Goal: Contribute content: Contribute content

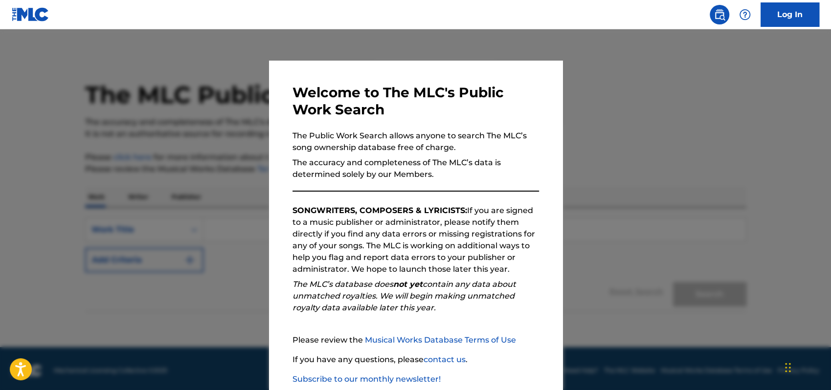
click at [547, 149] on div "Welcome to The MLC's Public Work Search The Public Work Search allows anyone to…" at bounding box center [415, 254] width 293 height 387
click at [721, 122] on div at bounding box center [415, 224] width 831 height 390
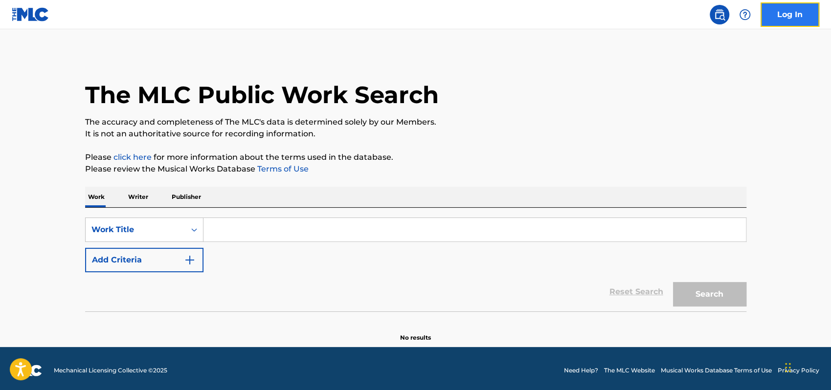
click at [799, 13] on link "Log In" at bounding box center [790, 14] width 59 height 24
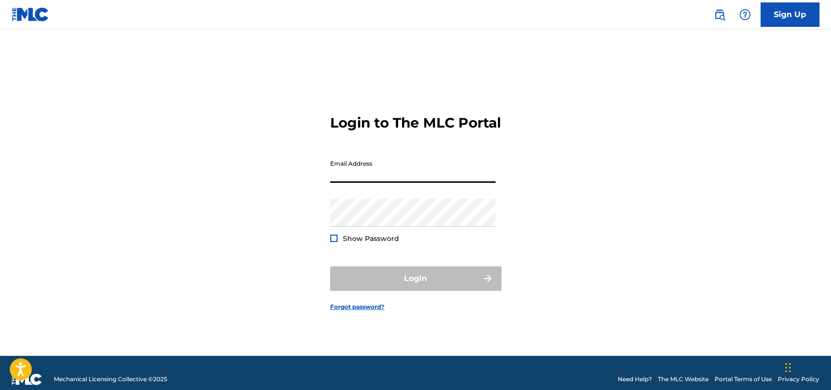
click at [344, 183] on input "Email Address" at bounding box center [412, 169] width 165 height 28
type input "l"
type input "[EMAIL_ADDRESS][DOMAIN_NAME]"
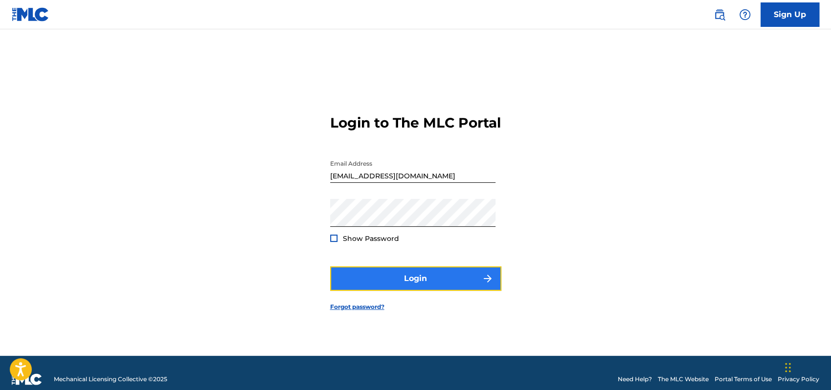
click at [442, 283] on button "Login" at bounding box center [415, 279] width 171 height 24
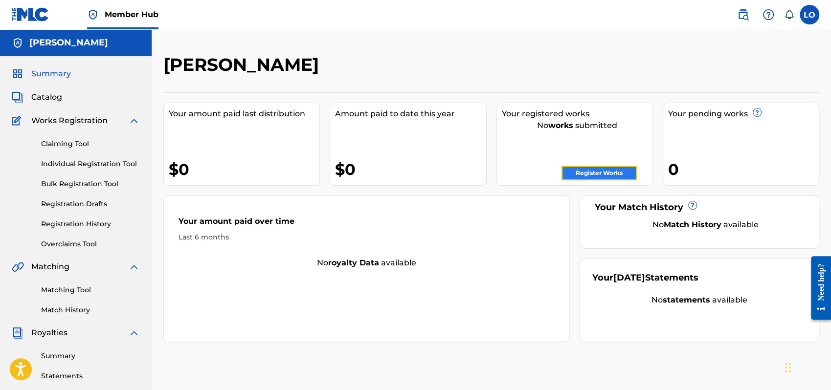
click at [601, 172] on link "Register Works" at bounding box center [598, 173] width 75 height 15
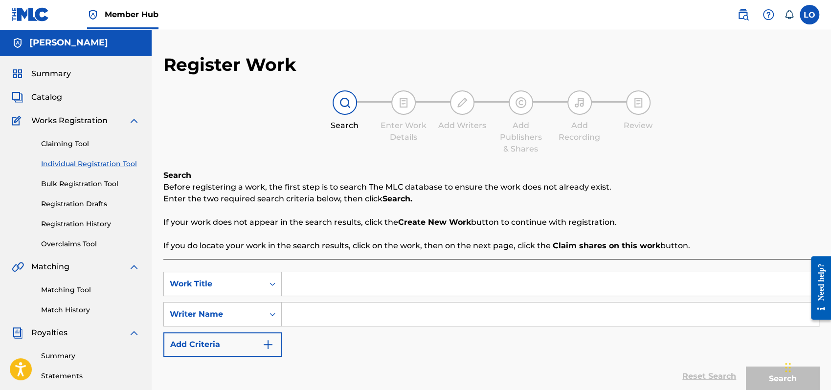
click at [298, 285] on input "Search Form" at bounding box center [550, 283] width 537 height 23
type input "E"
type input "EL HIJO [PERSON_NAME]"
click at [310, 314] on input "Search Form" at bounding box center [550, 314] width 537 height 23
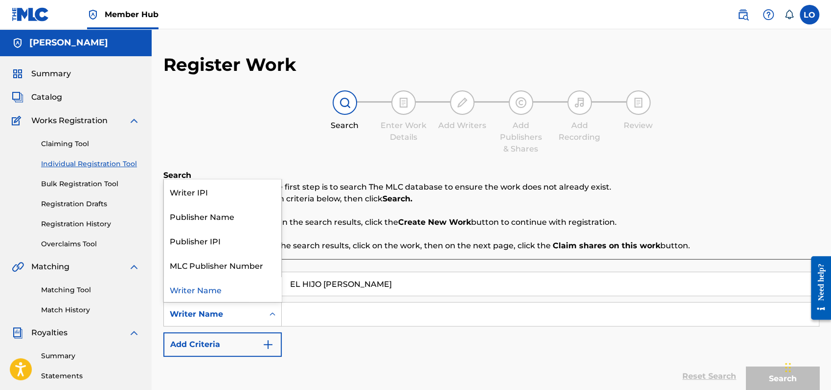
click at [270, 312] on icon "Search Form" at bounding box center [273, 315] width 10 height 10
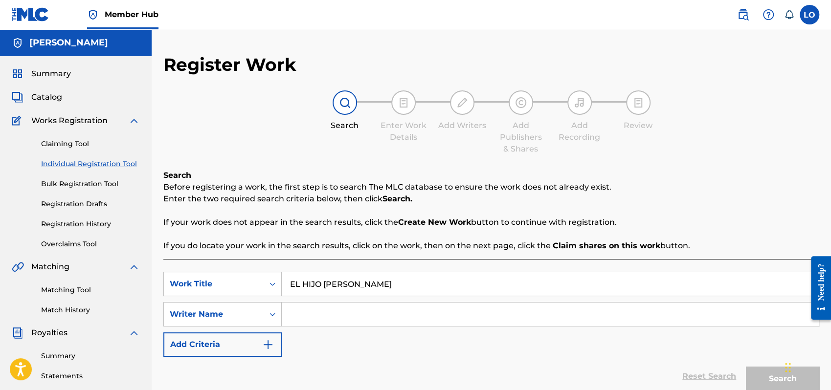
click at [291, 310] on input "Search Form" at bounding box center [550, 314] width 537 height 23
type input "[PERSON_NAME]"
click at [767, 369] on button "Search" at bounding box center [782, 379] width 73 height 24
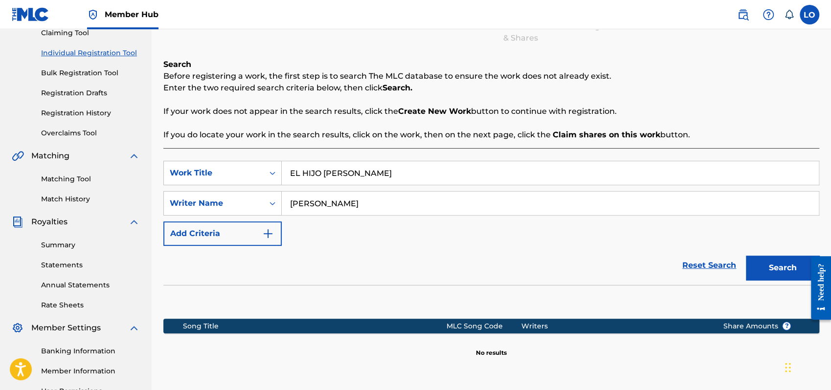
scroll to position [178, 0]
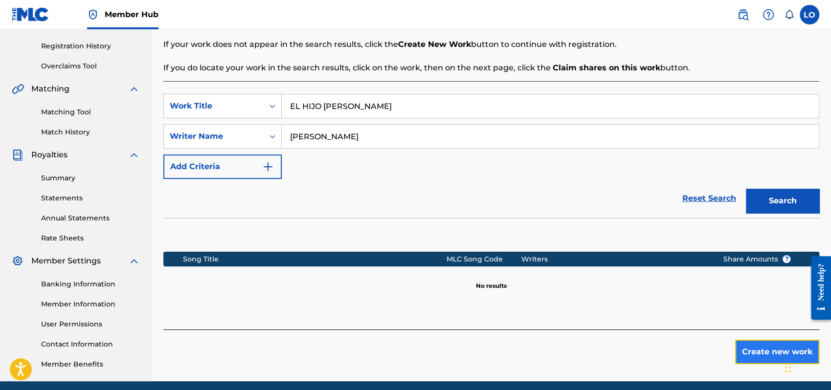
click at [768, 346] on button "Create new work" at bounding box center [777, 352] width 84 height 24
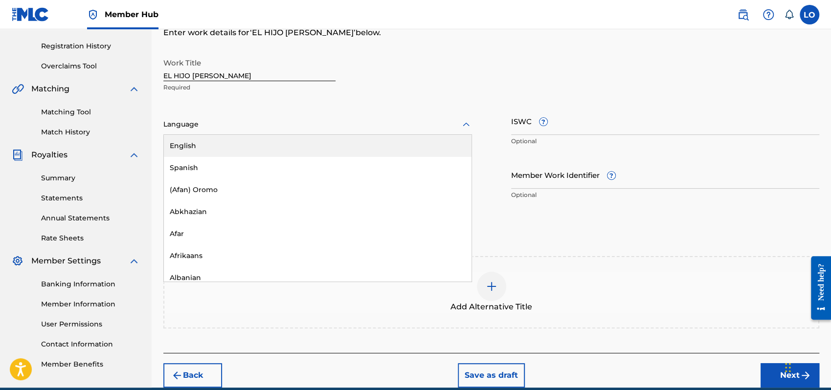
click at [470, 126] on icon at bounding box center [466, 125] width 12 height 12
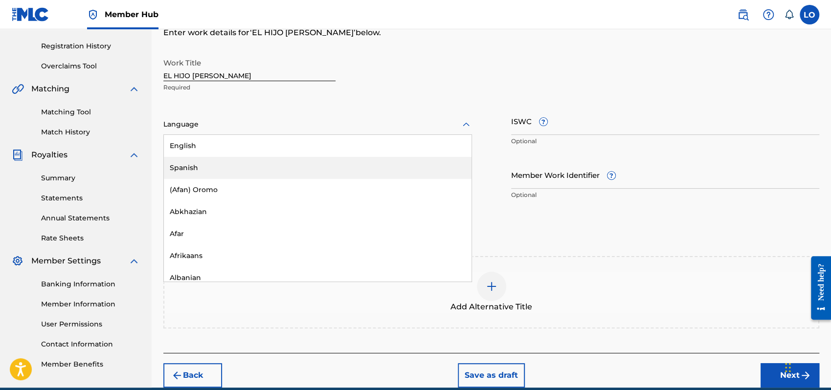
click at [216, 161] on div "Spanish" at bounding box center [318, 168] width 308 height 22
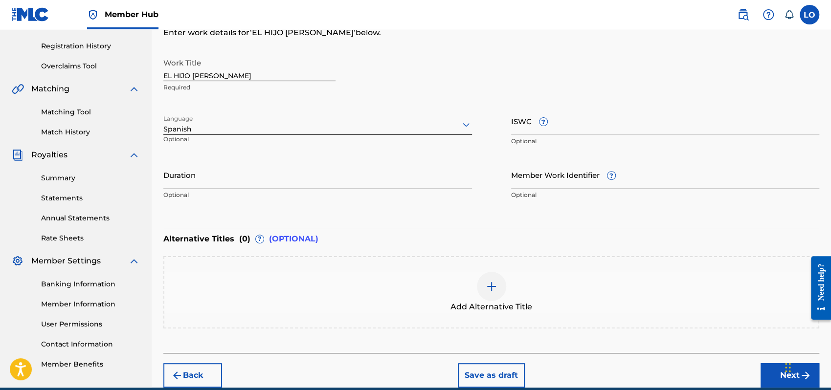
scroll to position [222, 0]
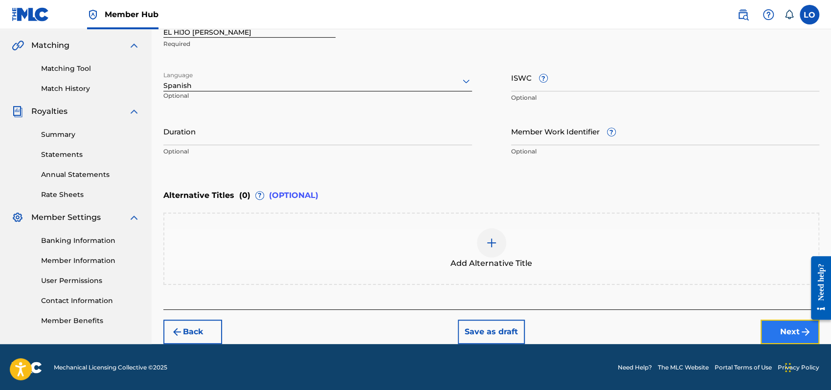
click at [776, 331] on button "Next" at bounding box center [790, 332] width 59 height 24
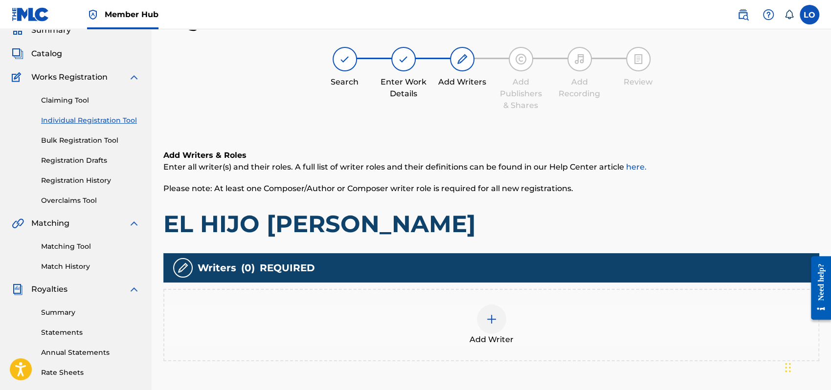
scroll to position [135, 0]
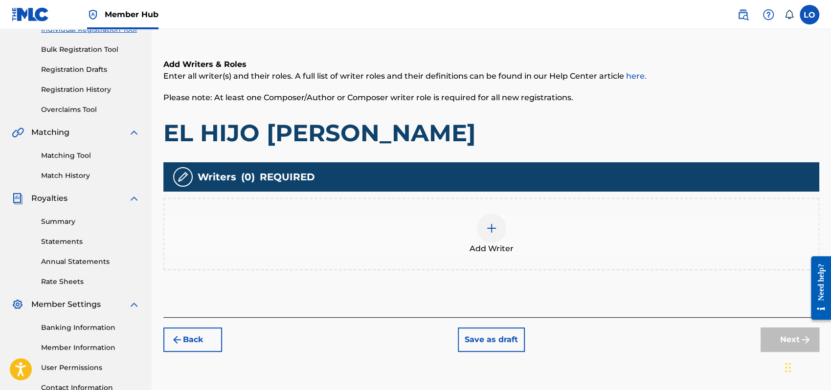
click at [489, 233] on img at bounding box center [492, 229] width 12 height 12
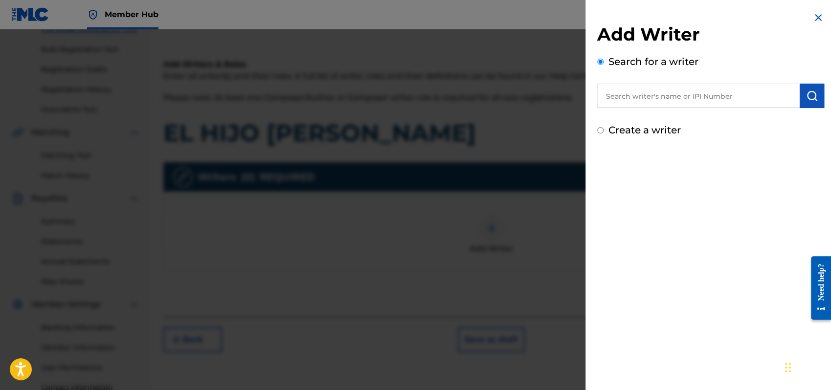
click at [601, 131] on input "Create a writer" at bounding box center [600, 130] width 6 height 6
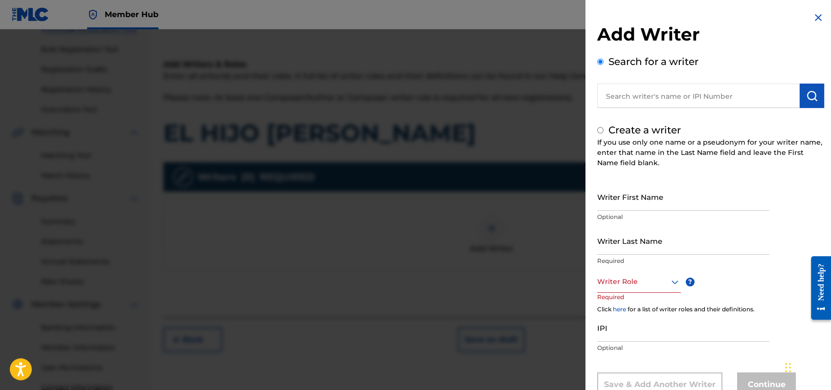
radio input "false"
radio input "true"
click at [613, 207] on input "Writer First Name" at bounding box center [683, 197] width 172 height 28
type input "[PERSON_NAME]"
click at [610, 247] on input "Writer Last Name" at bounding box center [683, 241] width 172 height 28
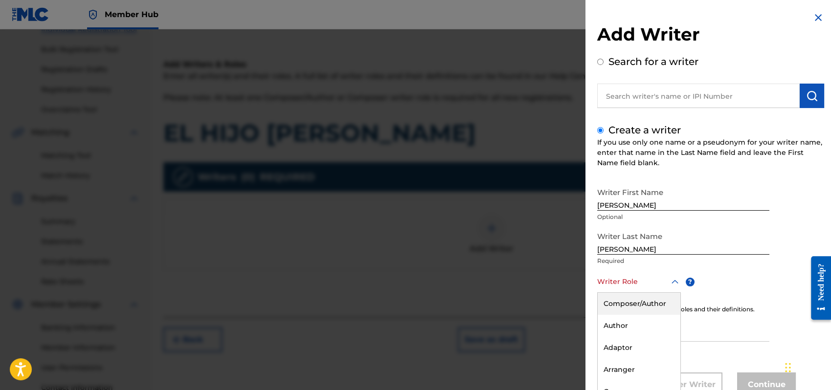
scroll to position [33, 0]
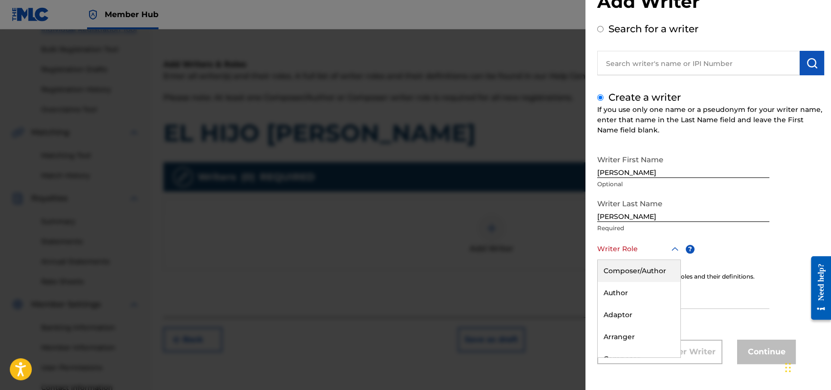
click at [674, 260] on div "8 results available. Use Up and Down to choose options, press Enter to select t…" at bounding box center [639, 249] width 84 height 22
click at [630, 271] on div "Composer/Author" at bounding box center [639, 271] width 83 height 22
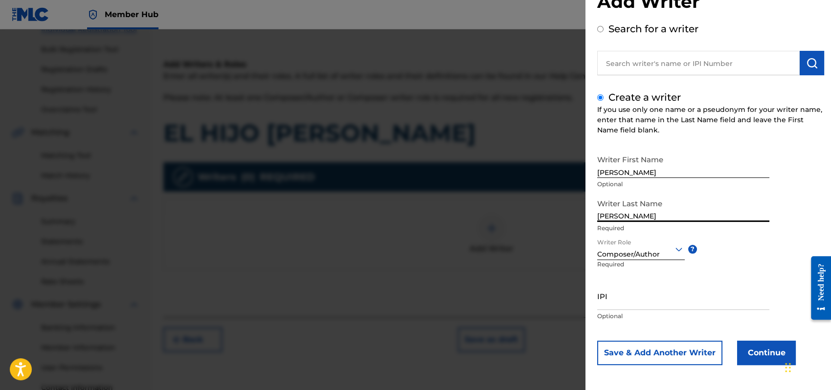
click at [633, 218] on input "[PERSON_NAME]" at bounding box center [683, 208] width 172 height 28
type input "[PERSON_NAME]"
click at [608, 298] on input "IPI" at bounding box center [683, 296] width 172 height 28
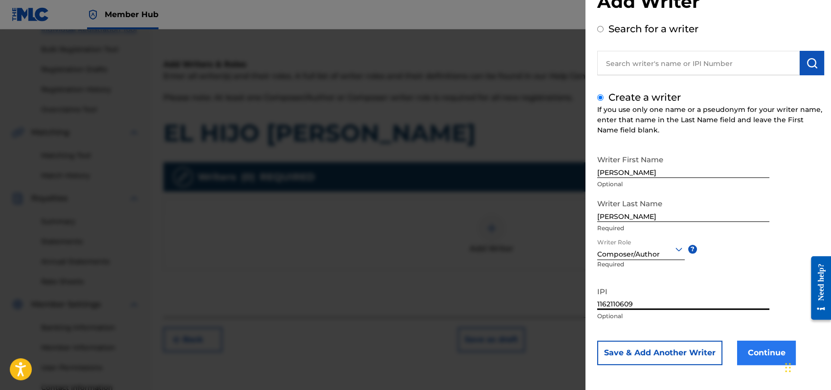
type input "1162110609"
click at [763, 349] on button "Continue" at bounding box center [766, 353] width 59 height 24
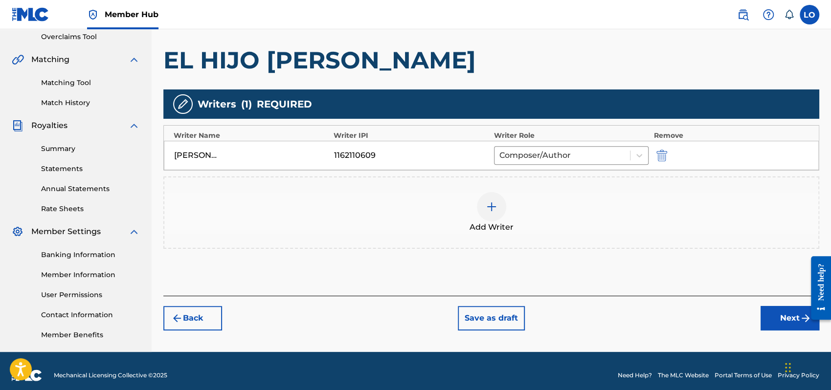
scroll to position [216, 0]
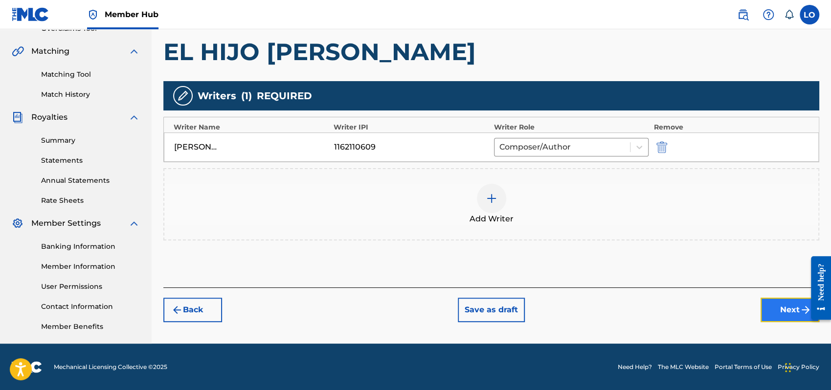
click at [794, 311] on button "Next" at bounding box center [790, 310] width 59 height 24
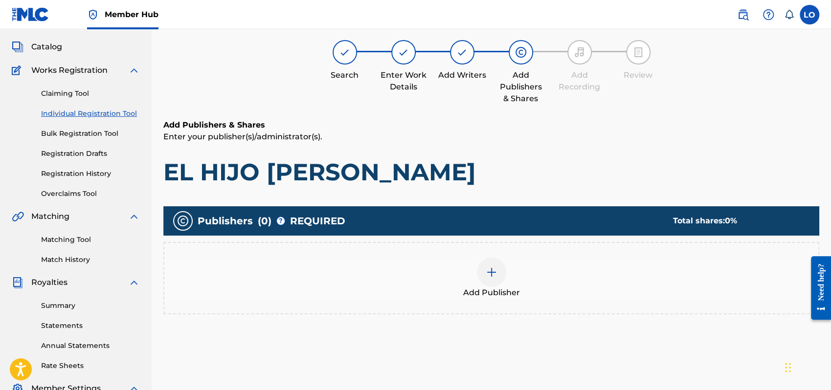
scroll to position [44, 0]
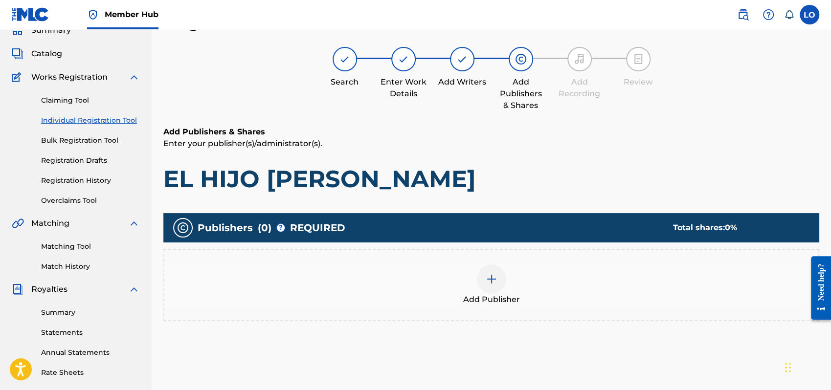
click at [499, 280] on div at bounding box center [491, 279] width 29 height 29
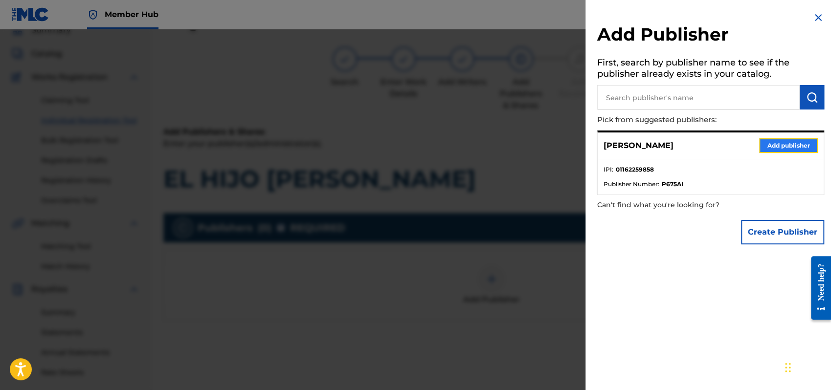
click at [790, 142] on button "Add publisher" at bounding box center [788, 145] width 59 height 15
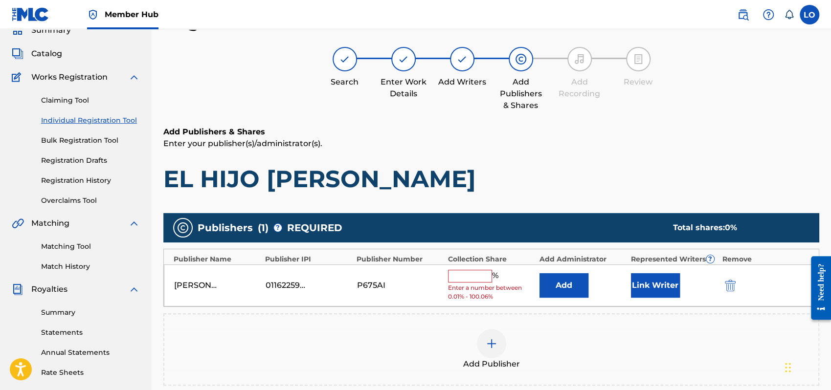
click at [452, 279] on input "text" at bounding box center [470, 276] width 44 height 13
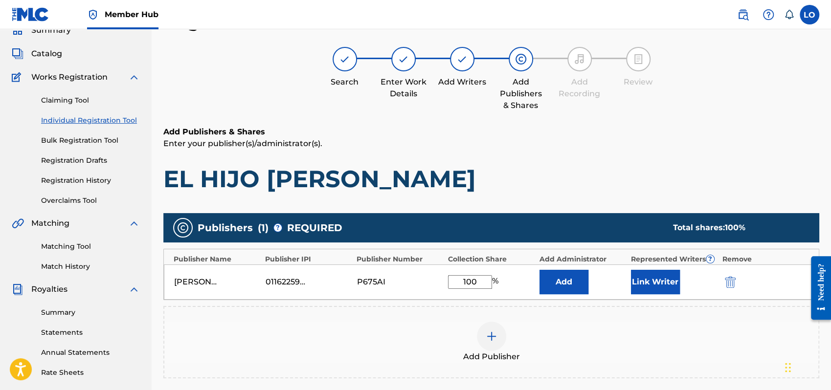
type input "100"
click at [566, 367] on div "Add Publisher" at bounding box center [491, 342] width 656 height 72
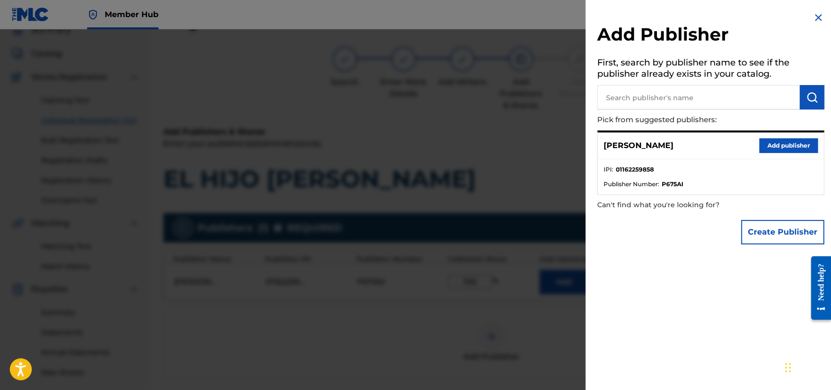
click at [814, 21] on img at bounding box center [818, 18] width 12 height 12
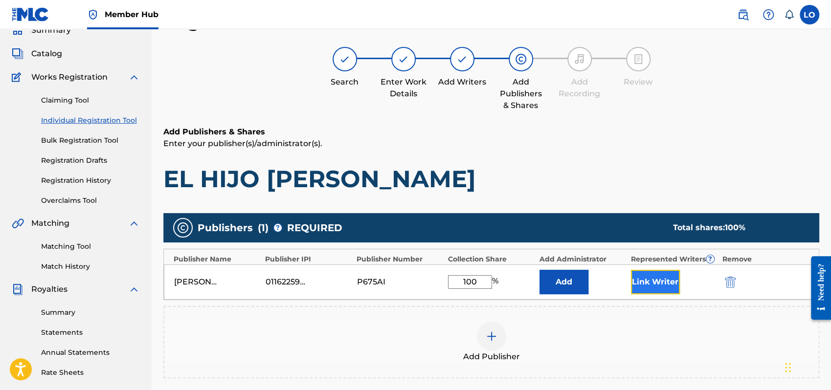
click at [654, 277] on button "Link Writer" at bounding box center [655, 282] width 49 height 24
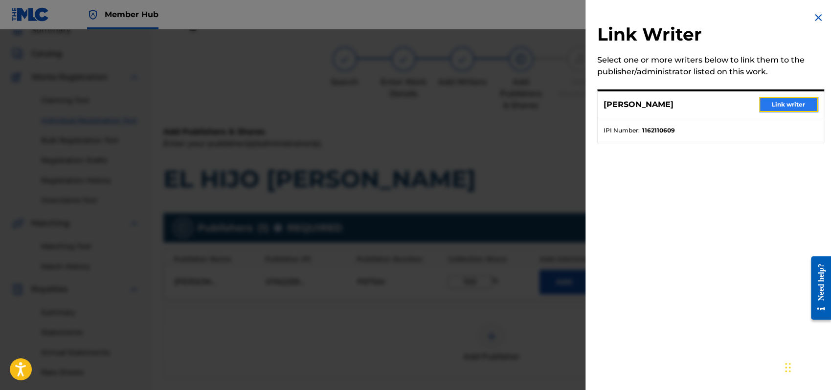
click at [786, 102] on button "Link writer" at bounding box center [788, 104] width 59 height 15
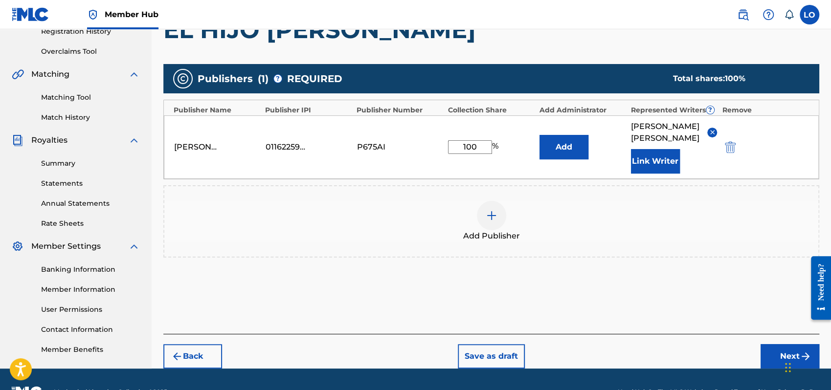
scroll to position [216, 0]
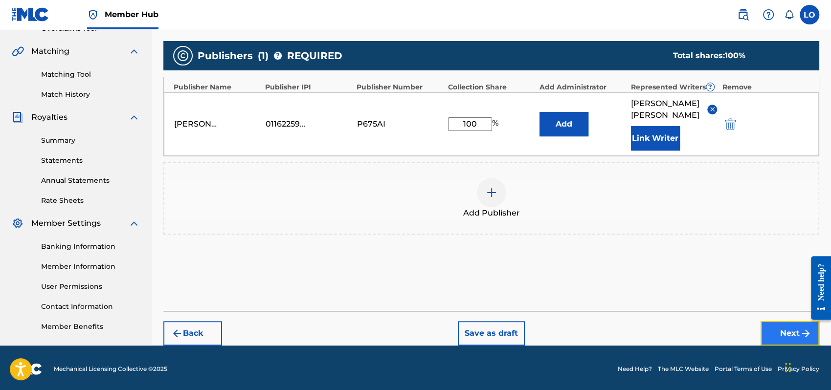
click at [788, 321] on button "Next" at bounding box center [790, 333] width 59 height 24
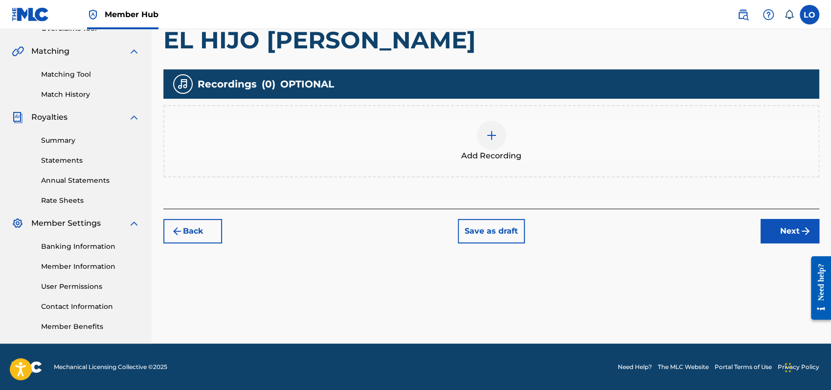
click at [496, 135] on img at bounding box center [492, 136] width 12 height 12
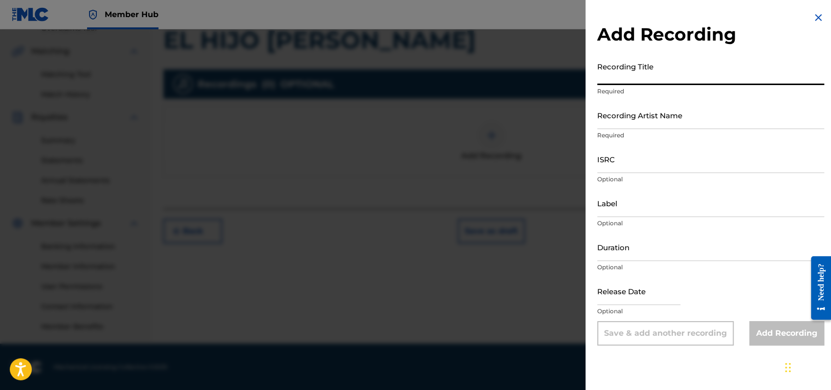
click at [632, 73] on input "Recording Title" at bounding box center [710, 71] width 227 height 28
type input "SEGUNDA [PERSON_NAME]"
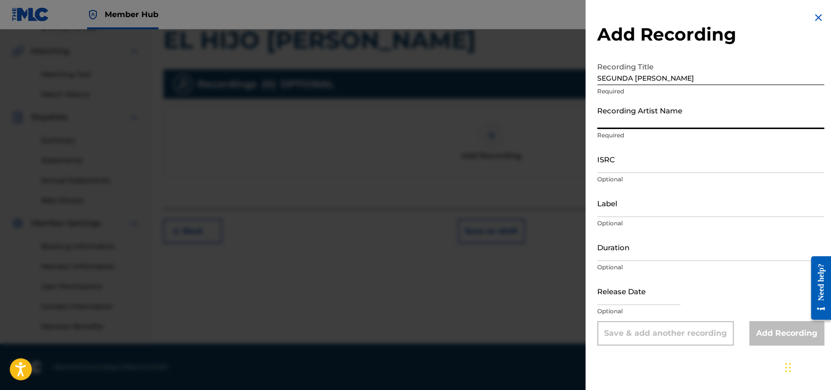
click at [648, 123] on input "Recording Artist Name" at bounding box center [710, 115] width 227 height 28
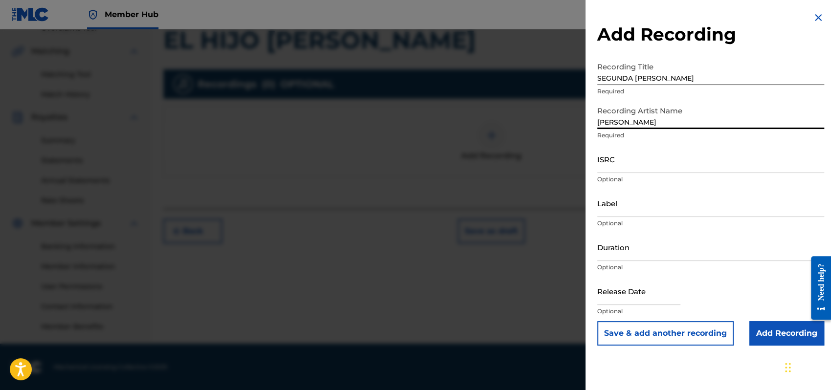
type input "[PERSON_NAME]"
click at [606, 166] on input "ISRC" at bounding box center [710, 159] width 227 height 28
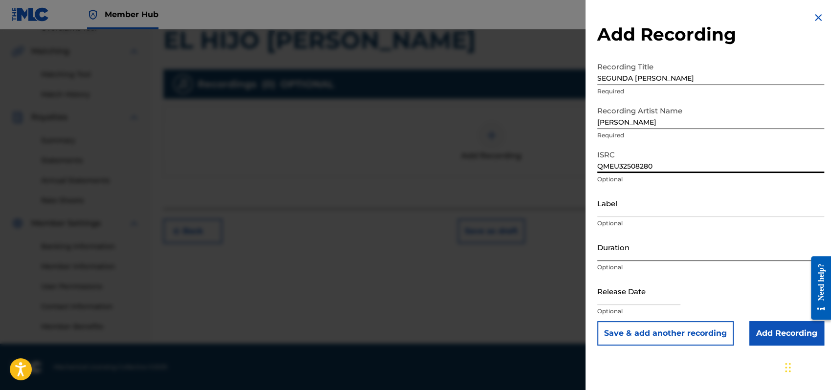
type input "QMEU32508280"
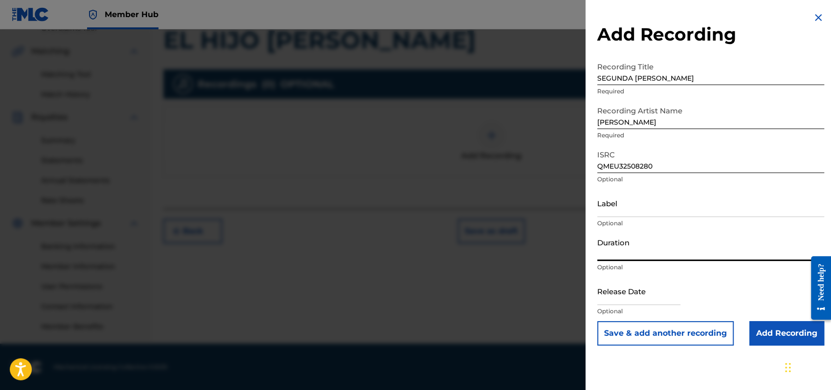
click at [623, 251] on input "Duration" at bounding box center [710, 247] width 227 height 28
type input "03:57"
select select "8"
select select "2025"
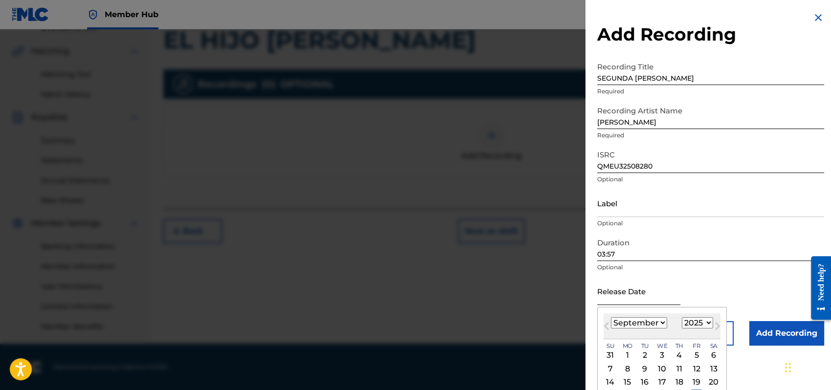
click at [614, 293] on input "text" at bounding box center [638, 291] width 83 height 28
click at [661, 324] on select "January February March April May June July August September October November De…" at bounding box center [639, 322] width 56 height 11
select select "5"
click at [611, 317] on select "January February March April May June July August September October November De…" at bounding box center [639, 322] width 56 height 11
click at [661, 354] on div "4" at bounding box center [662, 356] width 12 height 12
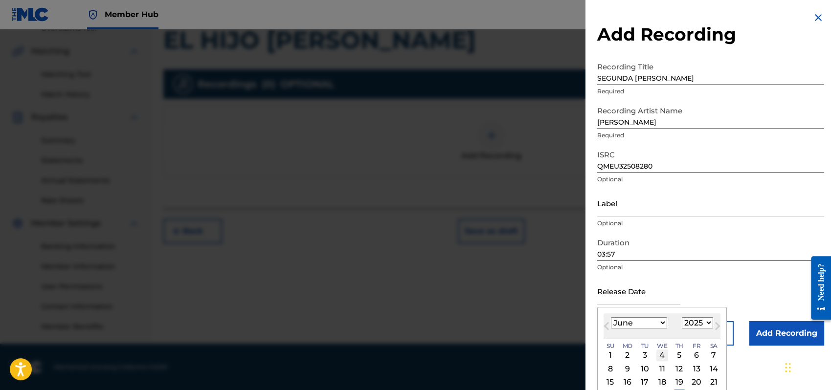
type input "[DATE]"
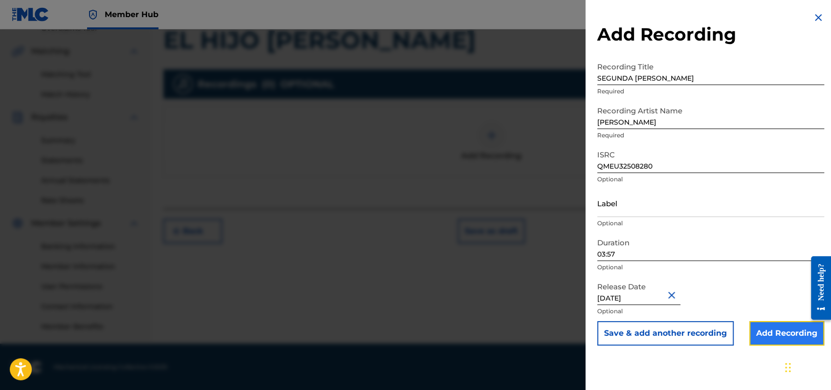
click at [789, 328] on input "Add Recording" at bounding box center [786, 333] width 75 height 24
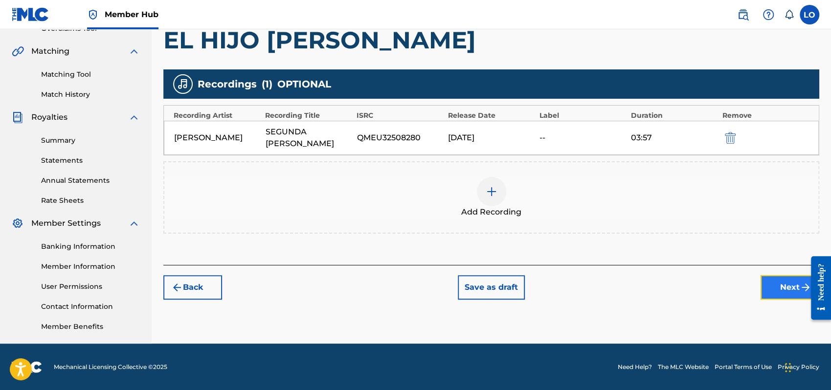
click at [776, 279] on button "Next" at bounding box center [790, 287] width 59 height 24
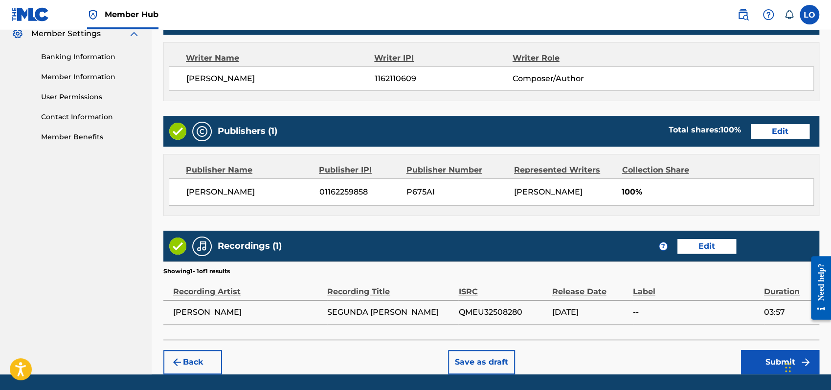
scroll to position [436, 0]
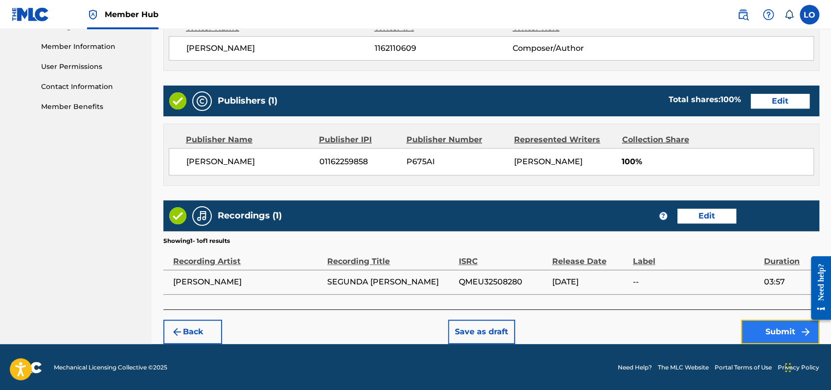
click at [761, 325] on button "Submit" at bounding box center [780, 332] width 78 height 24
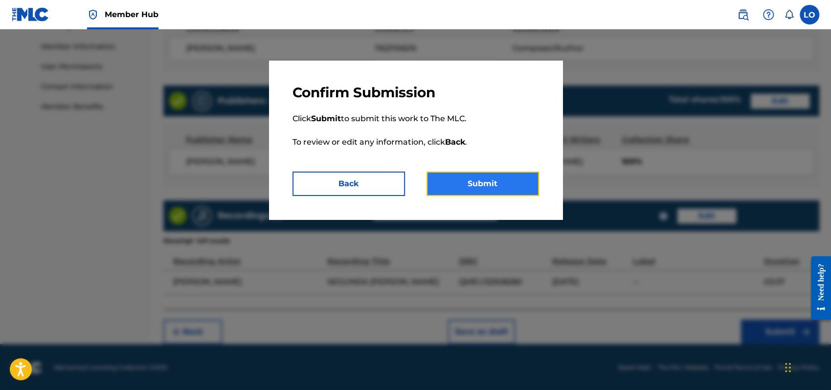
click at [463, 176] on button "Submit" at bounding box center [482, 184] width 112 height 24
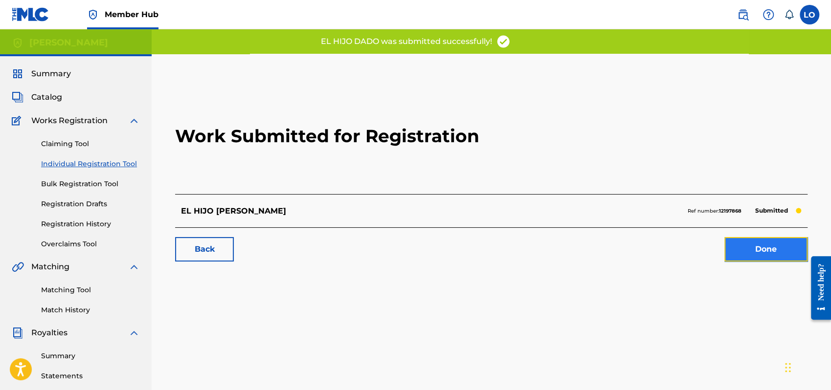
click at [770, 248] on link "Done" at bounding box center [765, 249] width 83 height 24
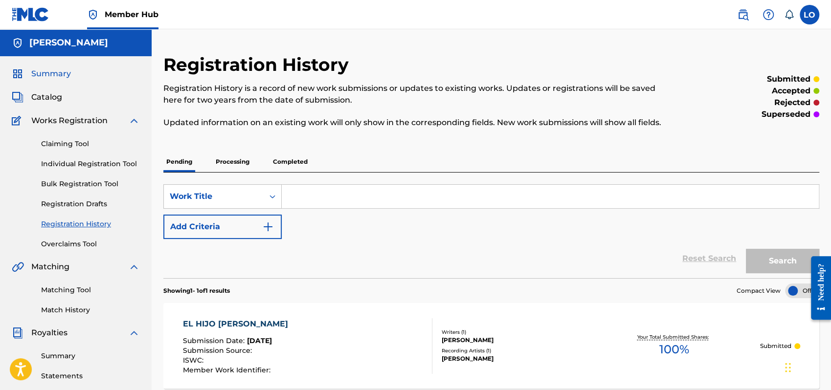
click at [51, 73] on span "Summary" at bounding box center [51, 74] width 40 height 12
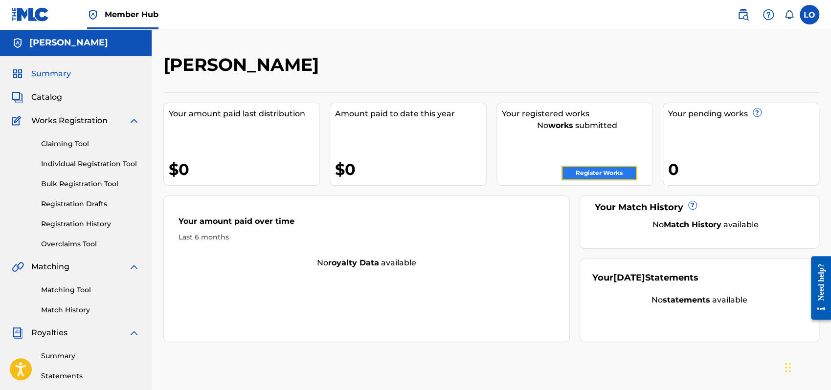
click at [583, 174] on link "Register Works" at bounding box center [598, 173] width 75 height 15
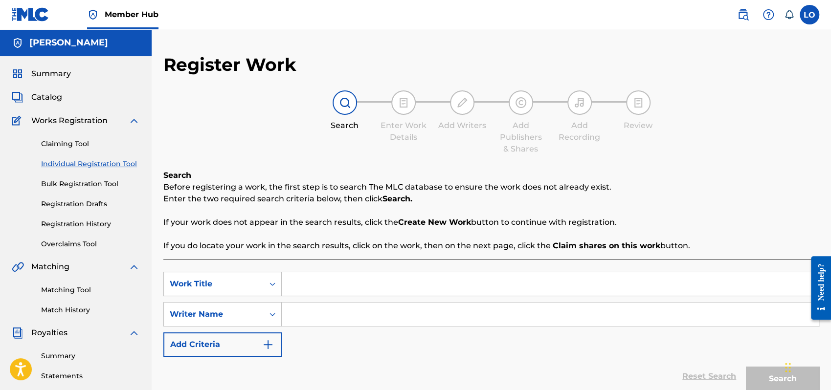
click at [296, 279] on input "Search Form" at bounding box center [550, 283] width 537 height 23
type input "EL PERSONAJE"
click at [299, 320] on input "Search Form" at bounding box center [550, 314] width 537 height 23
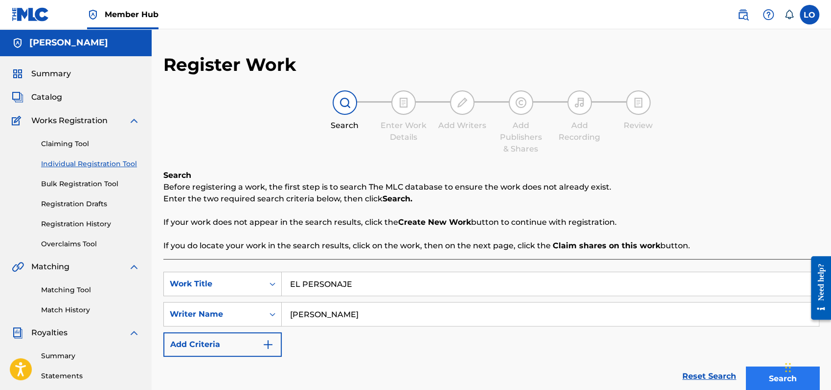
type input "[PERSON_NAME]"
click at [757, 377] on button "Search" at bounding box center [782, 379] width 73 height 24
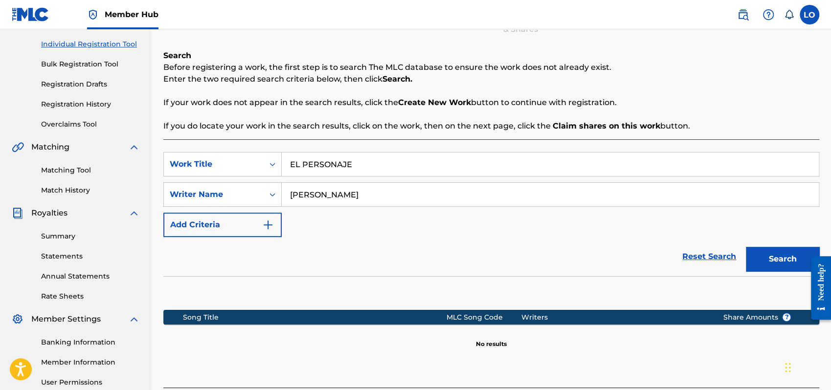
scroll to position [212, 0]
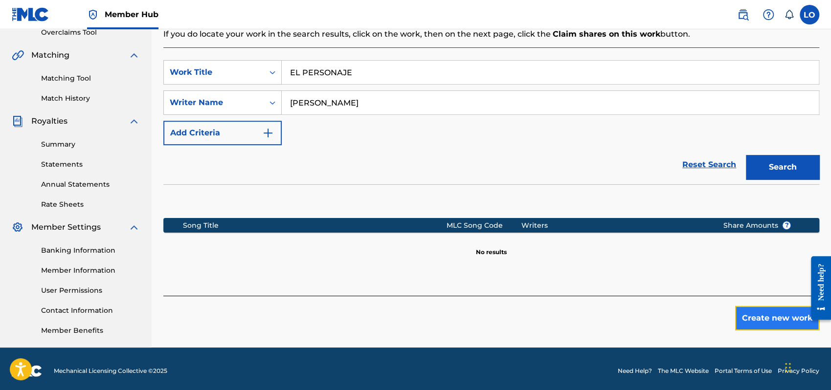
click at [761, 321] on button "Create new work" at bounding box center [777, 318] width 84 height 24
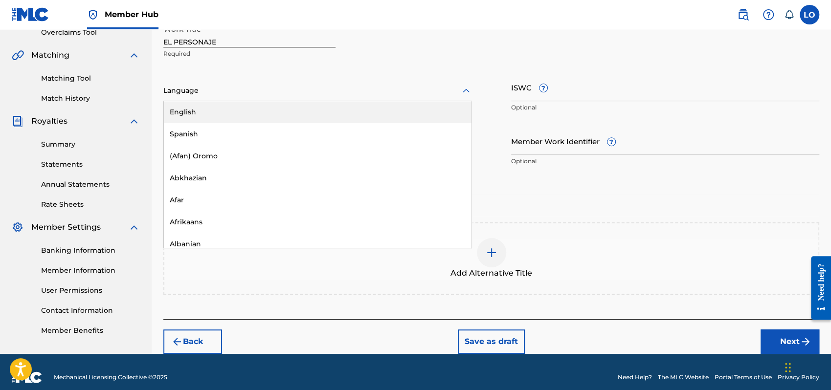
click at [466, 87] on icon at bounding box center [466, 91] width 12 height 12
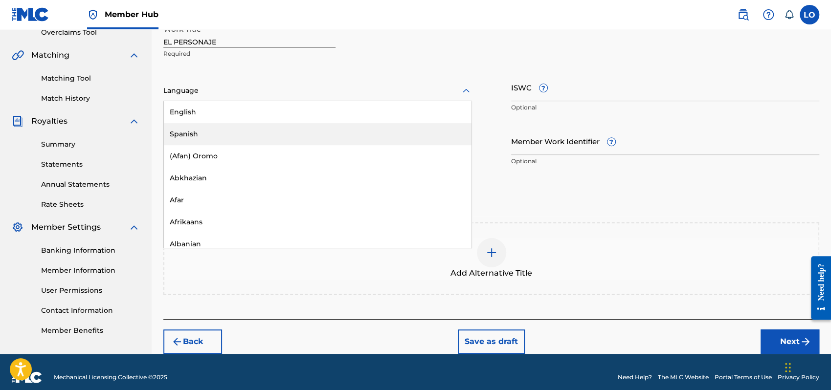
click at [178, 129] on div "Spanish" at bounding box center [318, 134] width 308 height 22
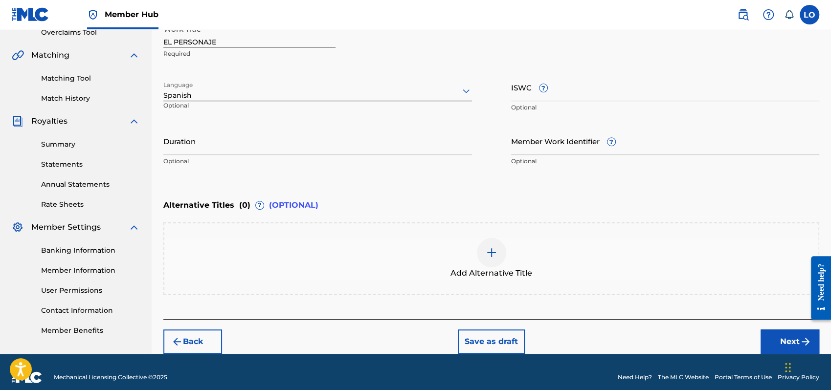
scroll to position [222, 0]
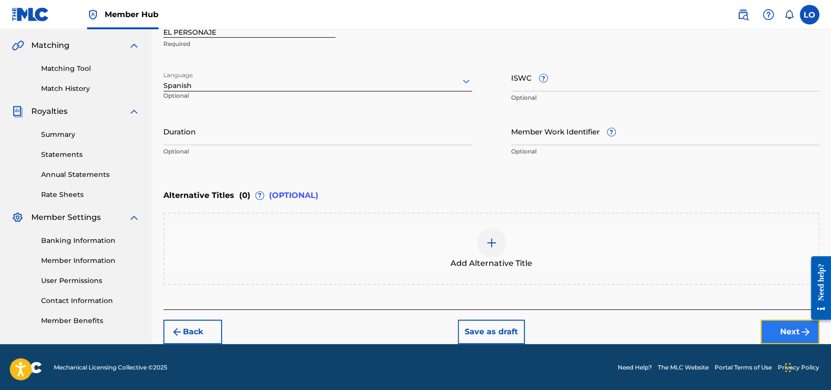
click at [778, 331] on button "Next" at bounding box center [790, 332] width 59 height 24
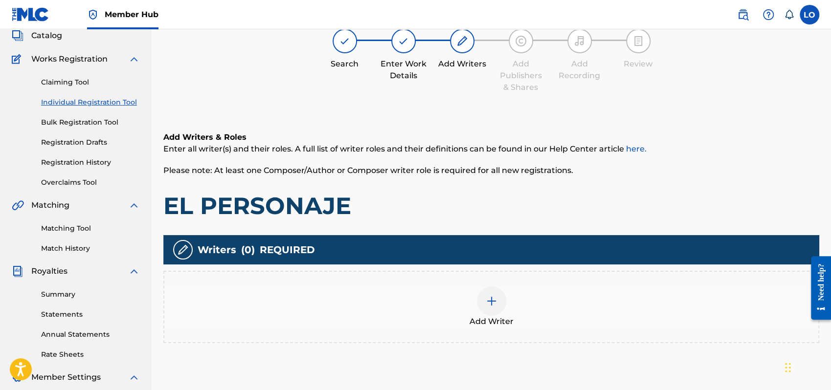
scroll to position [44, 0]
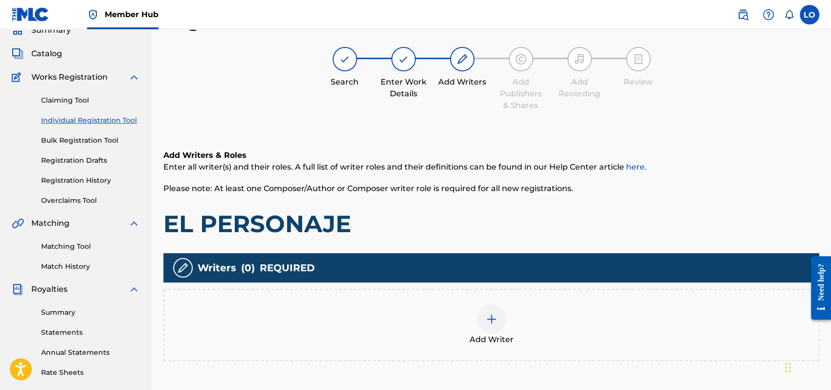
click at [481, 326] on div at bounding box center [491, 319] width 29 height 29
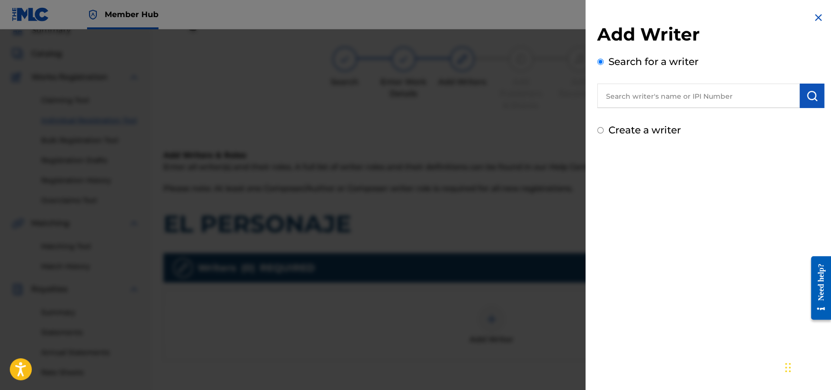
click at [597, 129] on input "Create a writer" at bounding box center [600, 130] width 6 height 6
radio input "false"
radio input "true"
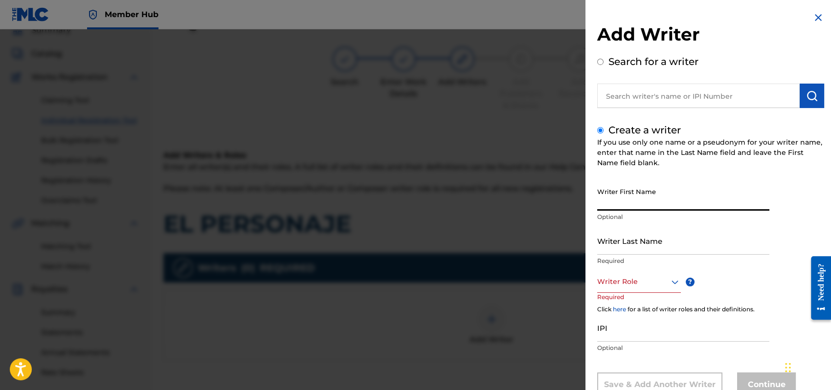
click at [606, 199] on input "Writer First Name" at bounding box center [683, 197] width 172 height 28
type input "[PERSON_NAME]"
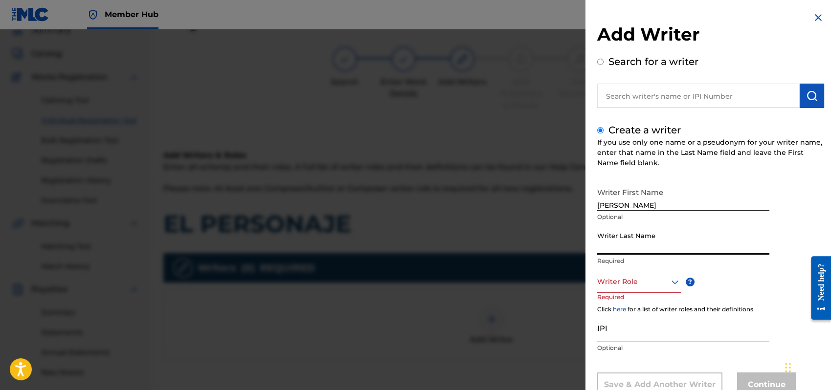
click at [607, 241] on input "Writer Last Name" at bounding box center [683, 241] width 172 height 28
type input "[PERSON_NAME]"
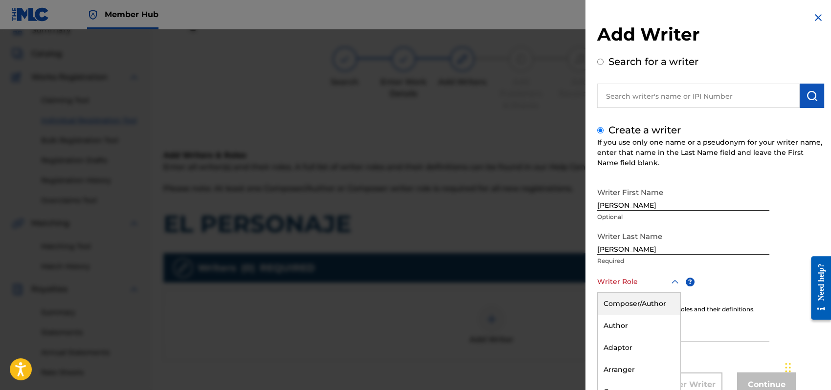
scroll to position [33, 0]
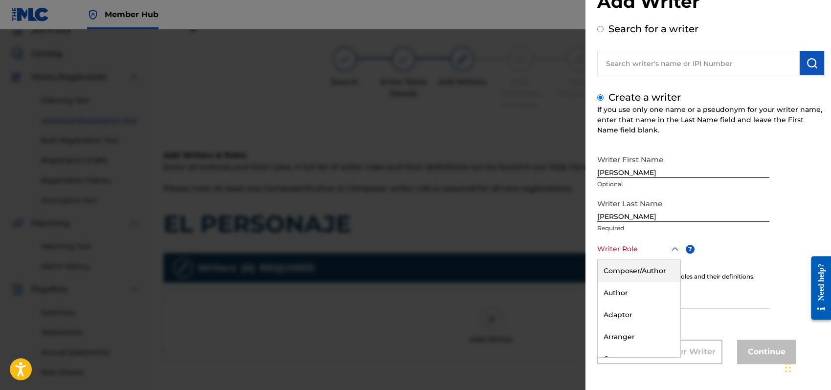
click at [673, 260] on div "8 results available. Use Up and Down to choose options, press Enter to select t…" at bounding box center [639, 249] width 84 height 22
click at [624, 270] on div "Composer/Author" at bounding box center [639, 271] width 83 height 22
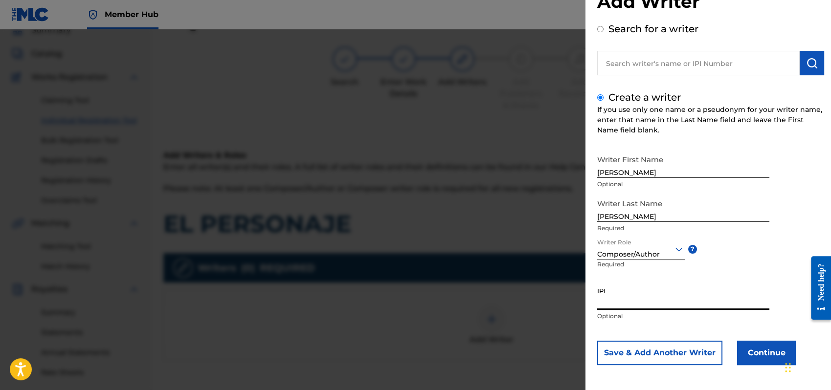
click at [614, 306] on input "IPI" at bounding box center [683, 296] width 172 height 28
type input "1162110609"
click at [750, 354] on button "Continue" at bounding box center [766, 353] width 59 height 24
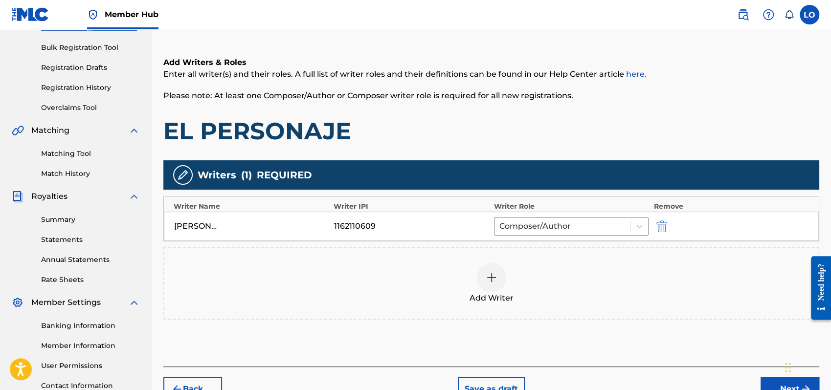
scroll to position [216, 0]
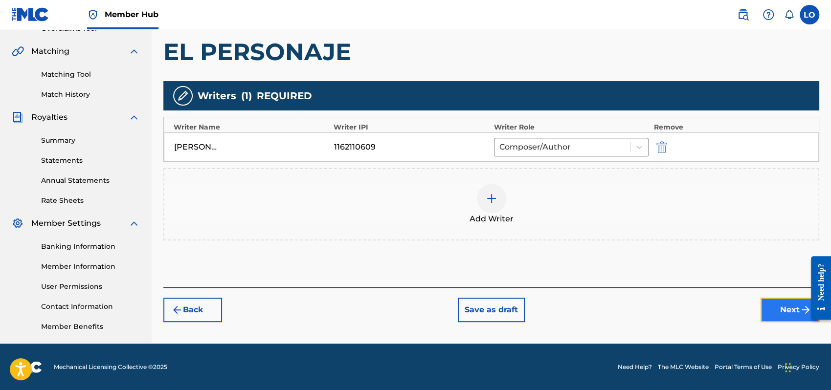
click at [778, 314] on button "Next" at bounding box center [790, 310] width 59 height 24
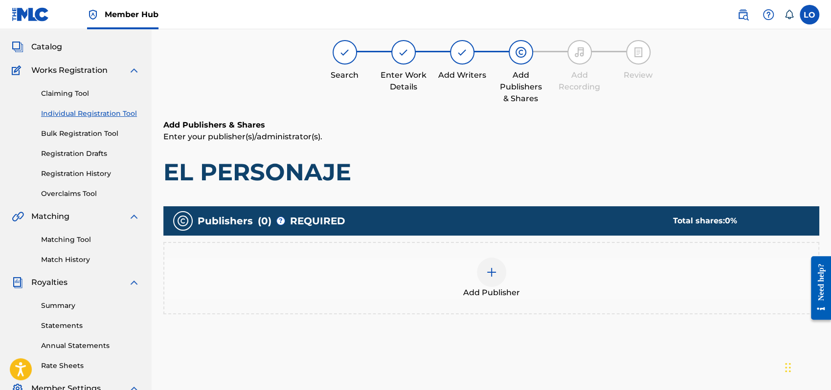
scroll to position [44, 0]
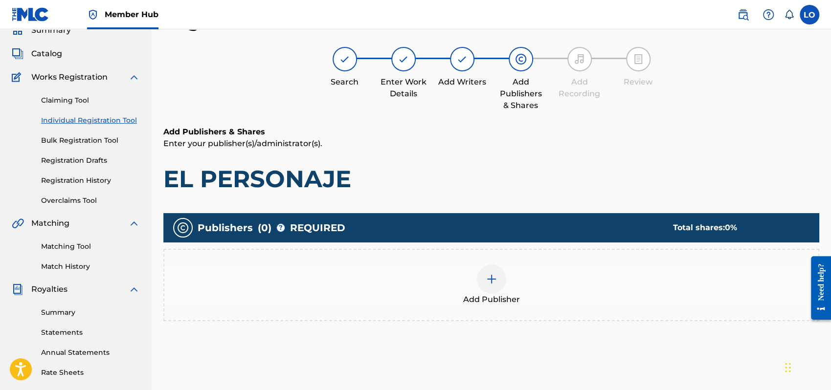
click at [493, 279] on img at bounding box center [492, 279] width 12 height 12
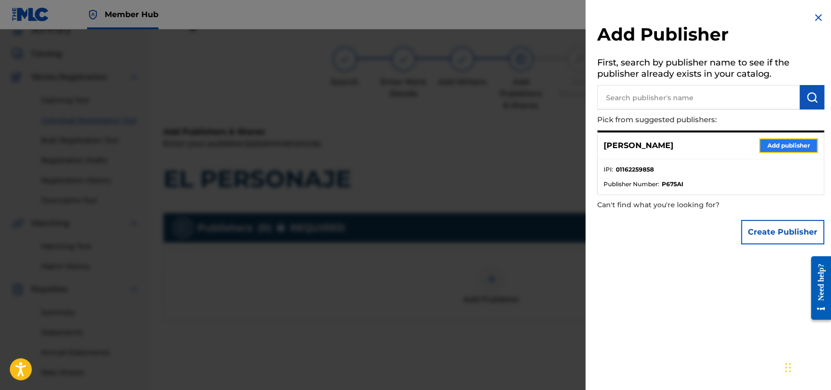
click at [793, 146] on button "Add publisher" at bounding box center [788, 145] width 59 height 15
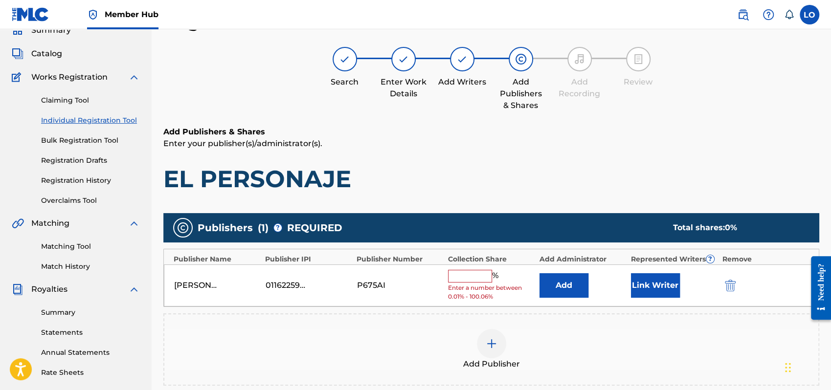
click at [480, 274] on input "text" at bounding box center [470, 276] width 44 height 13
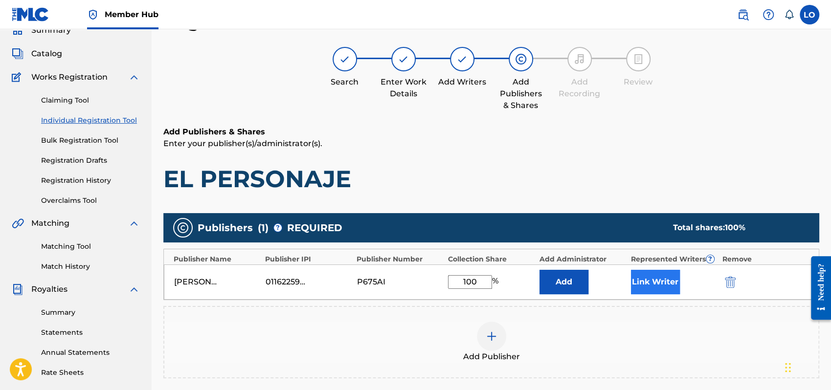
type input "100"
click at [649, 281] on button "Link Writer" at bounding box center [655, 282] width 49 height 24
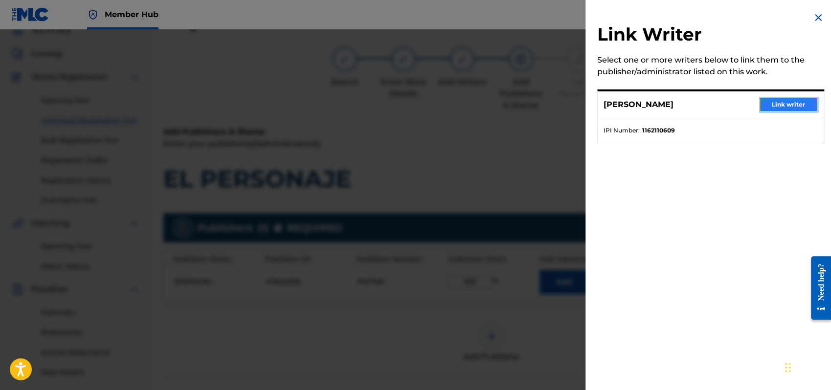
click at [782, 106] on button "Link writer" at bounding box center [788, 104] width 59 height 15
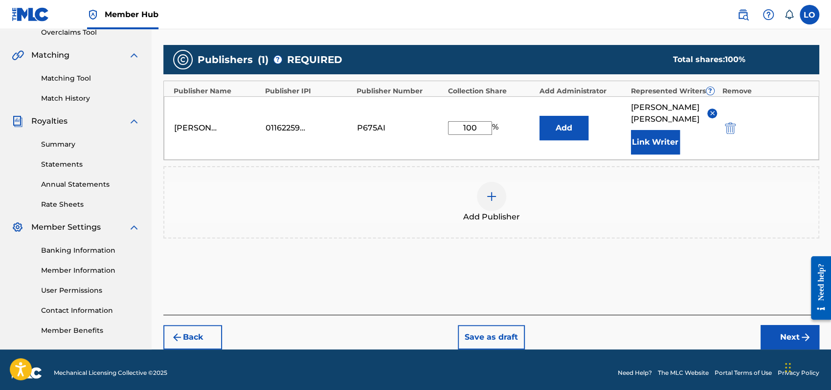
scroll to position [213, 0]
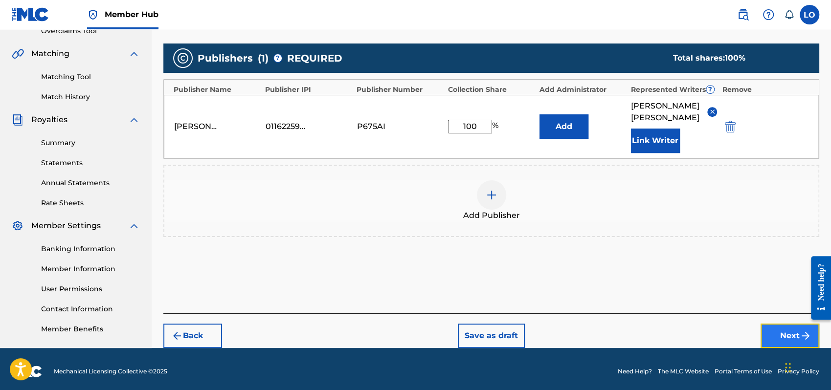
click at [788, 324] on button "Next" at bounding box center [790, 336] width 59 height 24
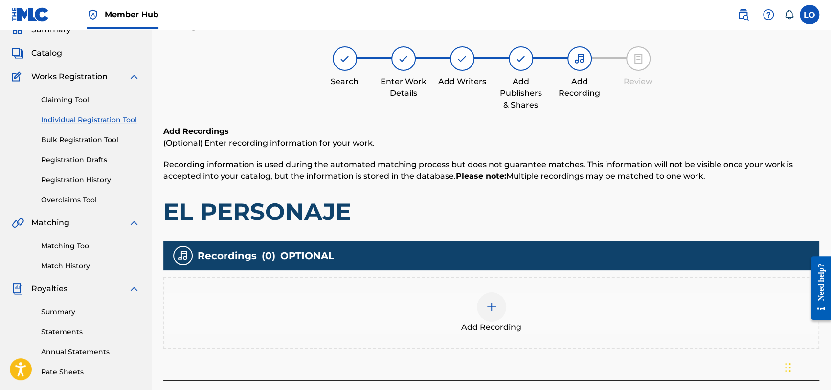
scroll to position [44, 0]
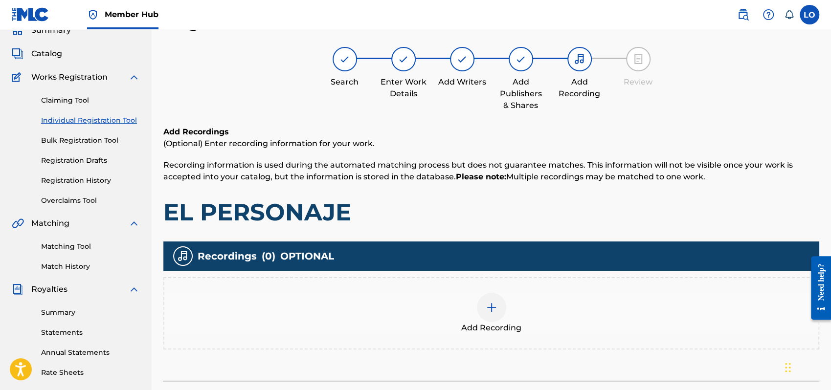
click at [493, 304] on img at bounding box center [492, 308] width 12 height 12
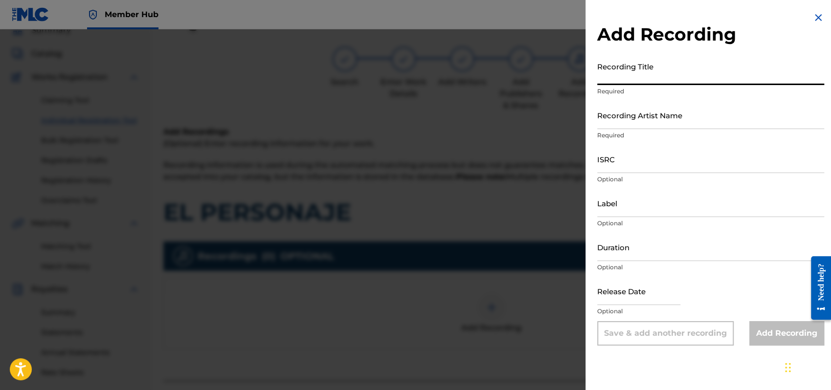
click at [618, 77] on input "Recording Title" at bounding box center [710, 71] width 227 height 28
type input "[DEMOGRAPHIC_DATA]"
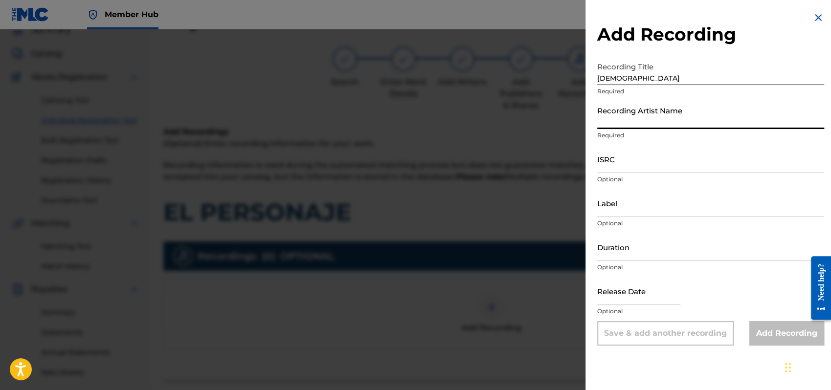
click at [638, 124] on input "Recording Artist Name" at bounding box center [710, 115] width 227 height 28
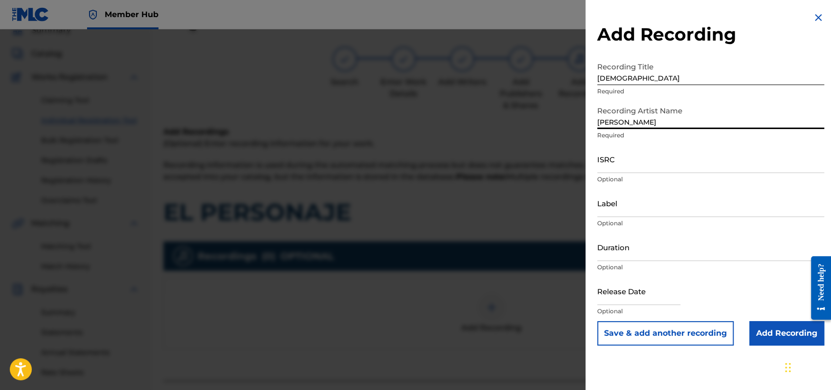
type input "[PERSON_NAME]"
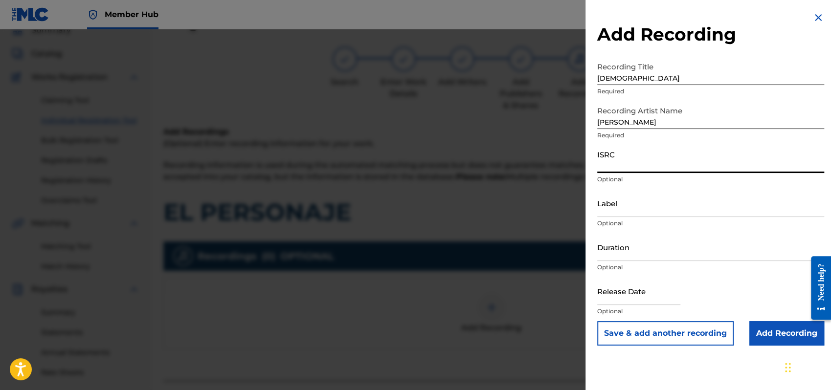
click at [610, 159] on input "ISRC" at bounding box center [710, 159] width 227 height 28
type input "QMEU32507357"
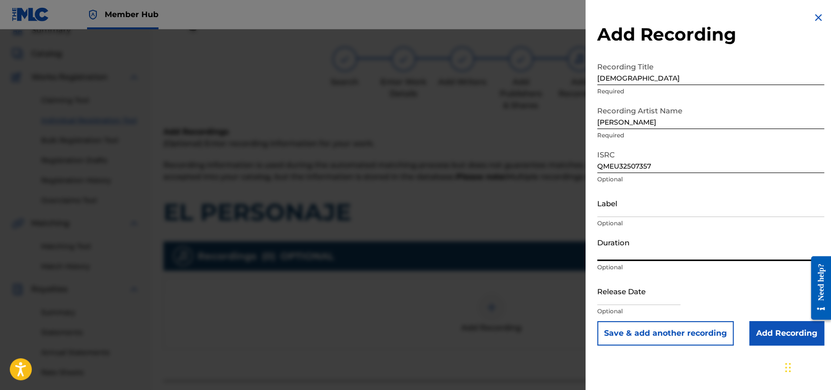
click at [613, 252] on input "Duration" at bounding box center [710, 247] width 227 height 28
type input "04:53"
select select "8"
select select "2025"
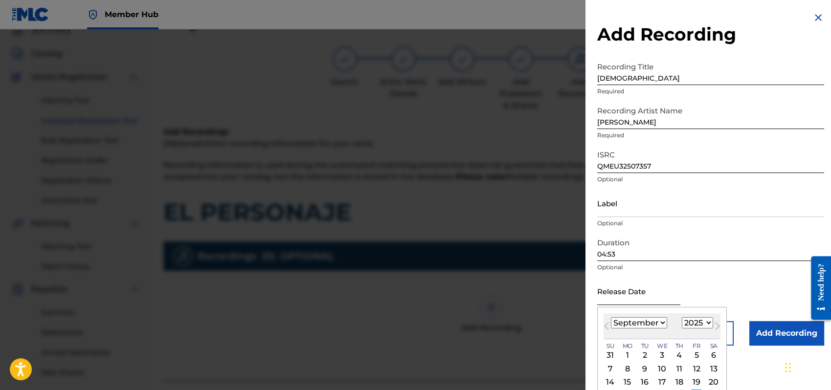
click at [612, 292] on input "text" at bounding box center [638, 291] width 83 height 28
click at [663, 322] on select "January February March April May June July August September October November De…" at bounding box center [639, 322] width 56 height 11
select select "0"
click at [611, 317] on select "January February March April May June July August September October November De…" at bounding box center [639, 322] width 56 height 11
click at [662, 353] on div "1" at bounding box center [662, 356] width 12 height 12
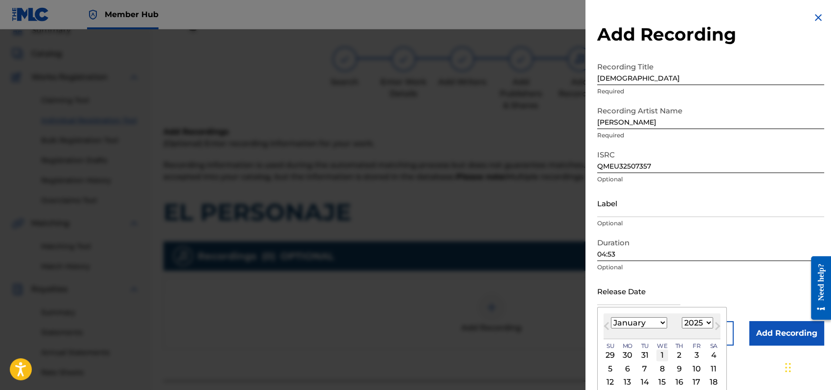
type input "[DATE]"
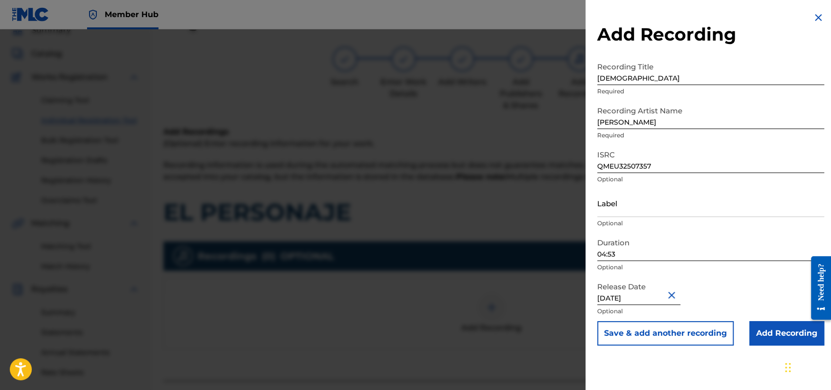
click at [654, 294] on input "[DATE]" at bounding box center [638, 291] width 83 height 28
select select "2025"
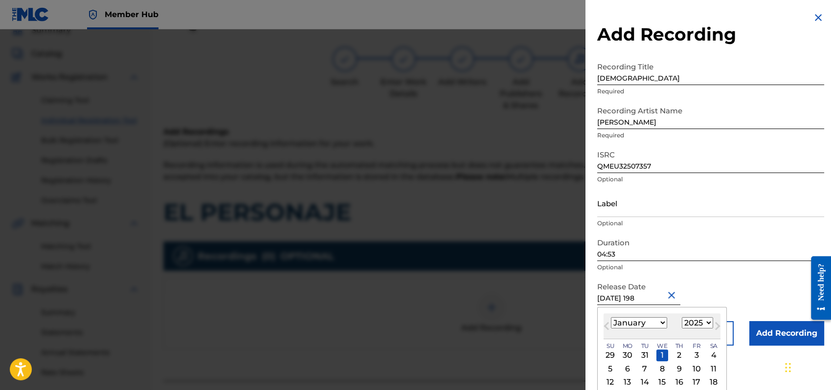
type input "[DATE]"
select select "1989"
type input "[DATE]"
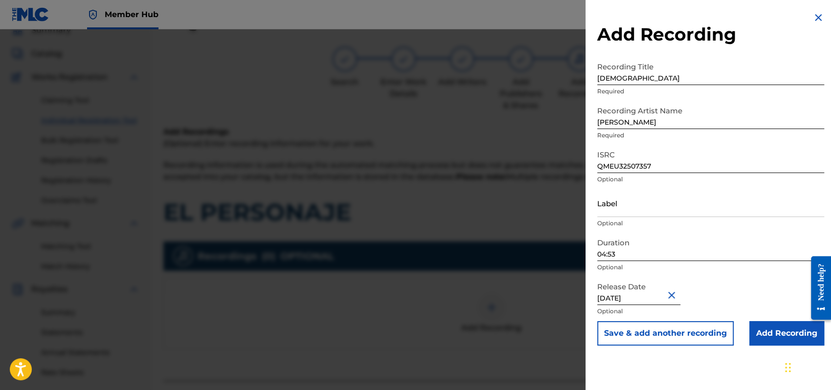
click at [750, 286] on div "Release Date [DATE] Optional" at bounding box center [710, 299] width 227 height 44
click at [767, 334] on input "Add Recording" at bounding box center [786, 333] width 75 height 24
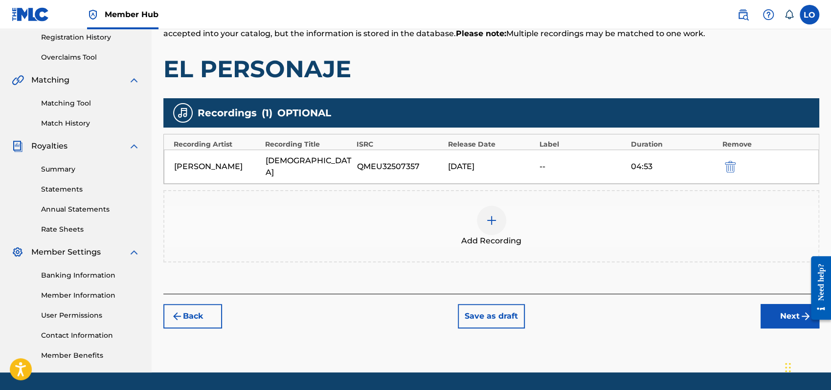
scroll to position [216, 0]
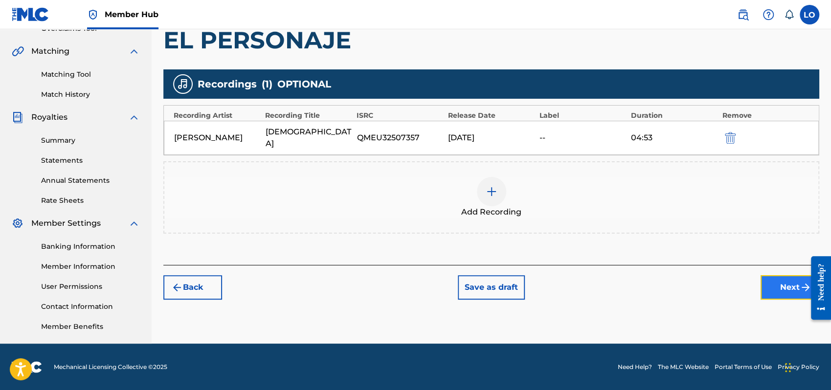
click at [775, 275] on button "Next" at bounding box center [790, 287] width 59 height 24
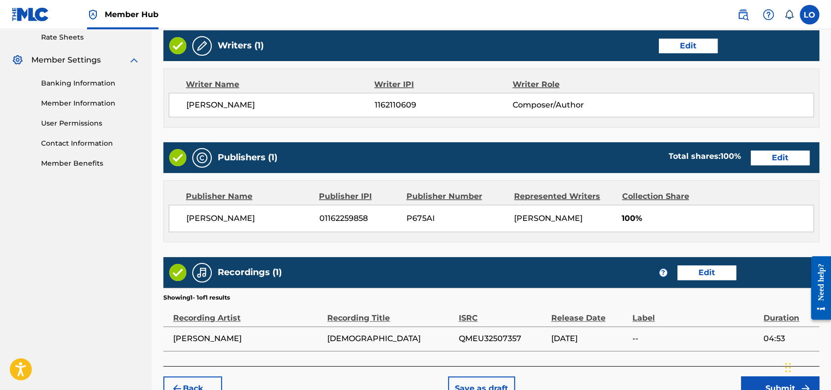
scroll to position [436, 0]
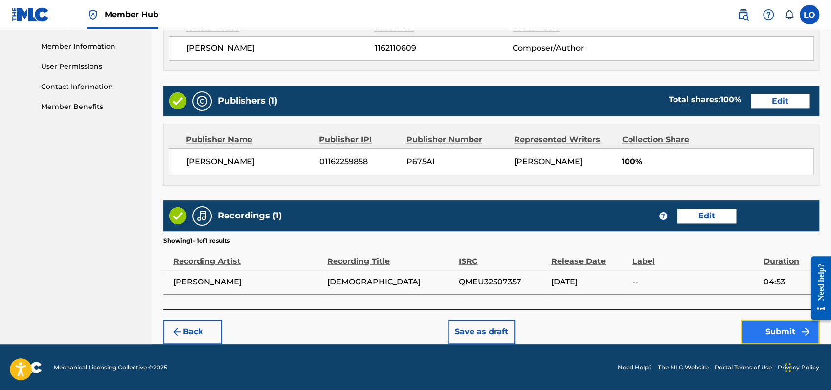
click at [770, 333] on button "Submit" at bounding box center [780, 332] width 78 height 24
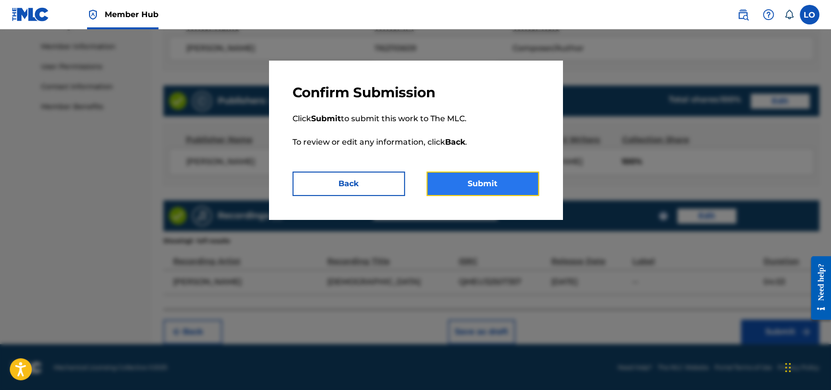
click at [471, 181] on button "Submit" at bounding box center [482, 184] width 112 height 24
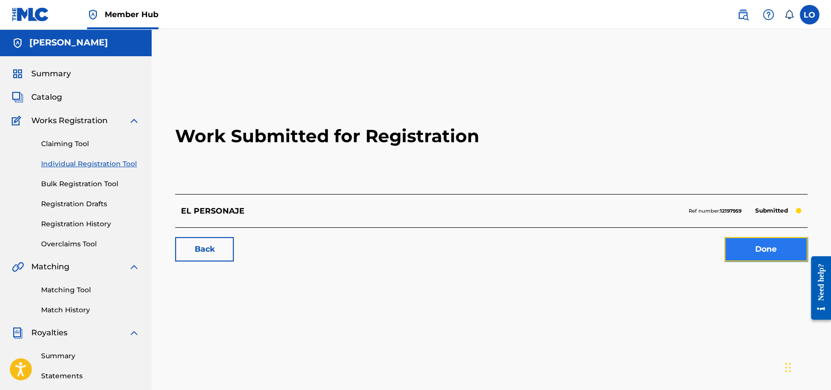
click at [777, 248] on link "Done" at bounding box center [765, 249] width 83 height 24
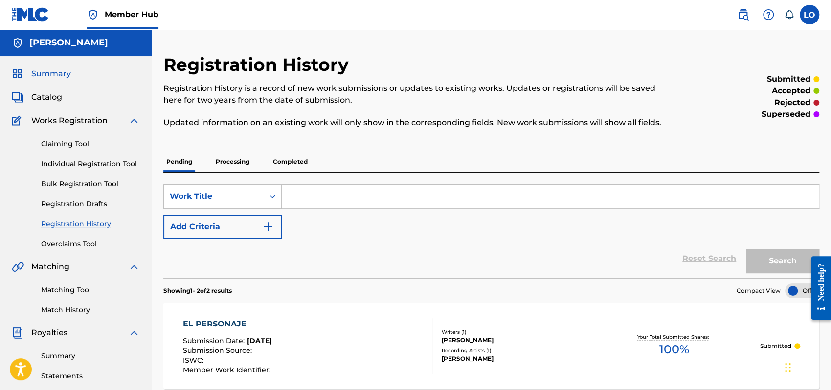
click at [59, 75] on span "Summary" at bounding box center [51, 74] width 40 height 12
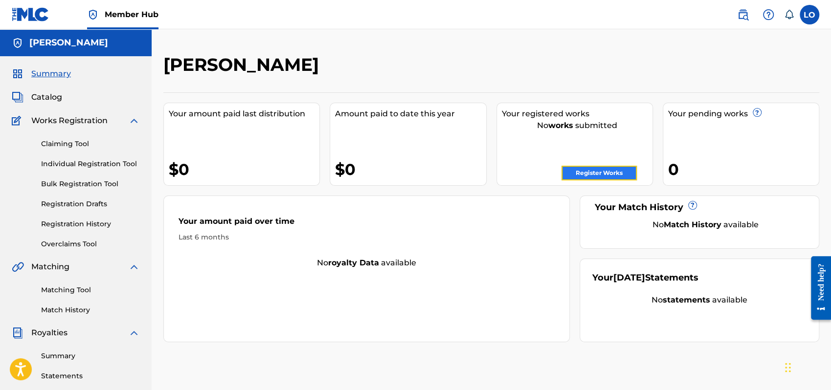
click at [604, 168] on link "Register Works" at bounding box center [598, 173] width 75 height 15
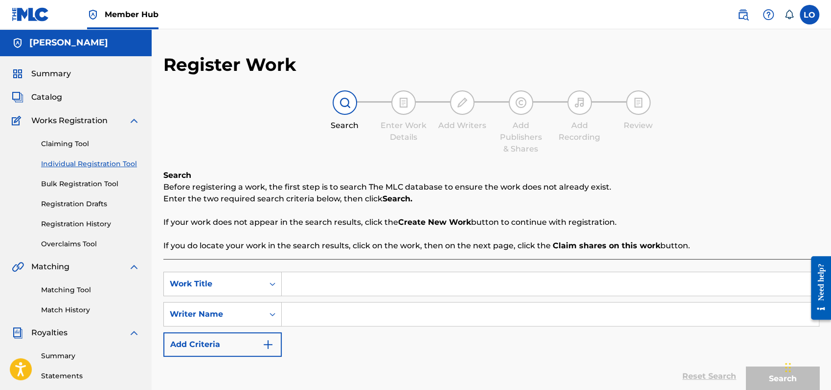
click at [305, 284] on input "Search Form" at bounding box center [550, 283] width 537 height 23
type input "EN EL NOMBRE DE [DEMOGRAPHIC_DATA]"
click at [319, 313] on input "Search Form" at bounding box center [550, 314] width 537 height 23
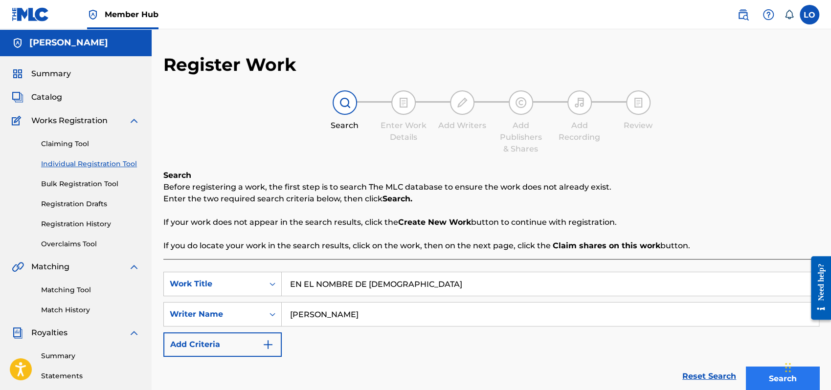
type input "[PERSON_NAME]"
click at [756, 378] on button "Search" at bounding box center [782, 379] width 73 height 24
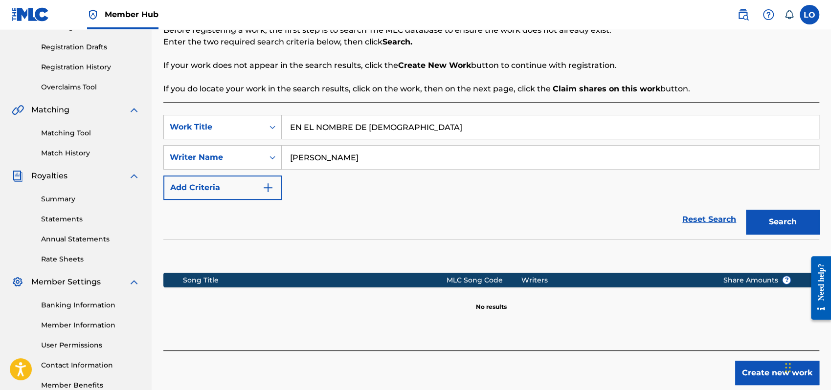
scroll to position [216, 0]
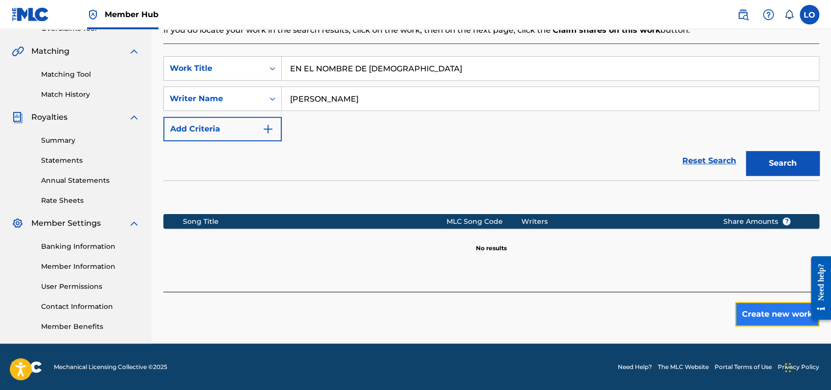
click at [768, 316] on button "Create new work" at bounding box center [777, 314] width 84 height 24
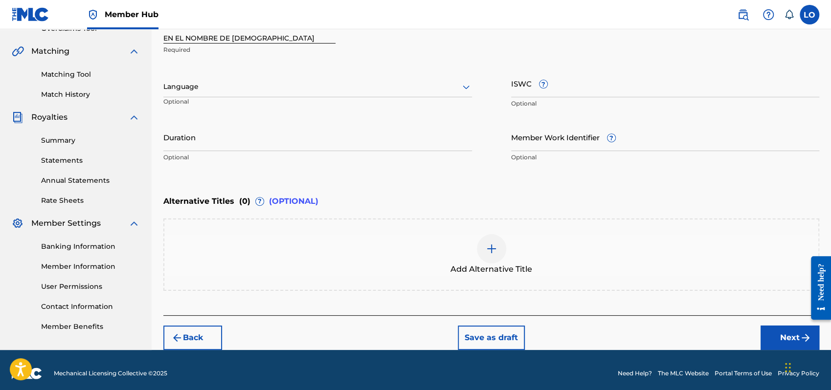
click at [466, 83] on icon at bounding box center [466, 87] width 12 height 12
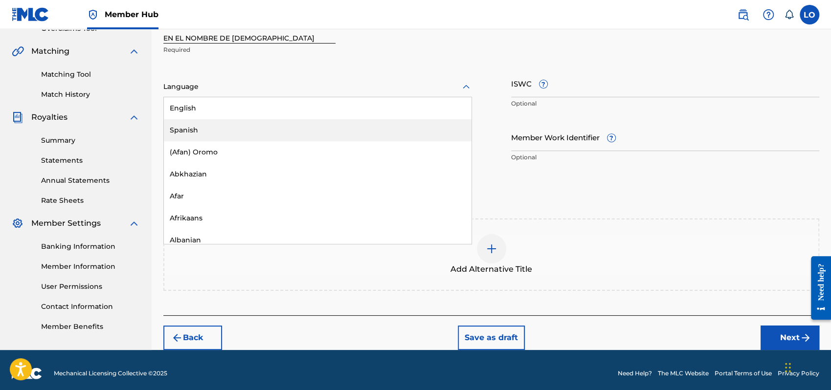
click at [202, 139] on div "Spanish" at bounding box center [318, 130] width 308 height 22
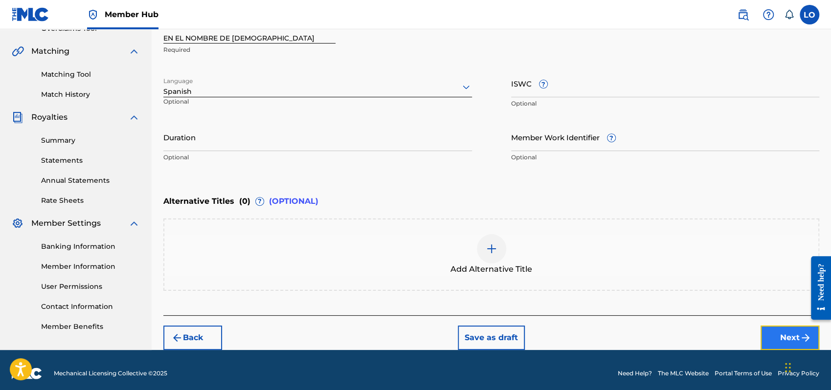
click at [768, 331] on button "Next" at bounding box center [790, 338] width 59 height 24
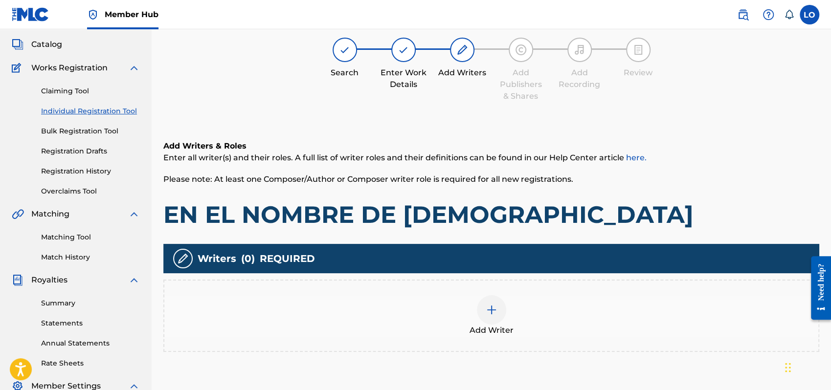
scroll to position [44, 0]
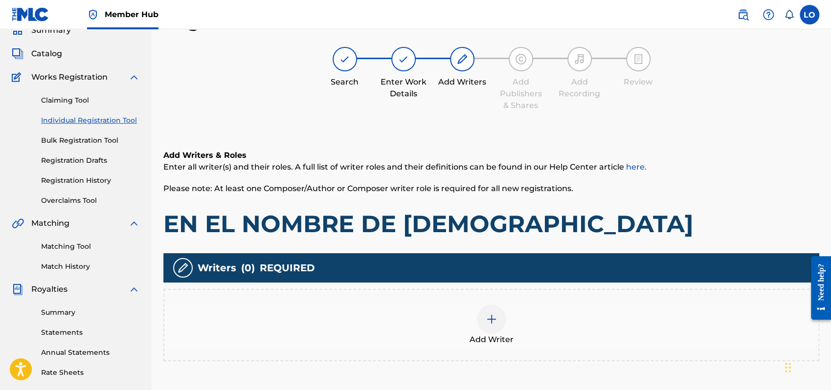
click at [496, 319] on img at bounding box center [492, 320] width 12 height 12
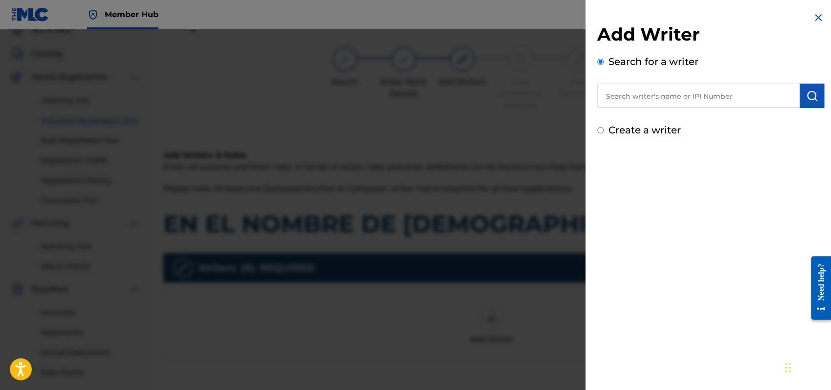
click at [601, 128] on input "Create a writer" at bounding box center [600, 130] width 6 height 6
radio input "false"
radio input "true"
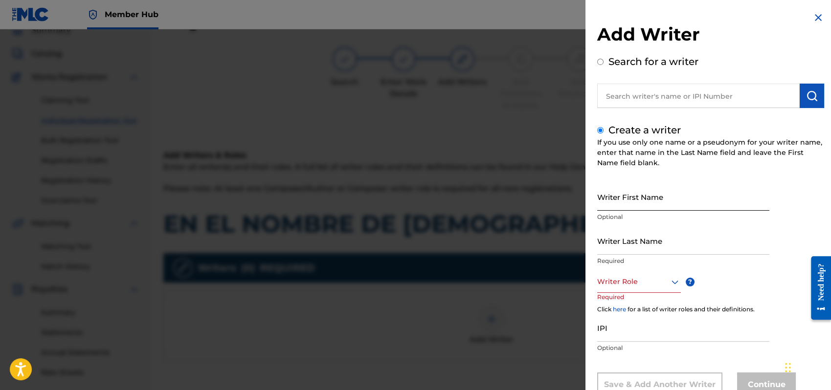
click at [617, 194] on input "Writer First Name" at bounding box center [683, 197] width 172 height 28
type input "[PERSON_NAME]"
click at [609, 252] on input "Writer Last Name" at bounding box center [683, 241] width 172 height 28
type input "[PERSON_NAME]"
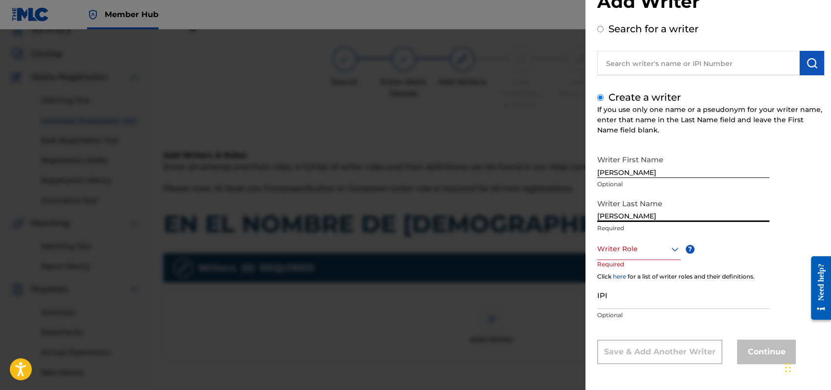
click at [673, 260] on div "Writer Role" at bounding box center [639, 249] width 84 height 22
click at [623, 270] on div "Composer/Author" at bounding box center [639, 271] width 83 height 22
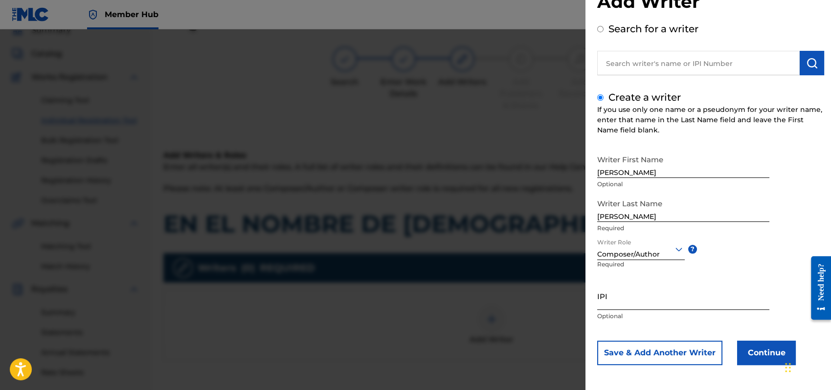
click at [608, 303] on input "IPI" at bounding box center [683, 296] width 172 height 28
type input "1162110609"
click at [764, 349] on button "Continue" at bounding box center [766, 353] width 59 height 24
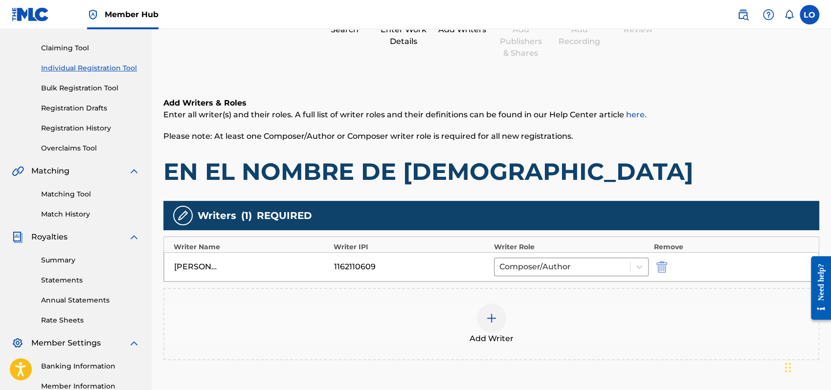
scroll to position [167, 0]
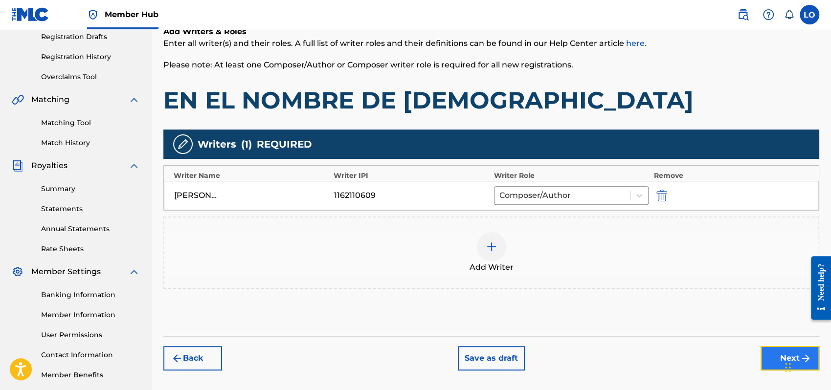
click at [780, 361] on button "Next" at bounding box center [790, 358] width 59 height 24
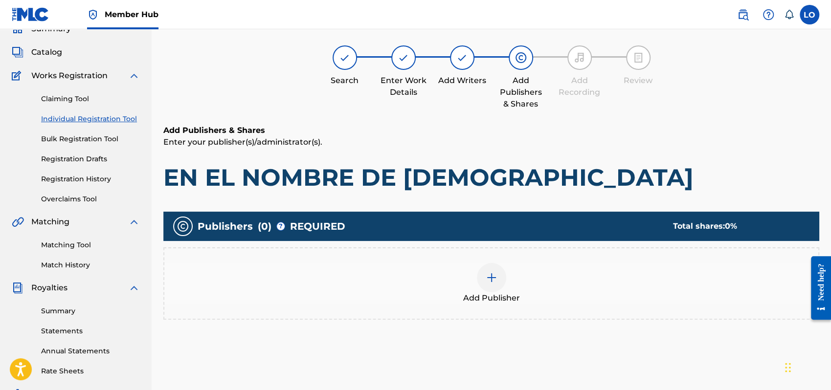
scroll to position [44, 0]
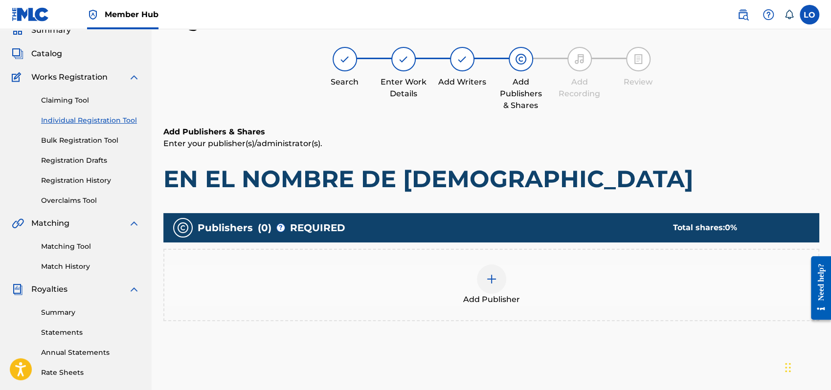
click at [494, 275] on img at bounding box center [492, 279] width 12 height 12
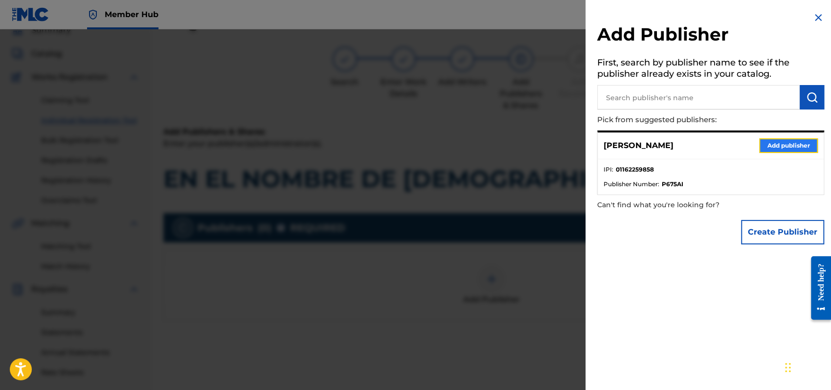
click at [786, 146] on button "Add publisher" at bounding box center [788, 145] width 59 height 15
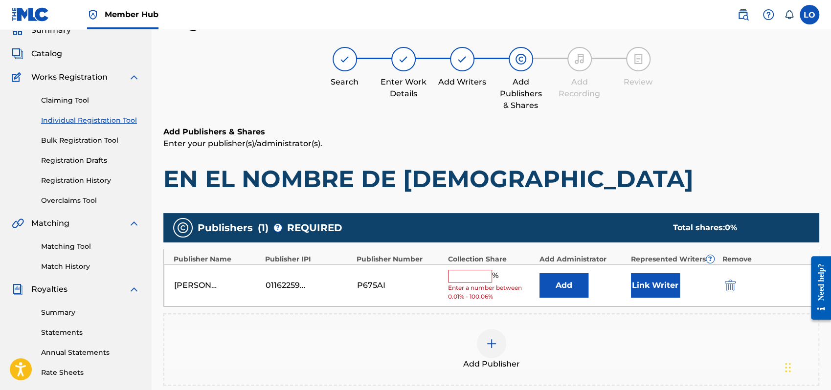
click at [477, 274] on input "text" at bounding box center [470, 276] width 44 height 13
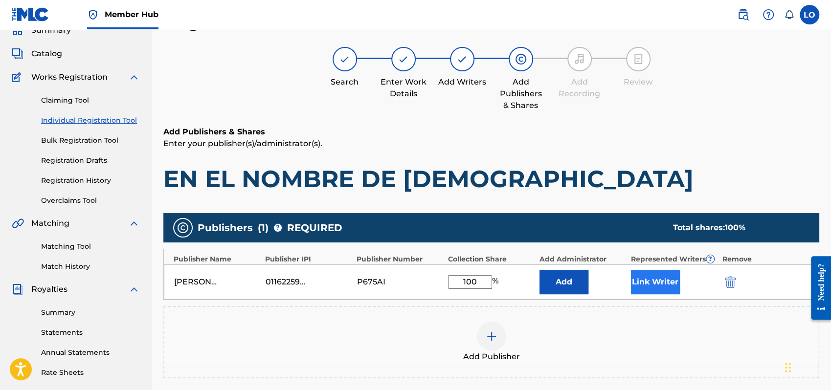
type input "100"
click at [665, 274] on button "Link Writer" at bounding box center [655, 282] width 49 height 24
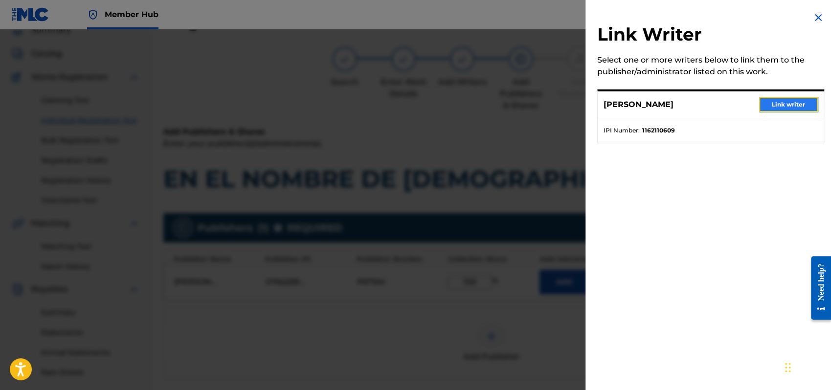
click at [786, 102] on button "Link writer" at bounding box center [788, 104] width 59 height 15
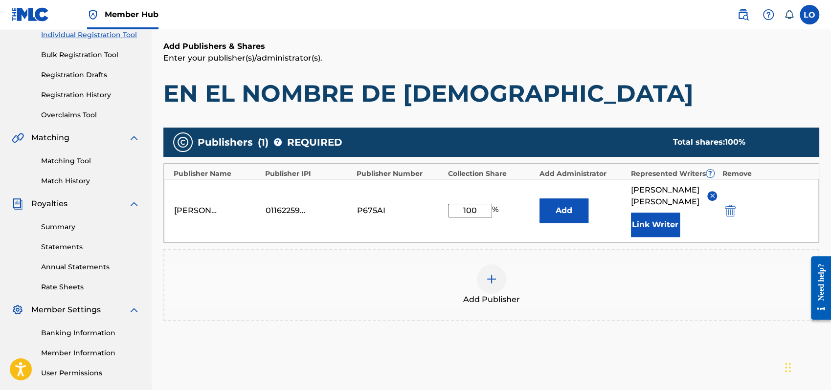
scroll to position [197, 0]
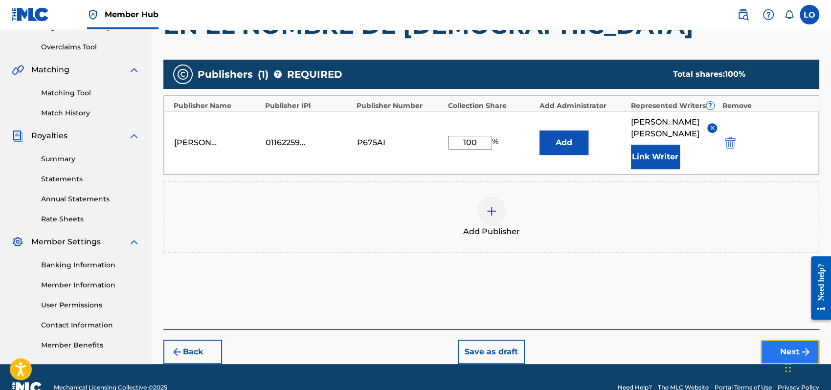
click at [776, 340] on button "Next" at bounding box center [790, 352] width 59 height 24
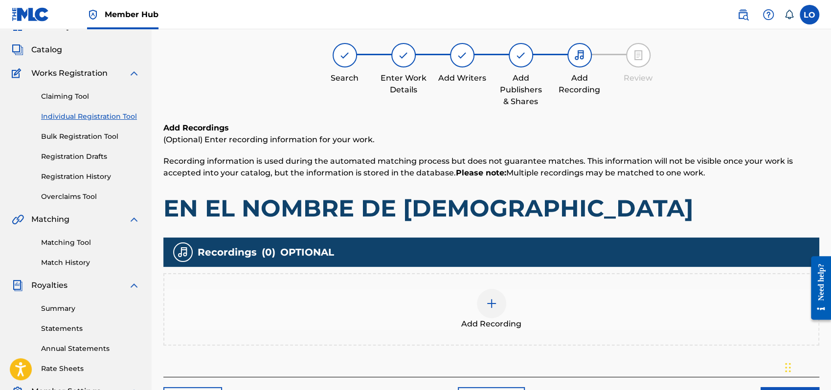
scroll to position [44, 0]
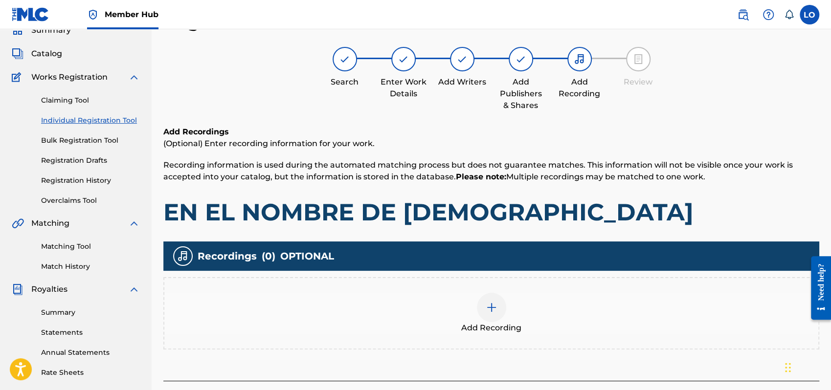
click at [489, 311] on img at bounding box center [492, 308] width 12 height 12
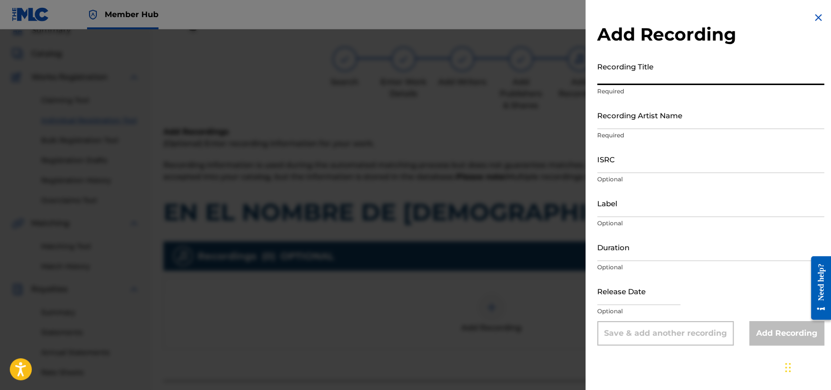
click at [615, 81] on input "Recording Title" at bounding box center [710, 71] width 227 height 28
type input "UN RUEGO A MI SEÑOR"
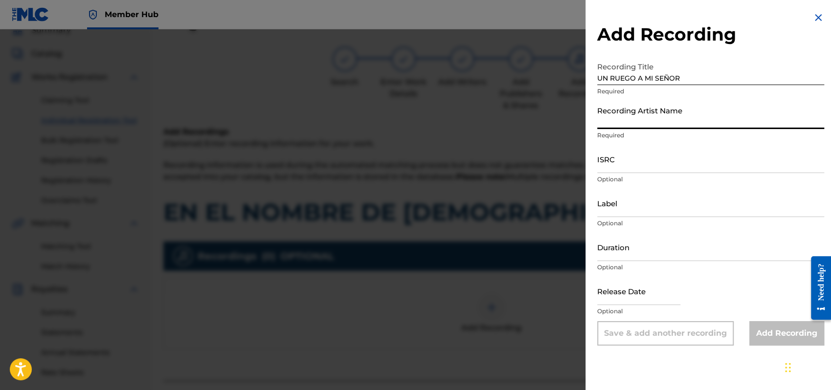
click at [664, 122] on input "Recording Artist Name" at bounding box center [710, 115] width 227 height 28
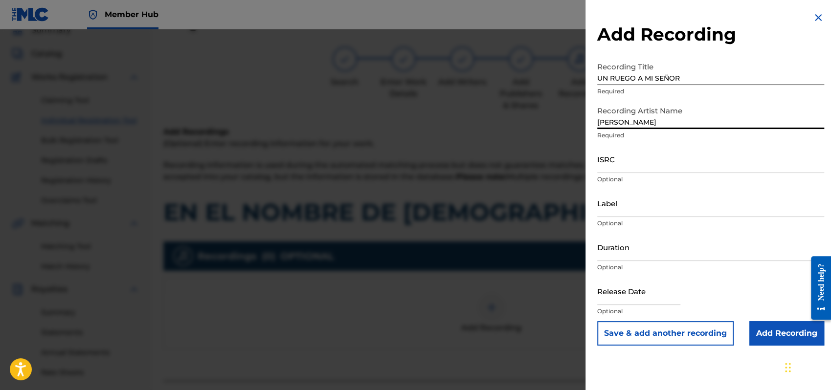
type input "[PERSON_NAME]"
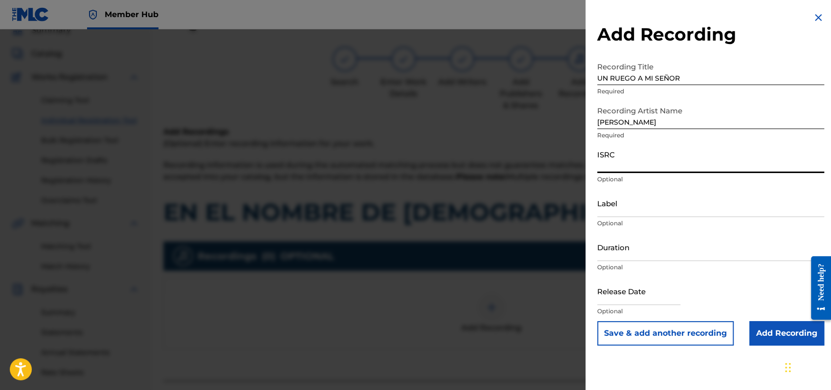
click at [610, 162] on input "ISRC" at bounding box center [710, 159] width 227 height 28
type input "QMEU32507346"
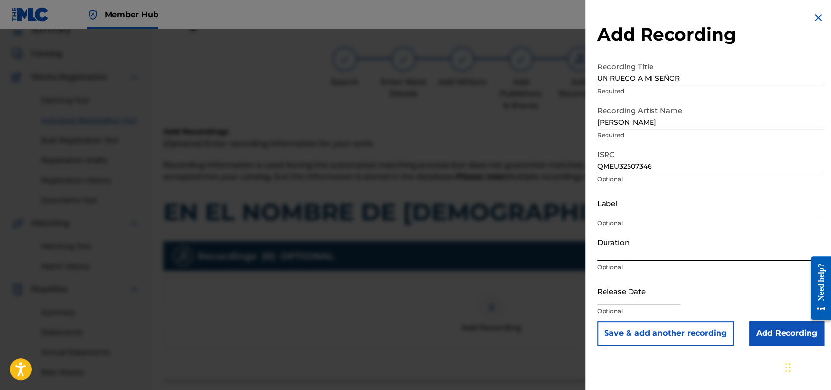
click at [616, 250] on input "Duration" at bounding box center [710, 247] width 227 height 28
type input "04:21"
select select "8"
select select "2025"
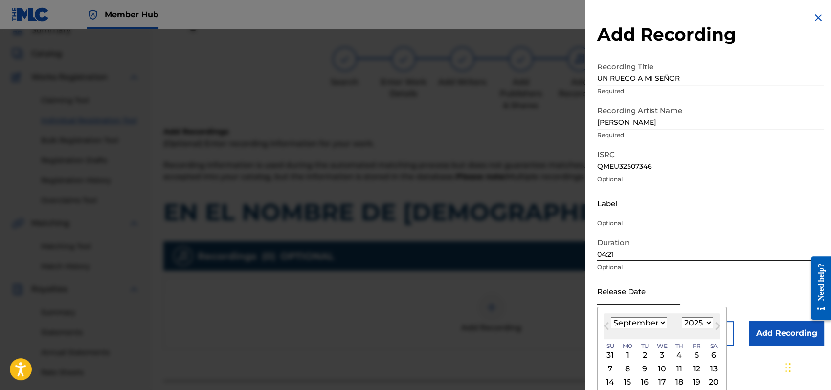
click at [616, 292] on input "text" at bounding box center [638, 291] width 83 height 28
click at [663, 322] on select "January February March April May June July August September October November De…" at bounding box center [639, 322] width 56 height 11
select select "0"
click at [611, 317] on select "January February March April May June July August September October November De…" at bounding box center [639, 322] width 56 height 11
click at [663, 353] on div "1" at bounding box center [662, 356] width 12 height 12
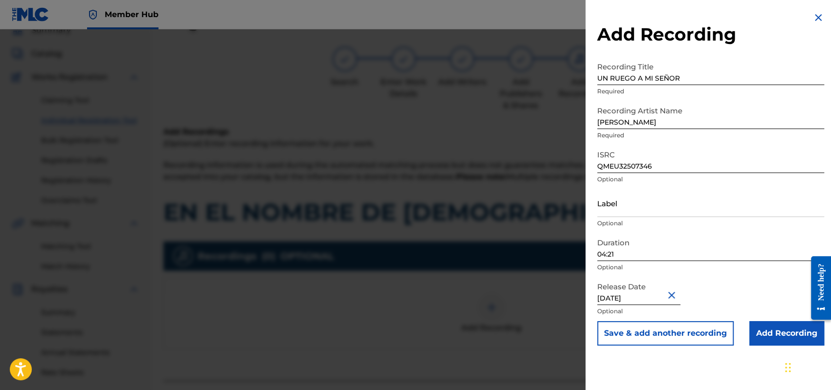
type input "[DATE]"
click at [768, 240] on input "04:21" at bounding box center [710, 247] width 227 height 28
click at [719, 243] on input "04:21" at bounding box center [710, 247] width 227 height 28
click at [775, 333] on input "Add Recording" at bounding box center [786, 333] width 75 height 24
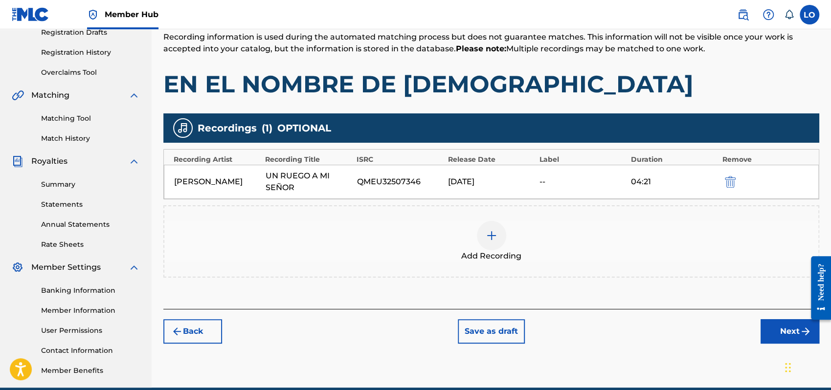
scroll to position [216, 0]
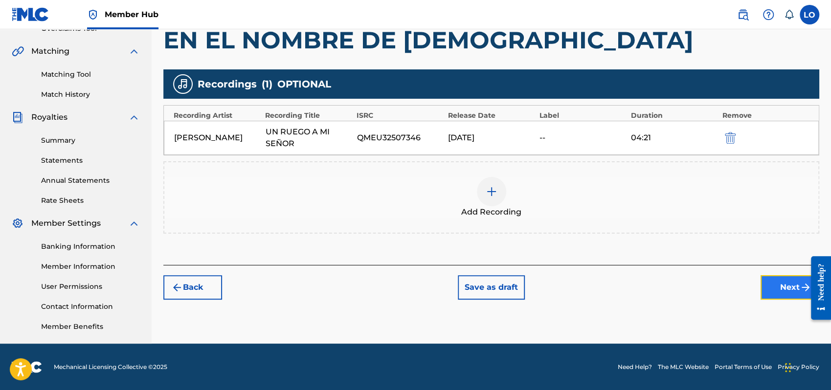
click at [793, 287] on button "Next" at bounding box center [790, 287] width 59 height 24
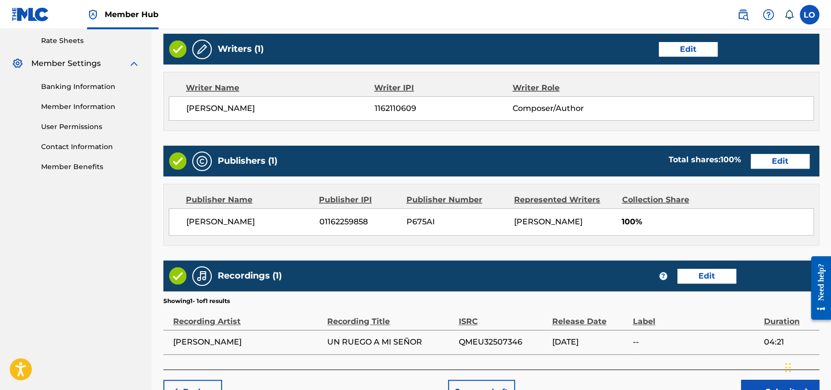
scroll to position [436, 0]
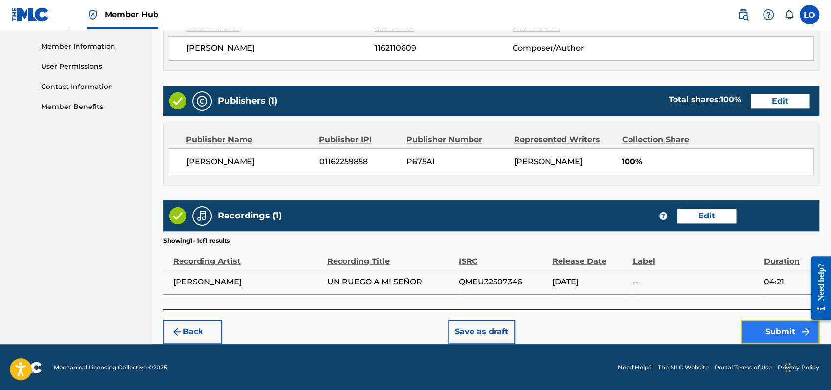
click at [781, 334] on button "Submit" at bounding box center [780, 332] width 78 height 24
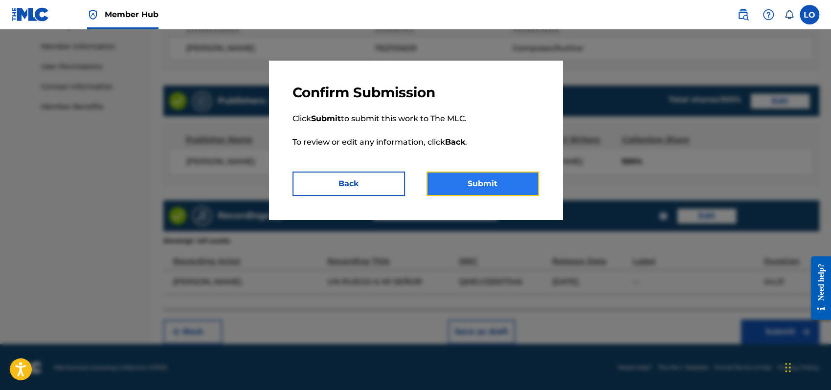
click at [482, 187] on button "Submit" at bounding box center [482, 184] width 112 height 24
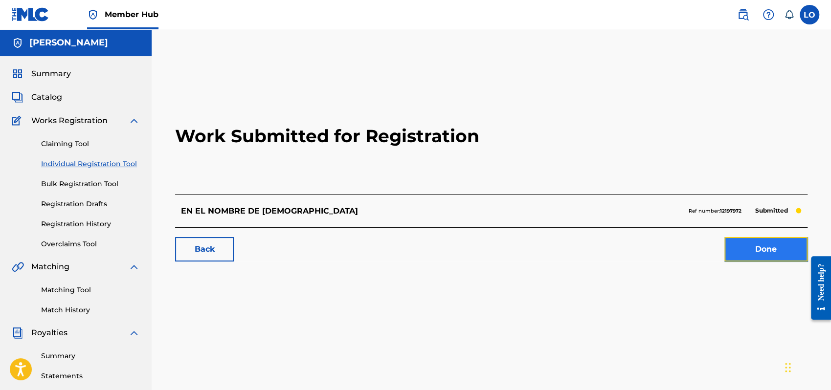
click at [771, 247] on link "Done" at bounding box center [765, 249] width 83 height 24
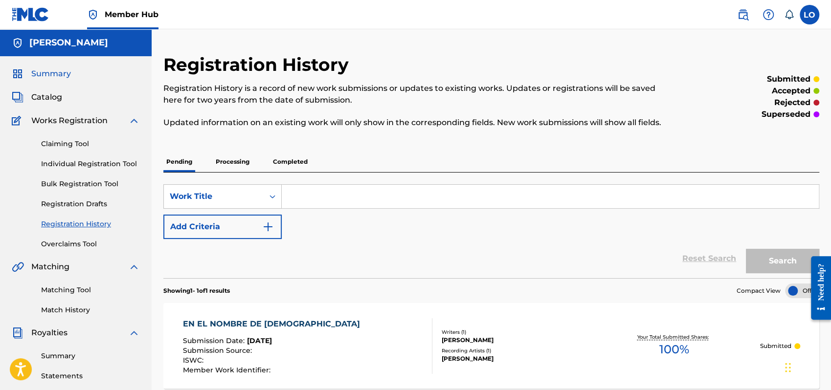
click at [49, 72] on span "Summary" at bounding box center [51, 74] width 40 height 12
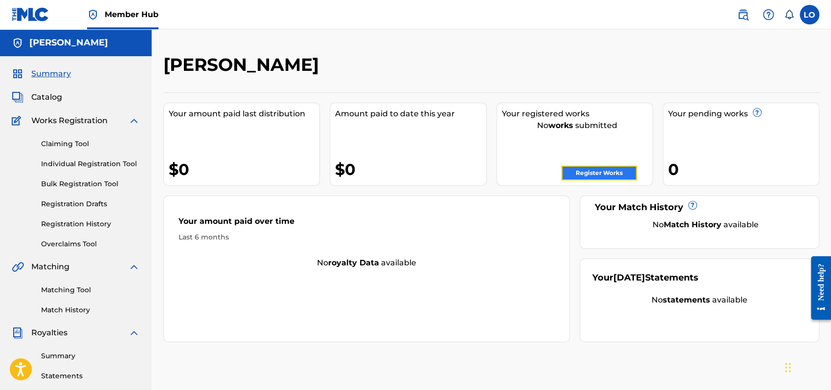
click at [582, 166] on link "Register Works" at bounding box center [598, 173] width 75 height 15
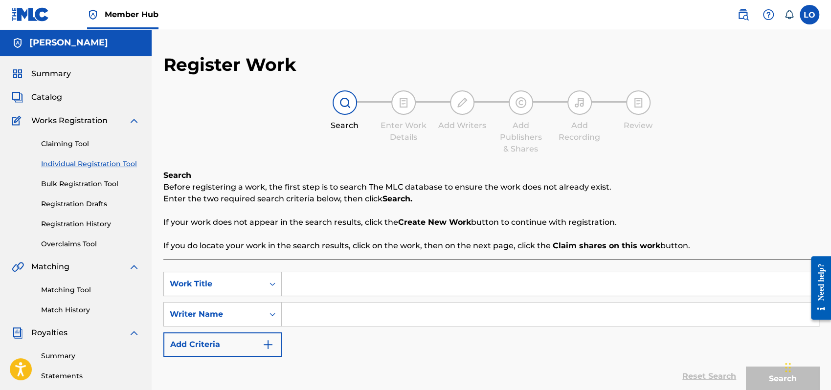
click at [307, 280] on input "Search Form" at bounding box center [550, 283] width 537 height 23
type input "[PERSON_NAME] SU AMOR"
click at [309, 321] on input "Search Form" at bounding box center [550, 314] width 537 height 23
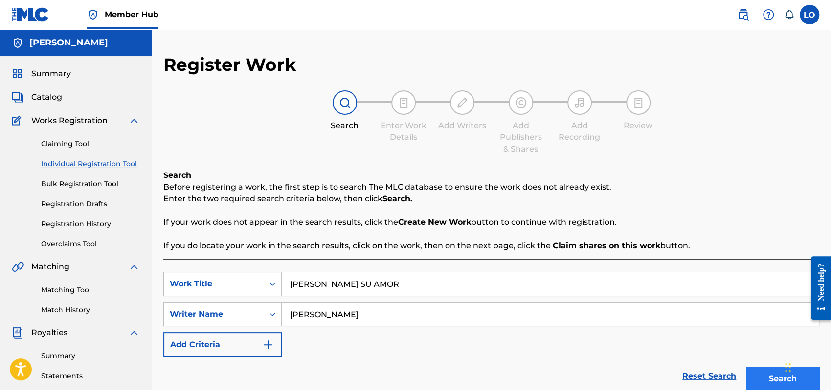
type input "[PERSON_NAME]"
click at [769, 376] on button "Search" at bounding box center [782, 379] width 73 height 24
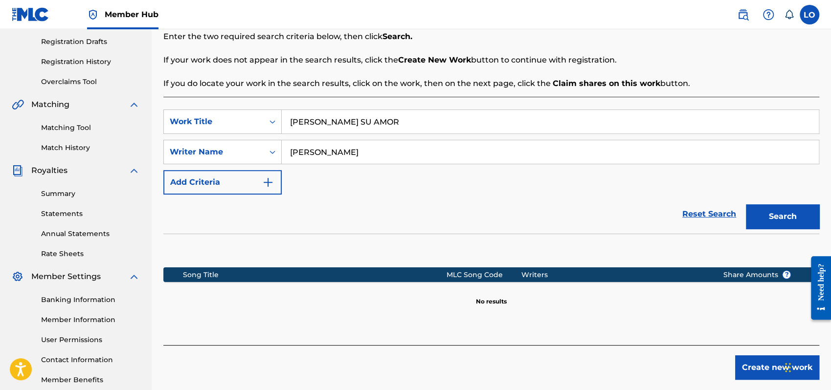
scroll to position [164, 0]
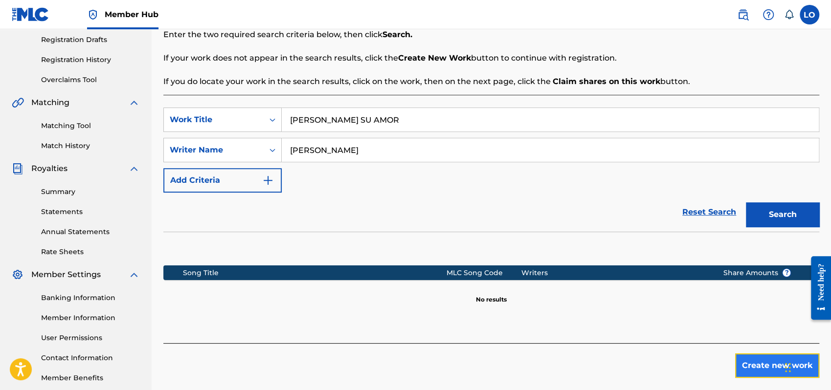
click at [764, 364] on button "Create new work" at bounding box center [777, 366] width 84 height 24
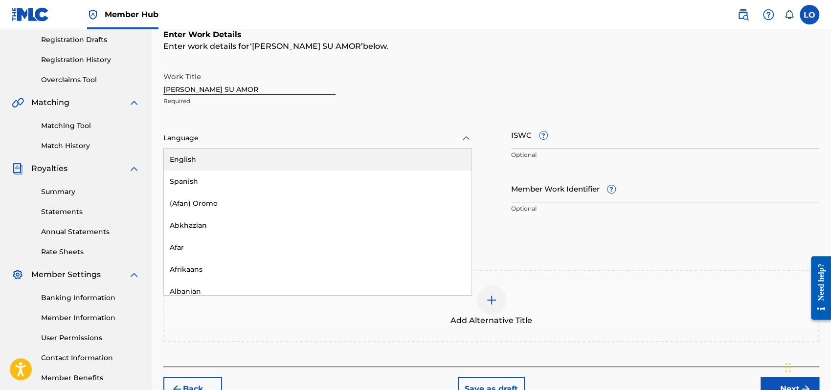
click at [466, 138] on icon at bounding box center [466, 139] width 12 height 12
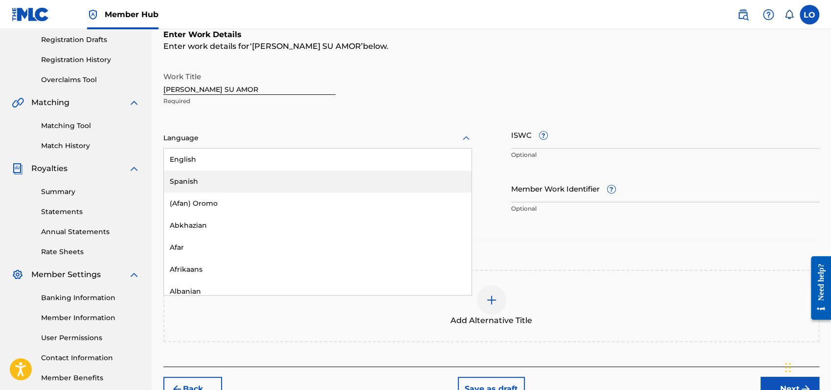
click at [234, 184] on div "Spanish" at bounding box center [318, 182] width 308 height 22
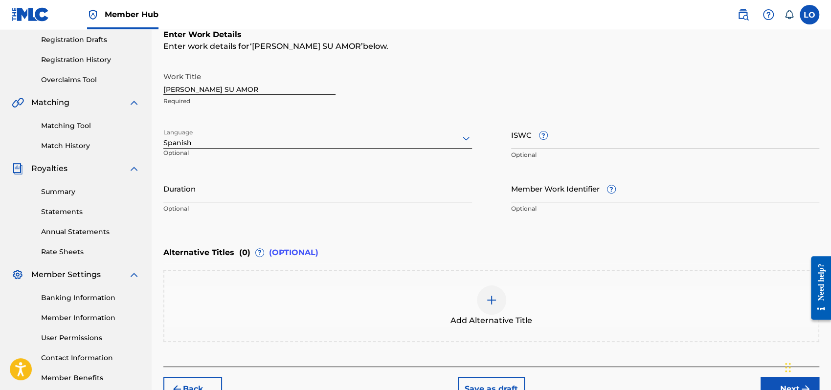
scroll to position [222, 0]
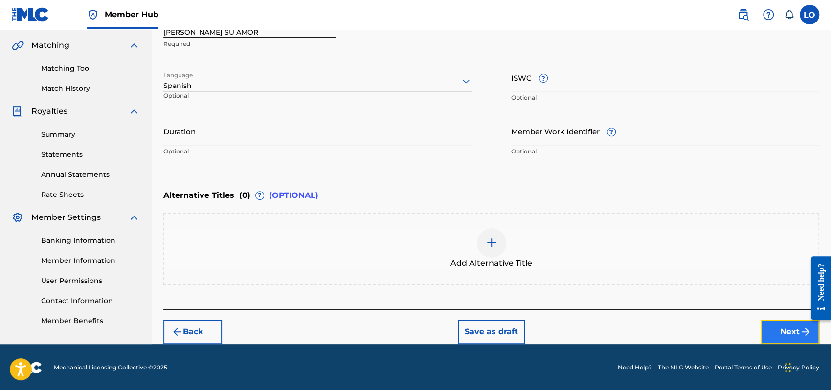
click at [779, 326] on button "Next" at bounding box center [790, 332] width 59 height 24
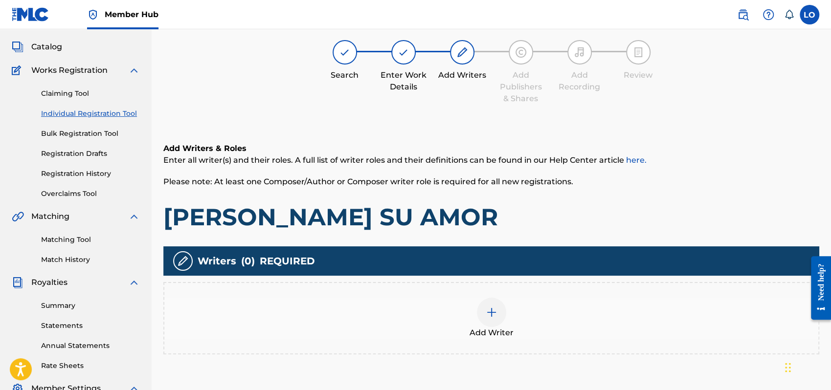
scroll to position [44, 0]
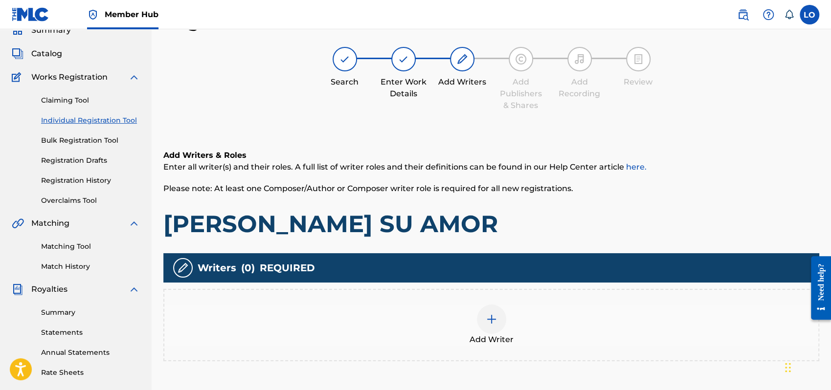
click at [497, 316] on div at bounding box center [491, 319] width 29 height 29
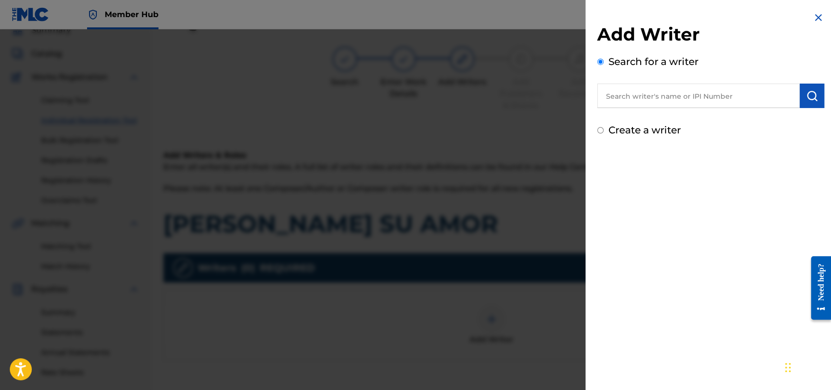
click at [601, 129] on input "Create a writer" at bounding box center [600, 130] width 6 height 6
radio input "false"
radio input "true"
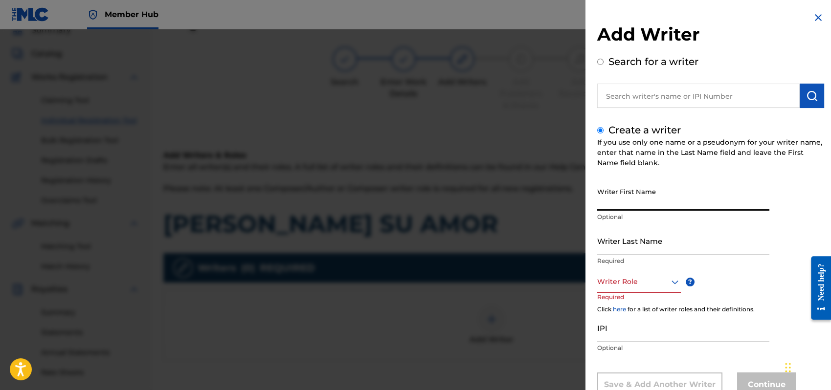
click at [601, 197] on input "Writer First Name" at bounding box center [683, 197] width 172 height 28
type input "[PERSON_NAME]"
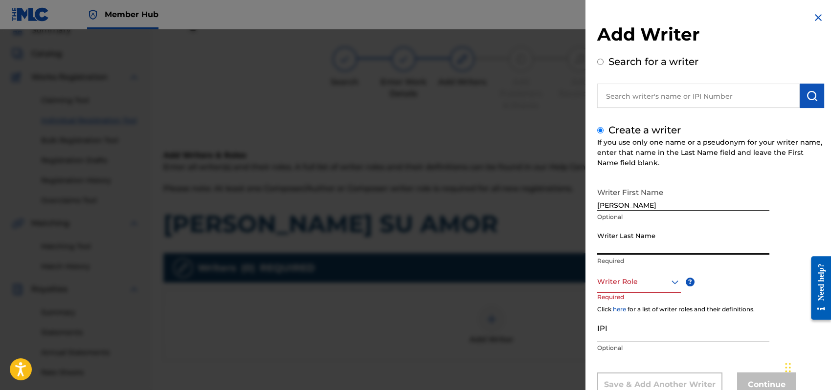
click at [616, 242] on input "Writer Last Name" at bounding box center [683, 241] width 172 height 28
type input "[PERSON_NAME]"
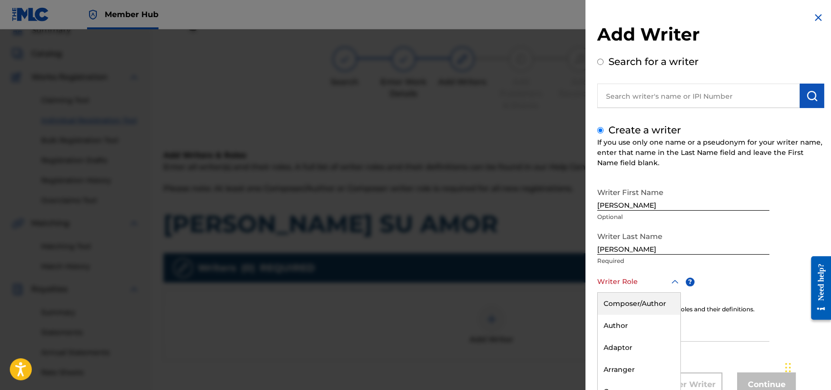
scroll to position [33, 0]
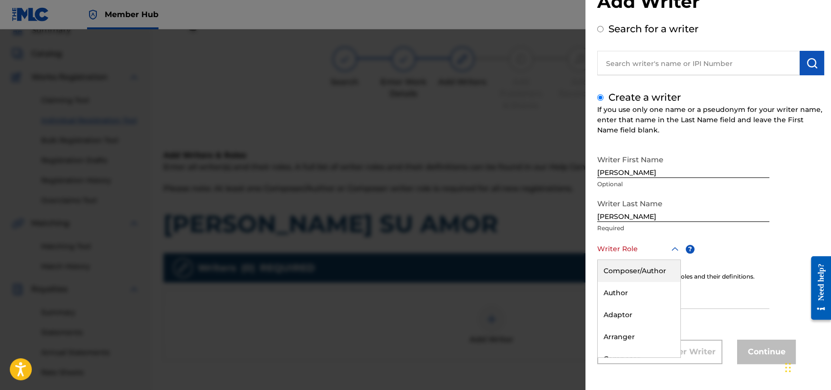
click at [673, 260] on div "8 results available. Use Up and Down to choose options, press Enter to select t…" at bounding box center [639, 249] width 84 height 22
click at [641, 271] on div "Composer/Author" at bounding box center [639, 271] width 83 height 22
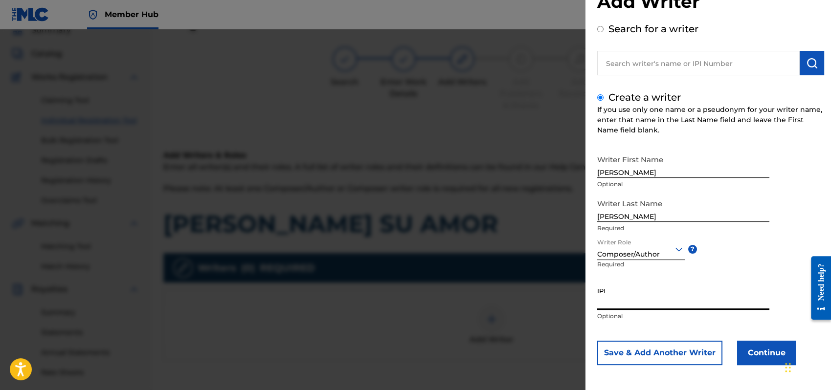
click at [612, 304] on input "IPI" at bounding box center [683, 296] width 172 height 28
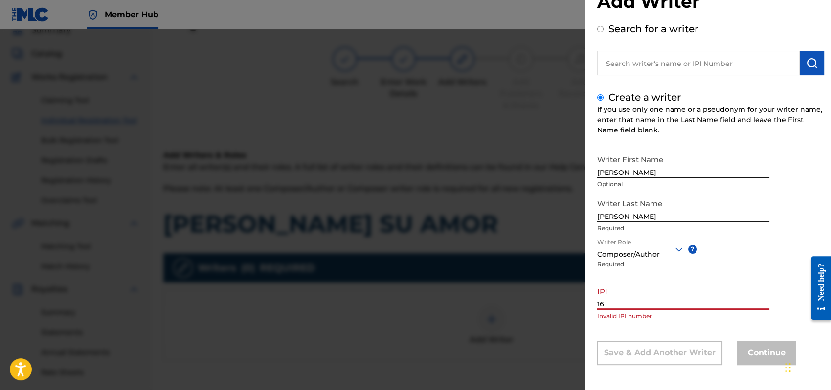
type input "1"
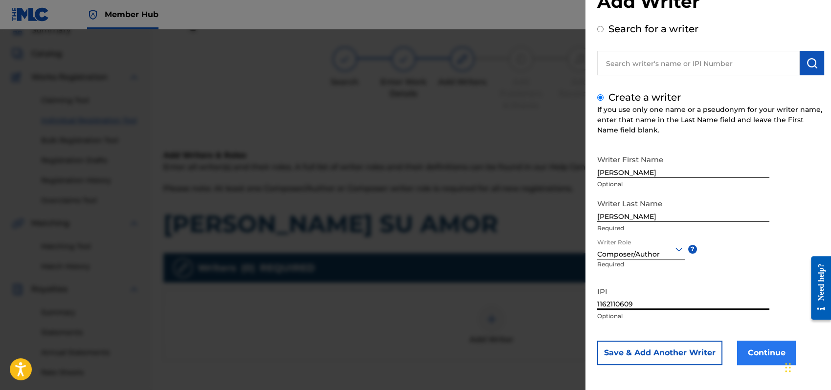
type input "1162110609"
click at [763, 359] on button "Continue" at bounding box center [766, 353] width 59 height 24
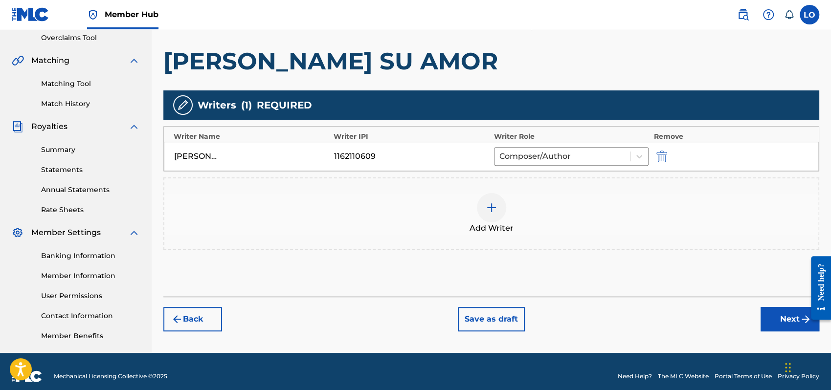
scroll to position [216, 0]
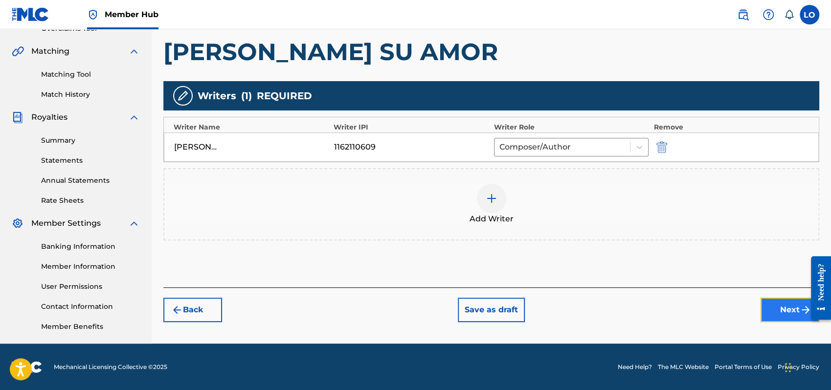
click at [785, 311] on button "Next" at bounding box center [790, 310] width 59 height 24
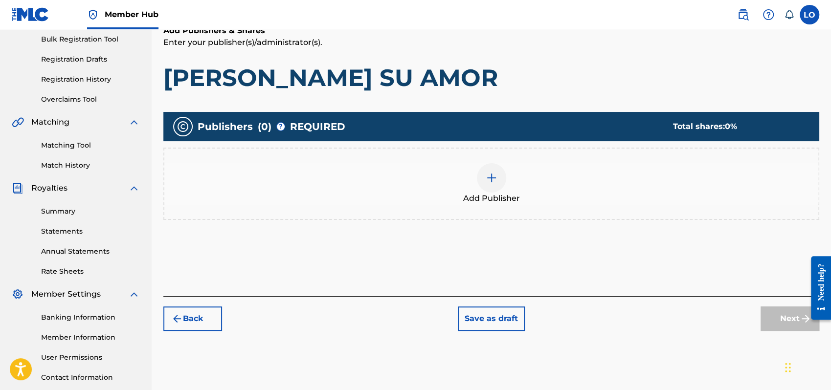
scroll to position [147, 0]
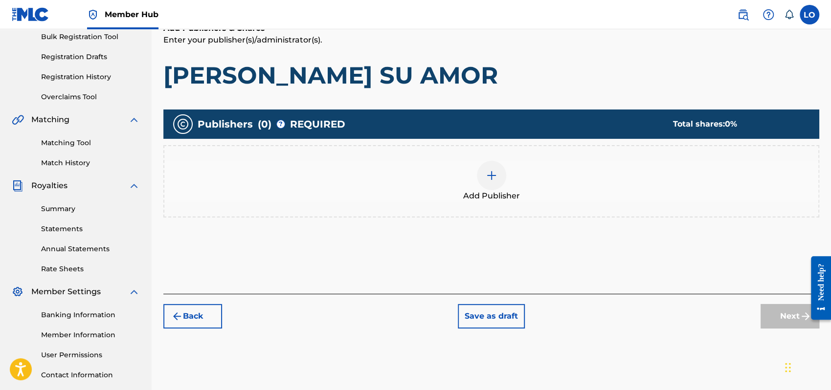
click at [487, 178] on img at bounding box center [492, 176] width 12 height 12
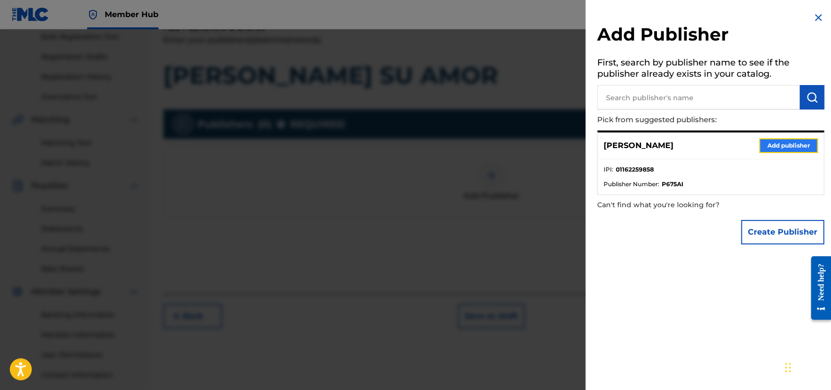
click at [790, 142] on button "Add publisher" at bounding box center [788, 145] width 59 height 15
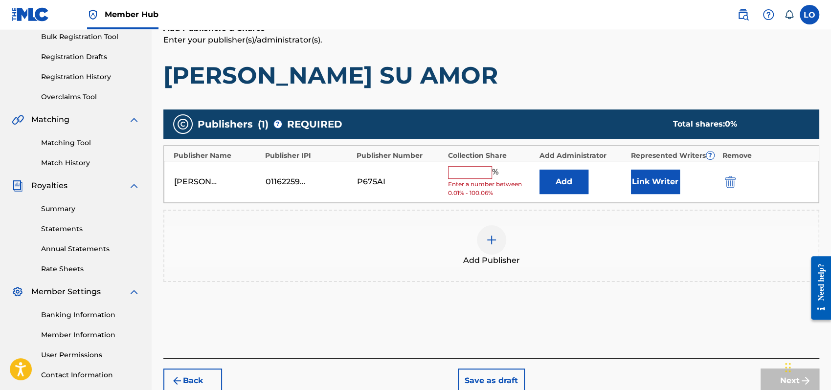
click at [462, 173] on input "text" at bounding box center [470, 172] width 44 height 13
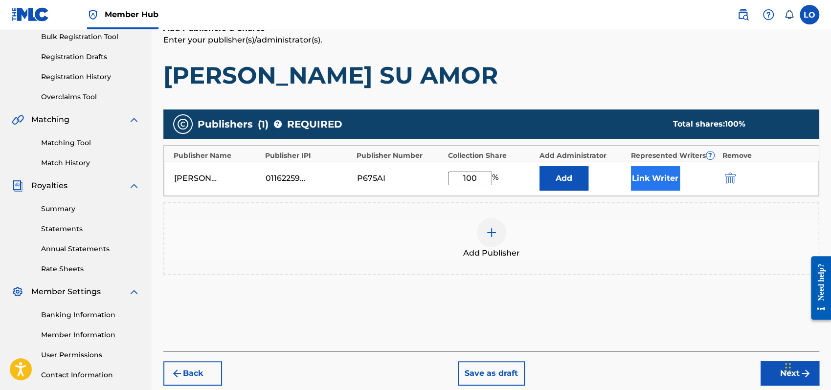
type input "100"
click at [648, 178] on button "Link Writer" at bounding box center [655, 178] width 49 height 24
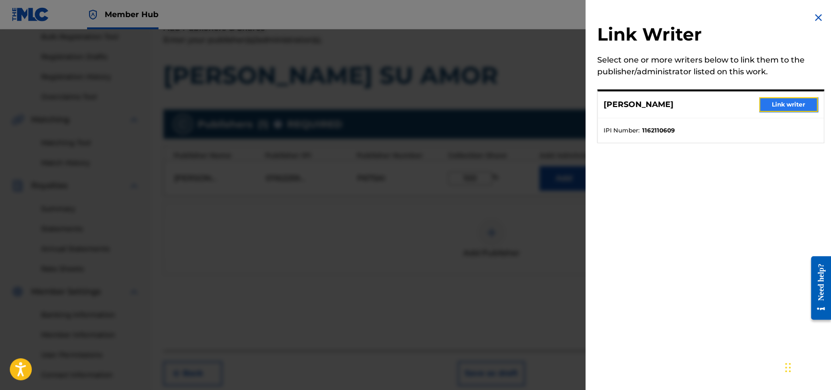
click at [776, 104] on button "Link writer" at bounding box center [788, 104] width 59 height 15
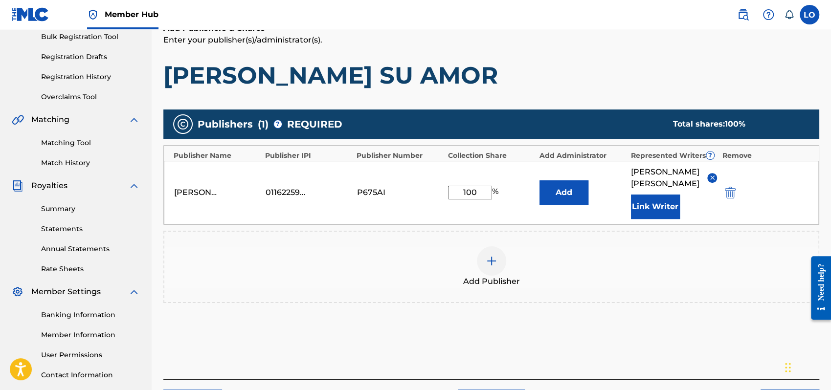
scroll to position [216, 0]
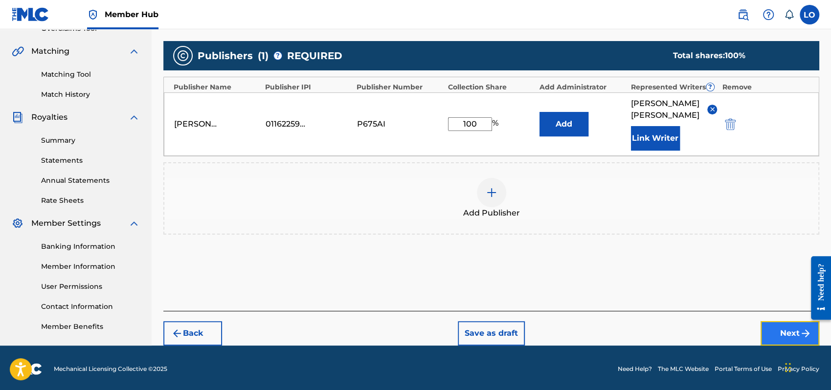
click at [773, 321] on button "Next" at bounding box center [790, 333] width 59 height 24
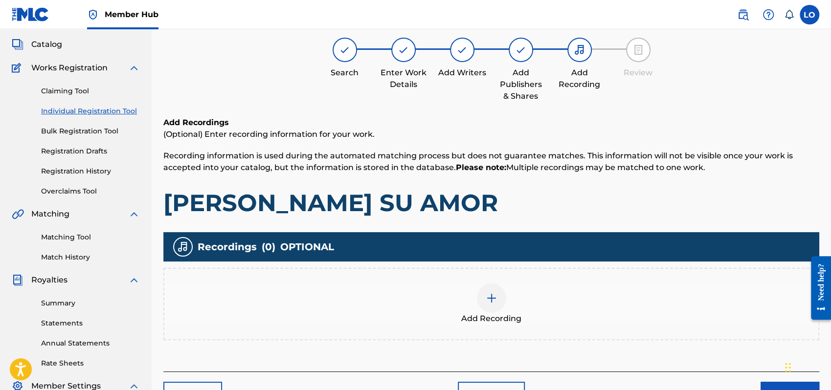
scroll to position [44, 0]
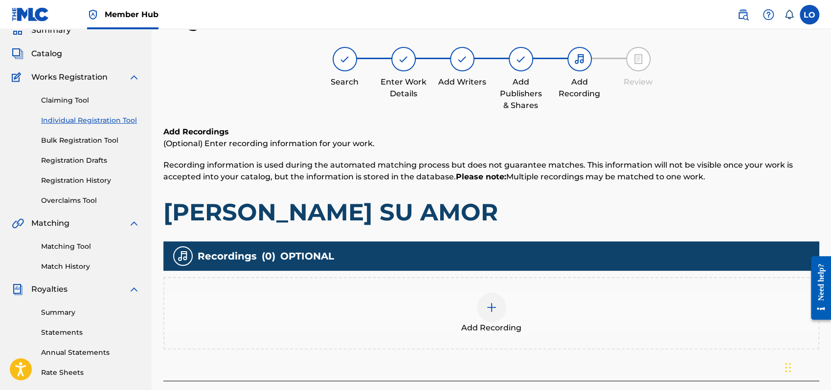
click at [496, 309] on img at bounding box center [492, 308] width 12 height 12
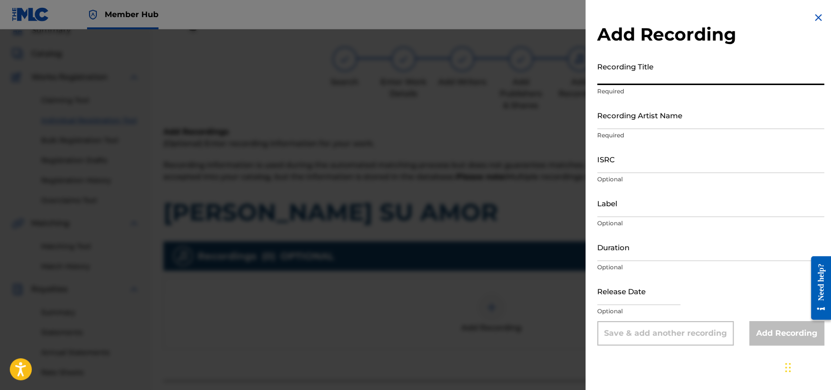
click at [606, 78] on input "Recording Title" at bounding box center [710, 71] width 227 height 28
type input "PARA TI SEÑOR"
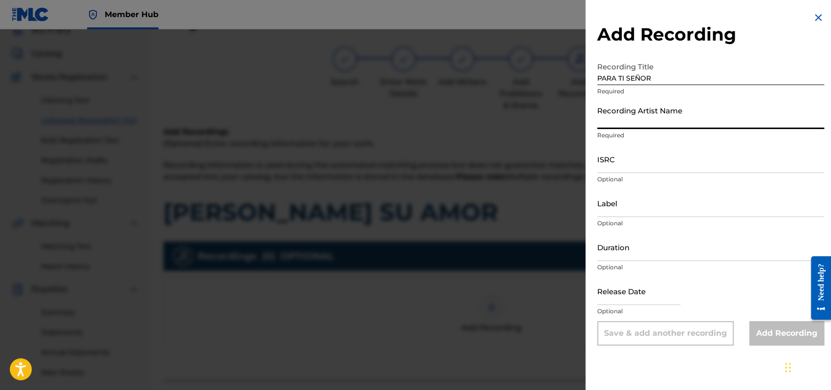
click at [620, 121] on input "Recording Artist Name" at bounding box center [710, 115] width 227 height 28
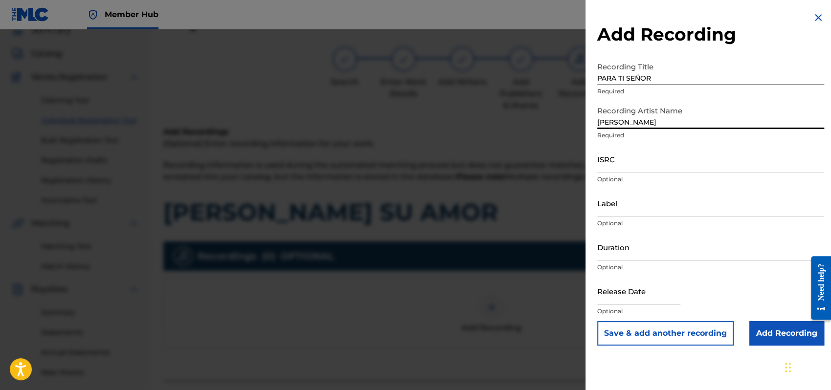
type input "[PERSON_NAME]"
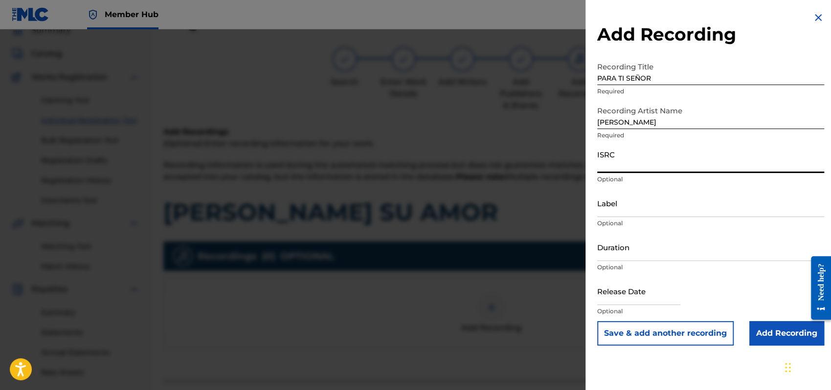
click at [618, 163] on input "ISRC" at bounding box center [710, 159] width 227 height 28
type input "QMEU32507360"
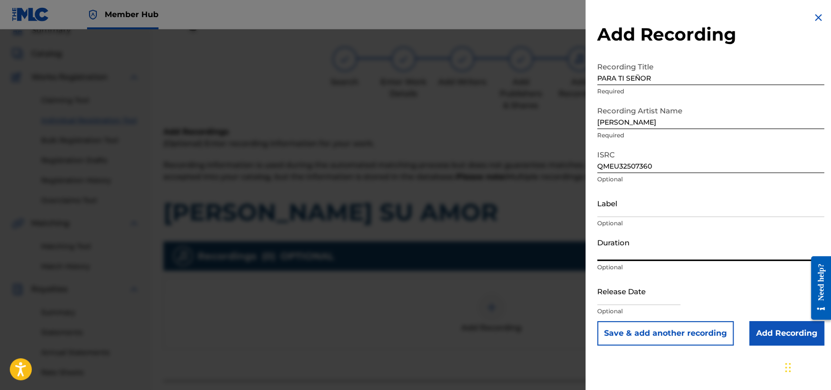
click at [607, 247] on input "Duration" at bounding box center [710, 247] width 227 height 28
type input "04:25"
select select "8"
select select "2025"
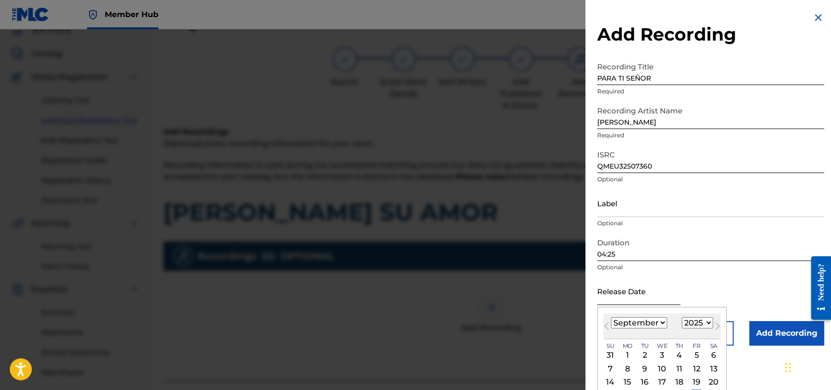
click at [628, 291] on input "text" at bounding box center [638, 291] width 83 height 28
click at [663, 320] on select "January February March April May June July August September October November De…" at bounding box center [639, 322] width 56 height 11
select select "0"
click at [611, 317] on select "January February March April May June July August September October November De…" at bounding box center [639, 322] width 56 height 11
click at [661, 357] on div "1" at bounding box center [662, 356] width 12 height 12
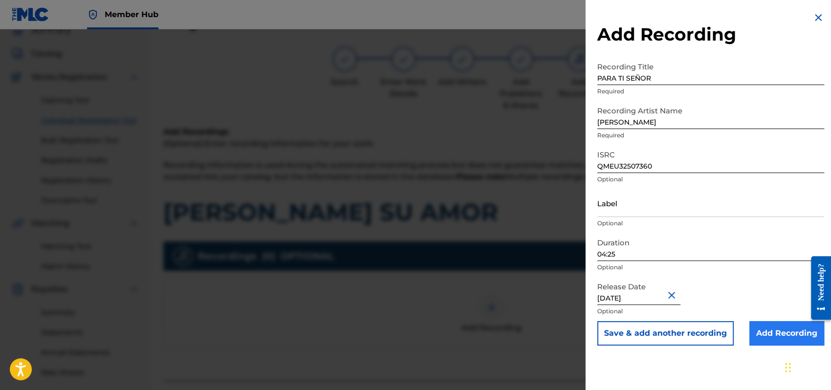
type input "[DATE]"
click at [781, 329] on input "Add Recording" at bounding box center [786, 333] width 75 height 24
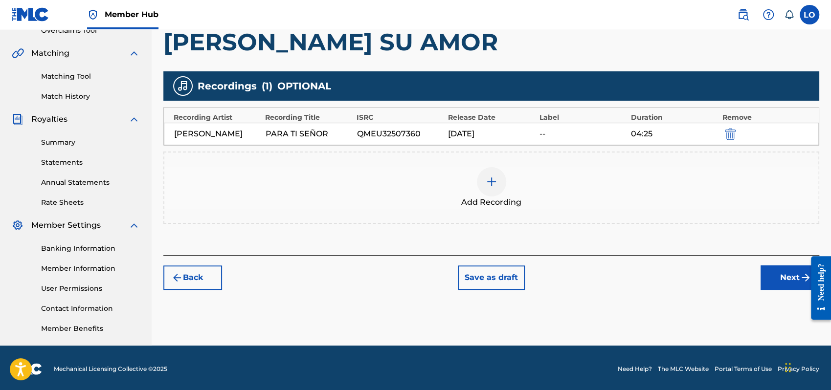
scroll to position [216, 0]
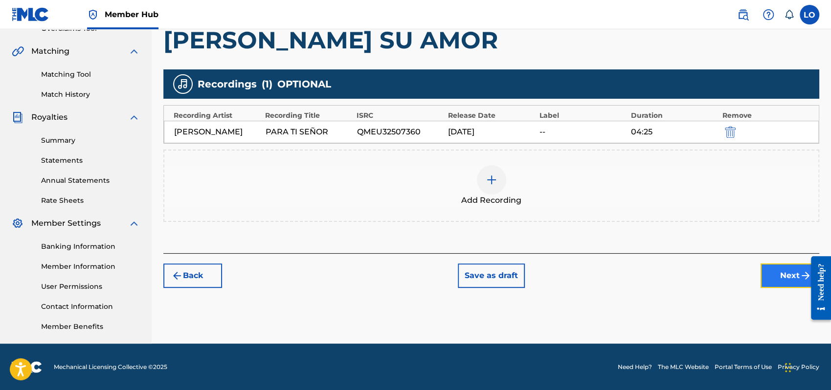
click at [798, 274] on button "Next" at bounding box center [790, 276] width 59 height 24
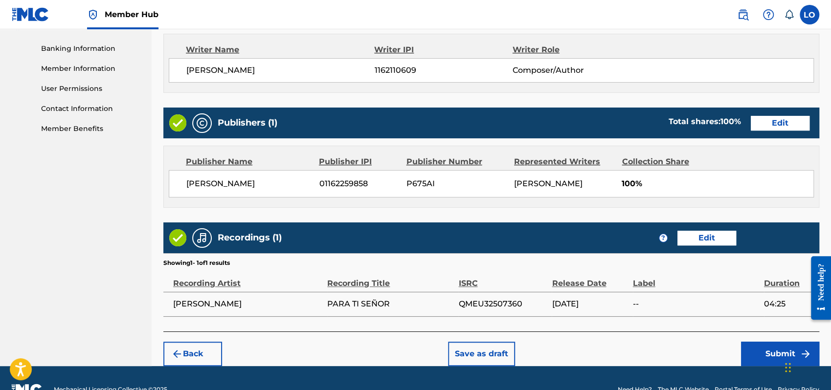
scroll to position [436, 0]
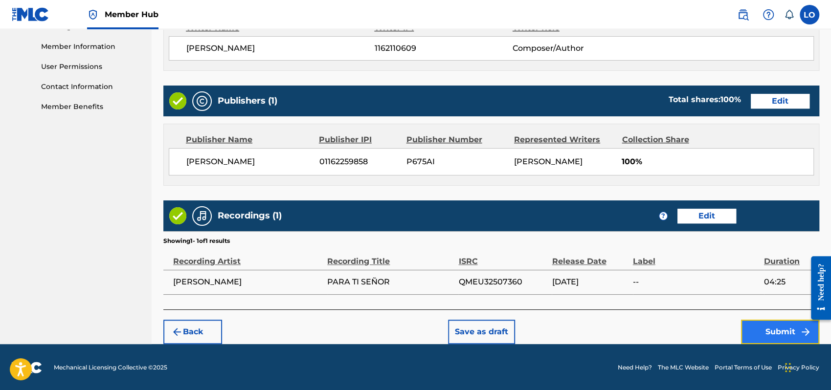
click at [763, 330] on button "Submit" at bounding box center [780, 332] width 78 height 24
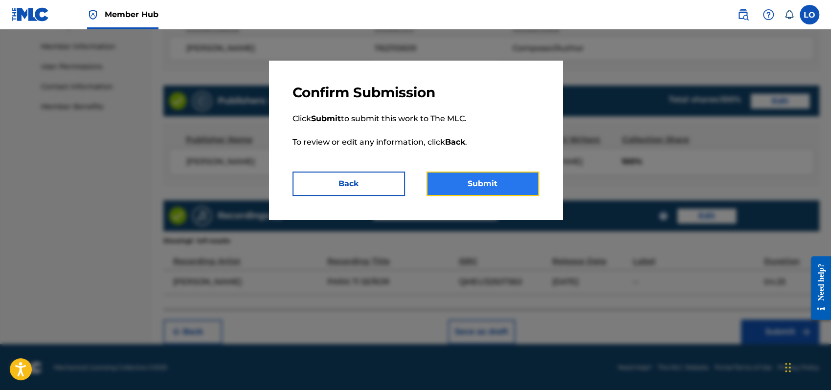
click at [482, 185] on button "Submit" at bounding box center [482, 184] width 112 height 24
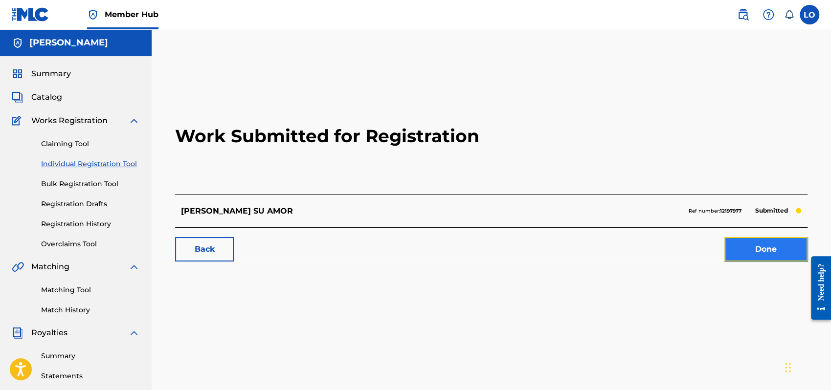
click at [761, 255] on link "Done" at bounding box center [765, 249] width 83 height 24
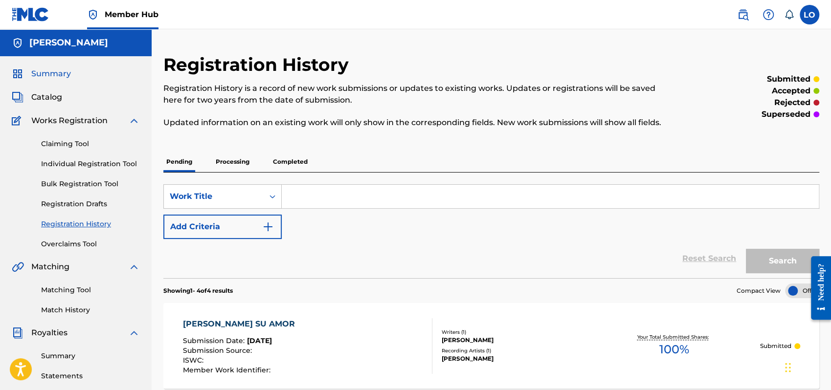
click at [57, 71] on span "Summary" at bounding box center [51, 74] width 40 height 12
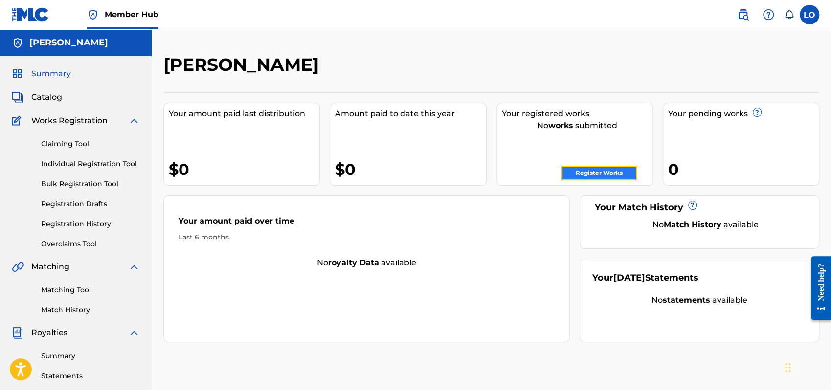
click at [620, 171] on link "Register Works" at bounding box center [598, 173] width 75 height 15
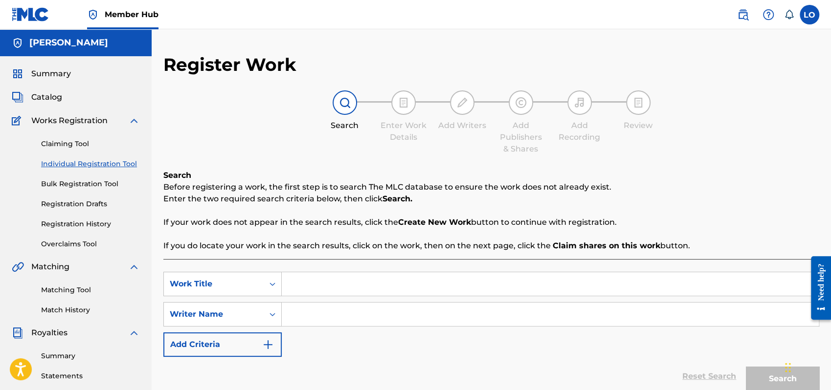
click at [319, 279] on input "Search Form" at bounding box center [550, 283] width 537 height 23
type input "ES TIEMPO DE VOLVER"
click at [301, 316] on input "Search Form" at bounding box center [550, 314] width 537 height 23
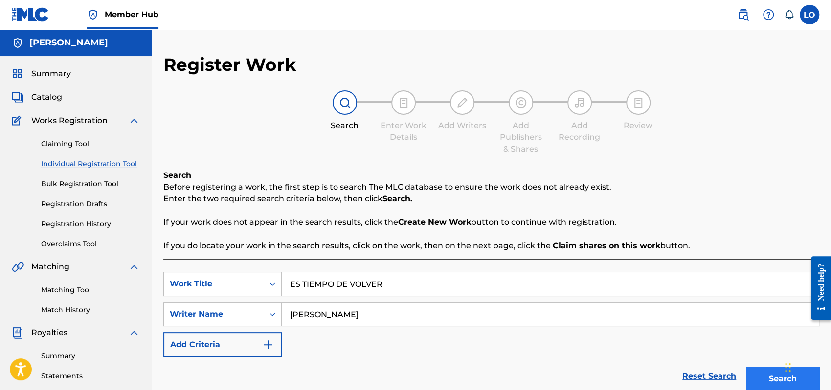
type input "[PERSON_NAME]"
click at [769, 381] on button "Search" at bounding box center [782, 379] width 73 height 24
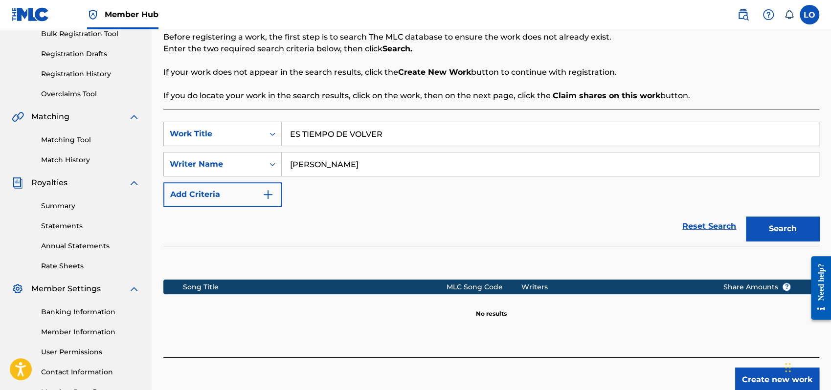
scroll to position [207, 0]
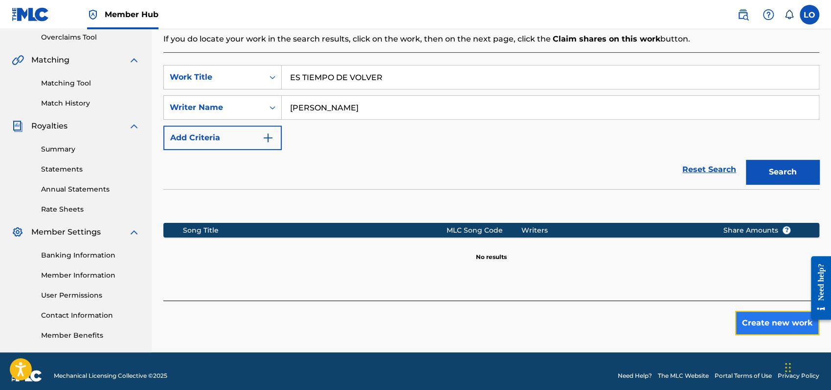
click at [772, 325] on button "Create new work" at bounding box center [777, 323] width 84 height 24
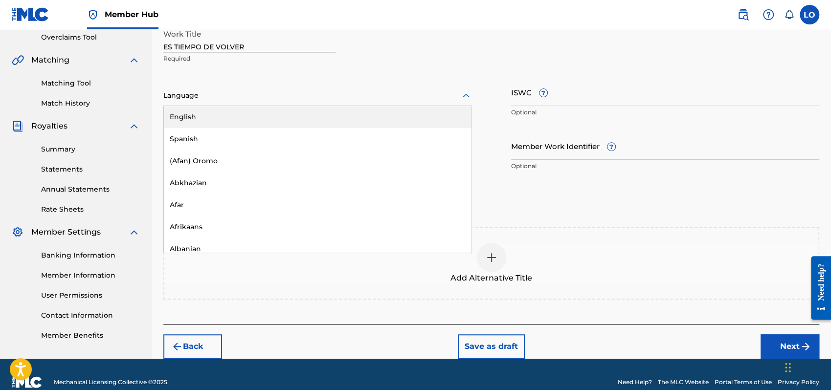
click at [467, 94] on icon at bounding box center [466, 96] width 12 height 12
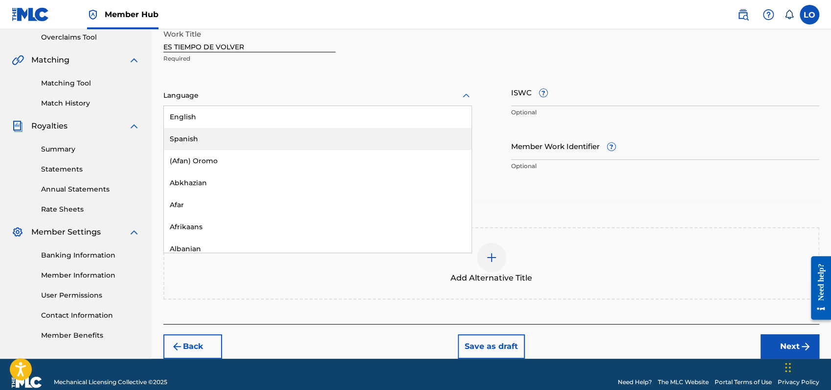
click at [224, 133] on div "Spanish" at bounding box center [318, 139] width 308 height 22
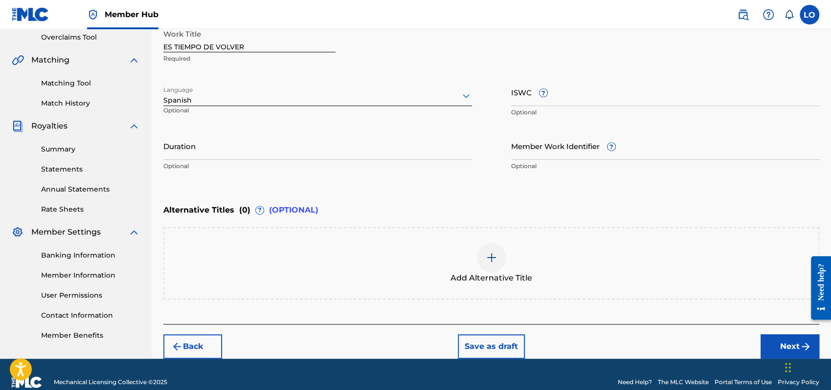
scroll to position [222, 0]
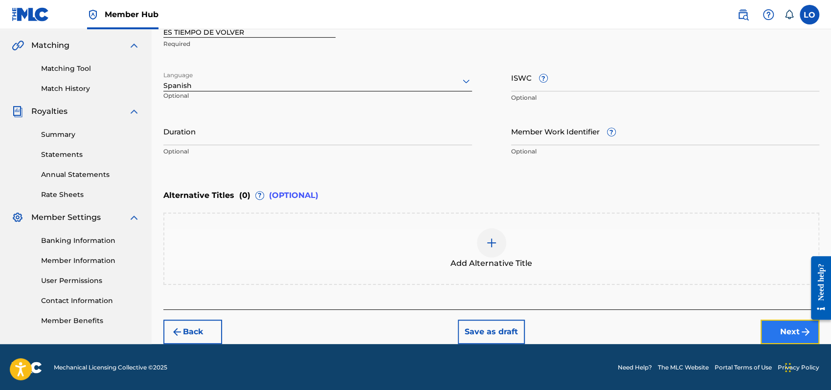
click at [794, 329] on button "Next" at bounding box center [790, 332] width 59 height 24
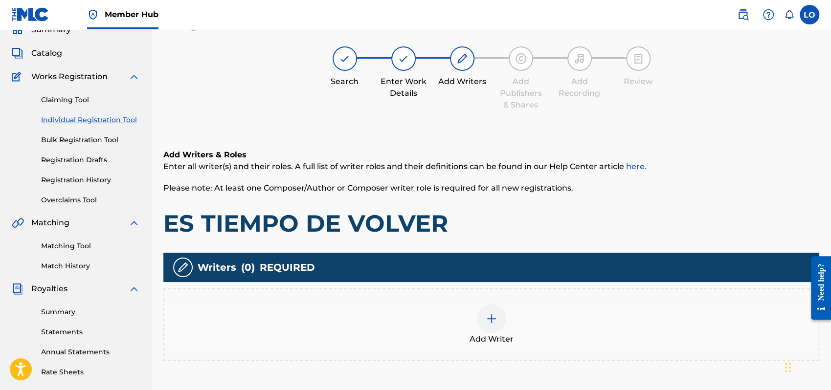
scroll to position [44, 0]
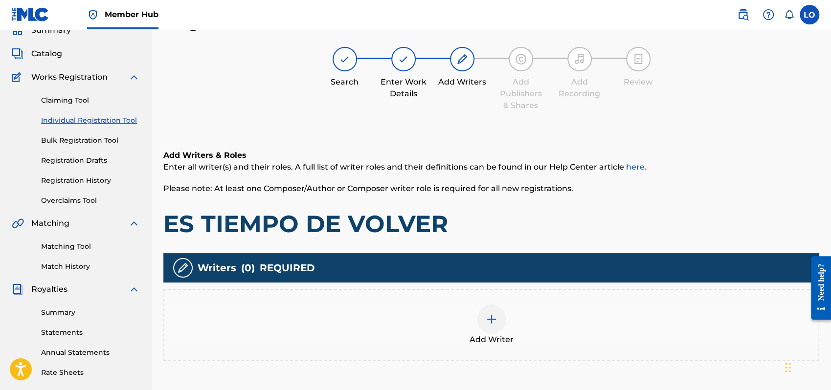
click at [489, 320] on img at bounding box center [492, 320] width 12 height 12
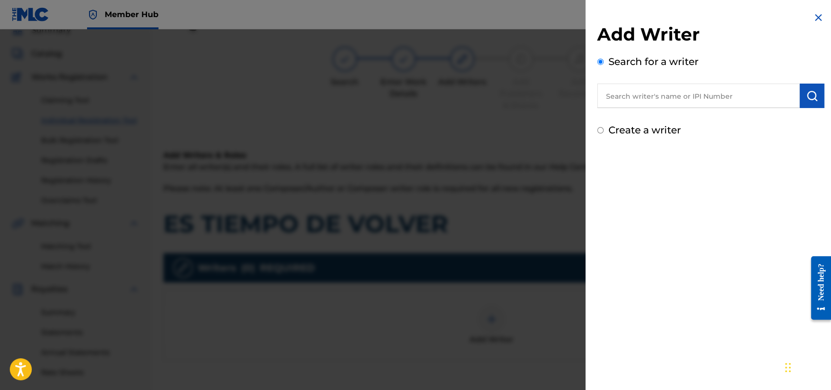
click at [599, 130] on input "Create a writer" at bounding box center [600, 130] width 6 height 6
radio input "false"
radio input "true"
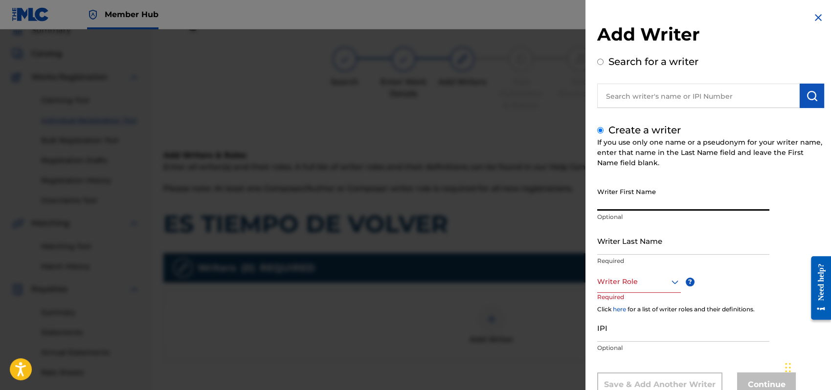
click at [614, 198] on input "Writer First Name" at bounding box center [683, 197] width 172 height 28
type input "[PERSON_NAME]"
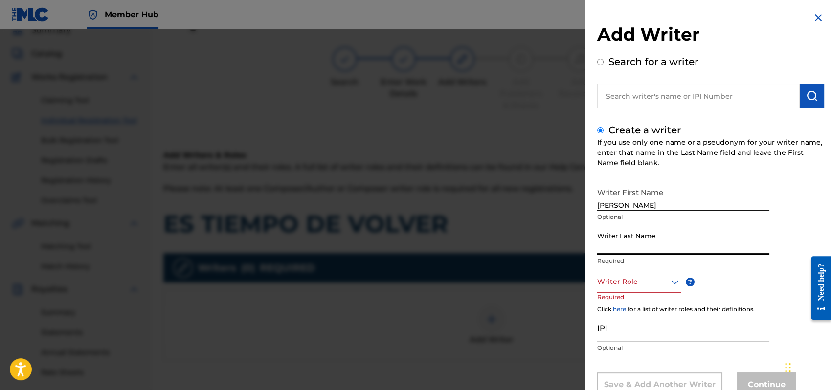
click at [622, 243] on input "Writer Last Name" at bounding box center [683, 241] width 172 height 28
type input "[PERSON_NAME]"
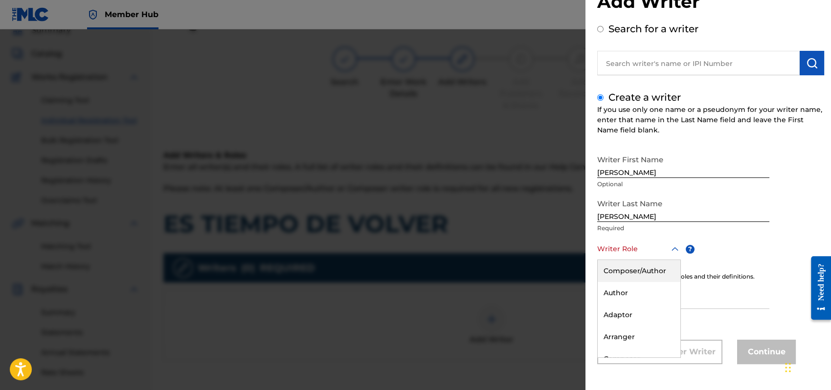
click at [674, 260] on div "8 results available. Use Up and Down to choose options, press Enter to select t…" at bounding box center [639, 249] width 84 height 22
click at [625, 272] on div "Composer/Author" at bounding box center [639, 271] width 83 height 22
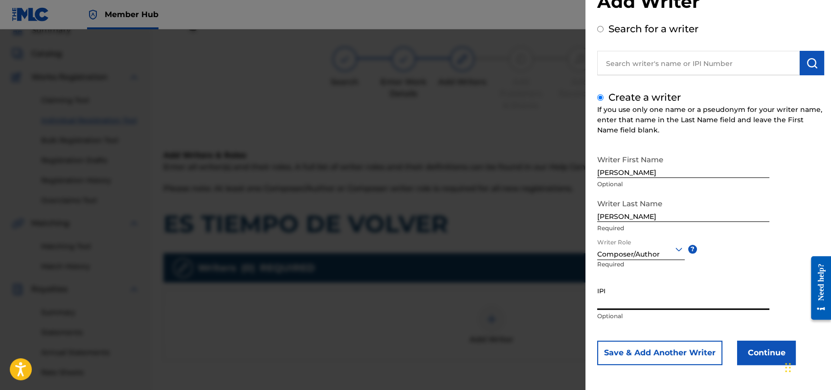
click at [611, 303] on input "IPI" at bounding box center [683, 296] width 172 height 28
type input "1162110609"
click at [755, 353] on button "Continue" at bounding box center [766, 353] width 59 height 24
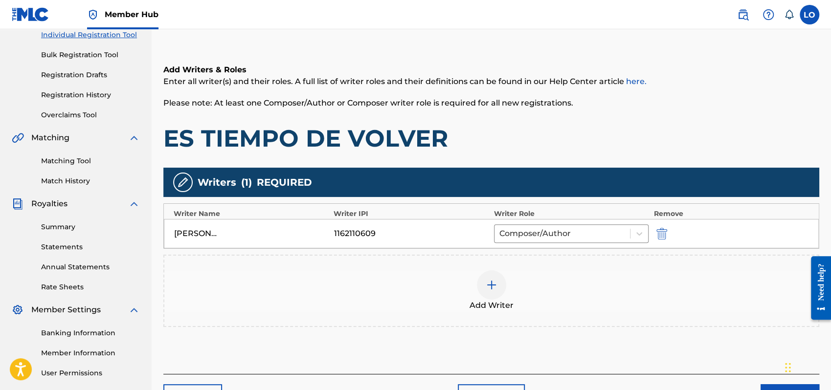
scroll to position [216, 0]
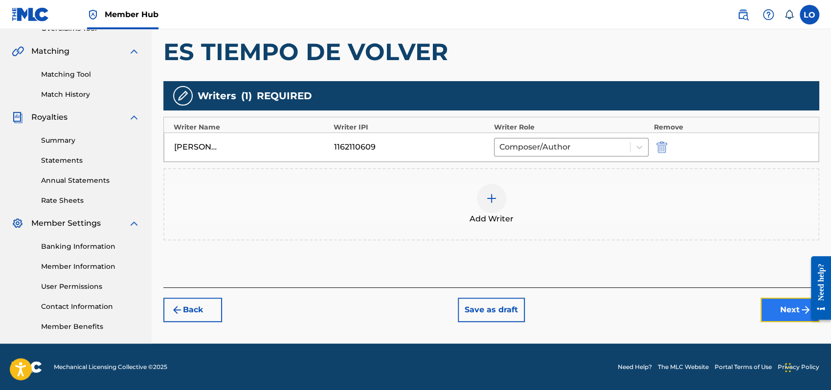
click at [783, 308] on button "Next" at bounding box center [790, 310] width 59 height 24
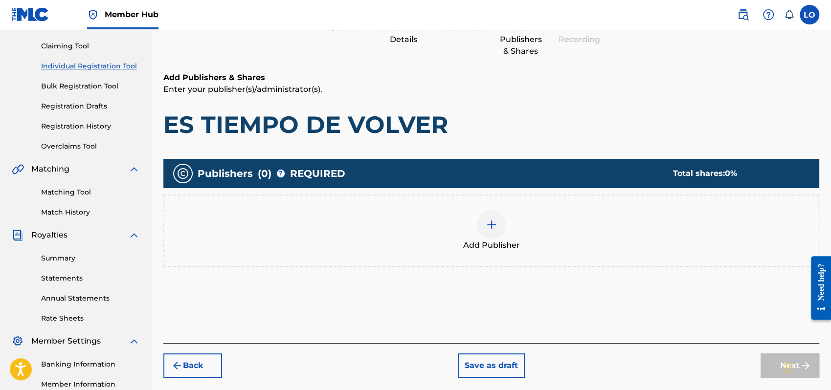
scroll to position [44, 0]
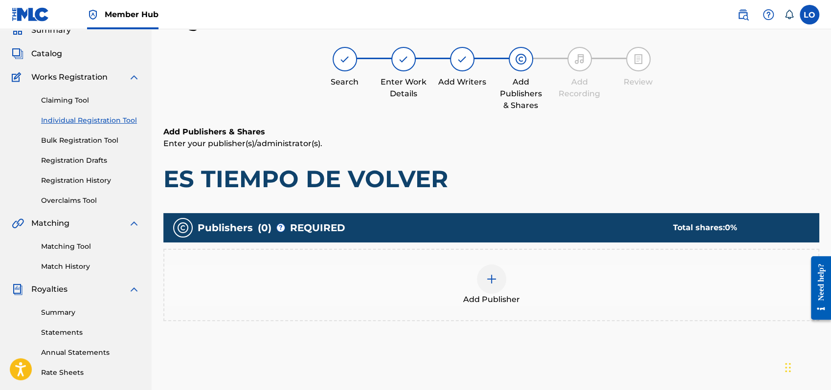
click at [494, 281] on img at bounding box center [492, 279] width 12 height 12
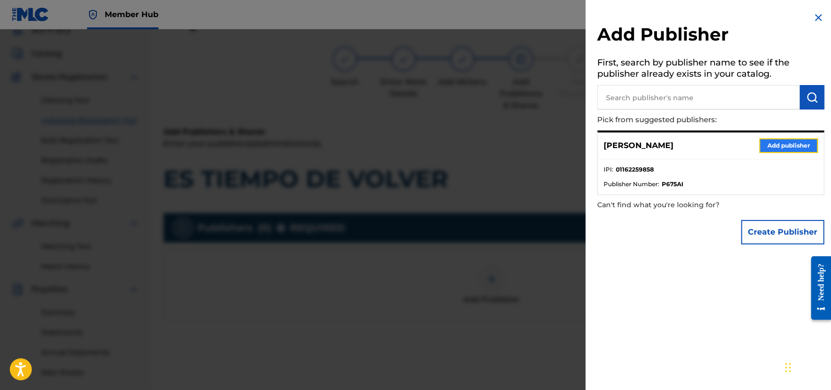
click at [799, 142] on button "Add publisher" at bounding box center [788, 145] width 59 height 15
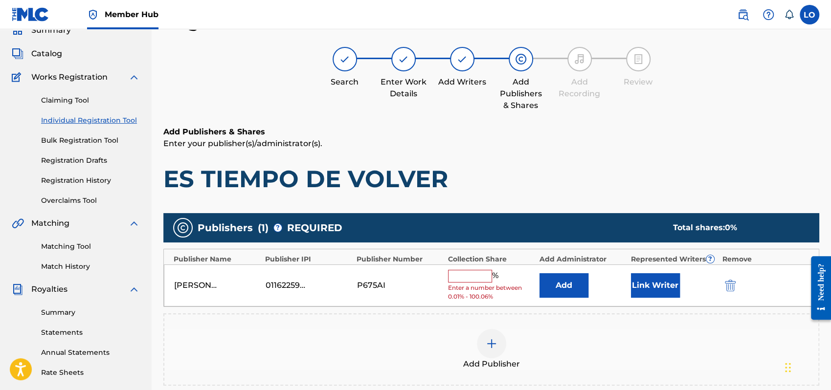
click at [459, 271] on input "text" at bounding box center [470, 276] width 44 height 13
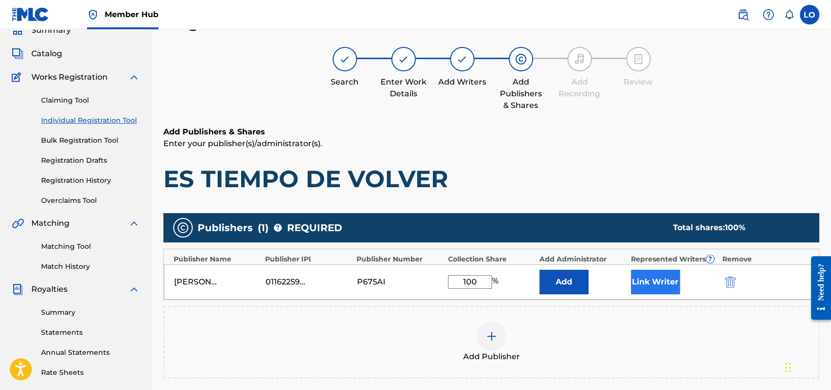
type input "100"
click at [665, 282] on button "Link Writer" at bounding box center [655, 282] width 49 height 24
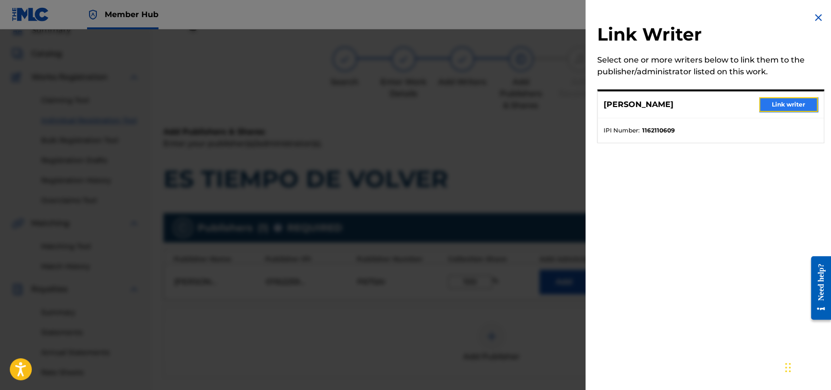
click at [786, 102] on button "Link writer" at bounding box center [788, 104] width 59 height 15
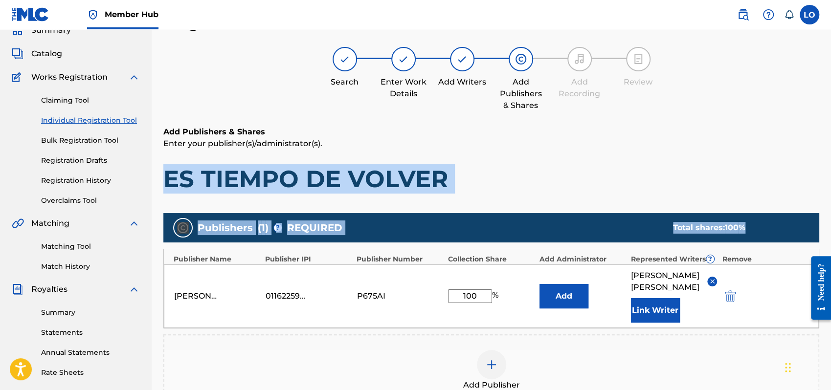
drag, startPoint x: 830, startPoint y: 143, endPoint x: 832, endPoint y: 224, distance: 81.2
click at [830, 224] on html "Accessibility Screen-Reader Guide, Feedback, and Issue Reporting | New window C…" at bounding box center [415, 151] width 831 height 390
click at [683, 174] on h1 "ES TIEMPO DE VOLVER" at bounding box center [491, 178] width 656 height 29
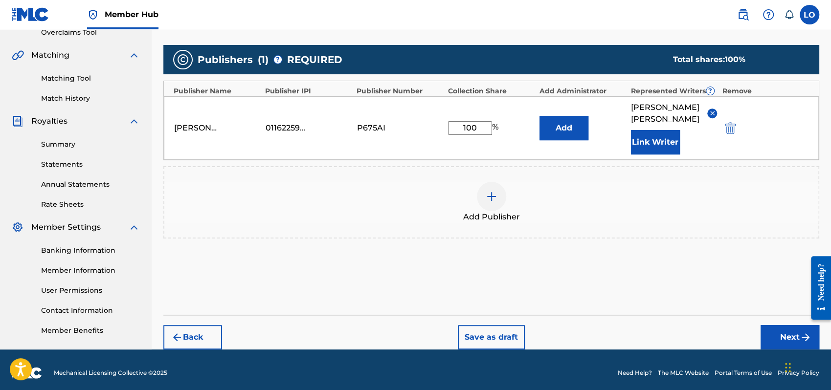
scroll to position [216, 0]
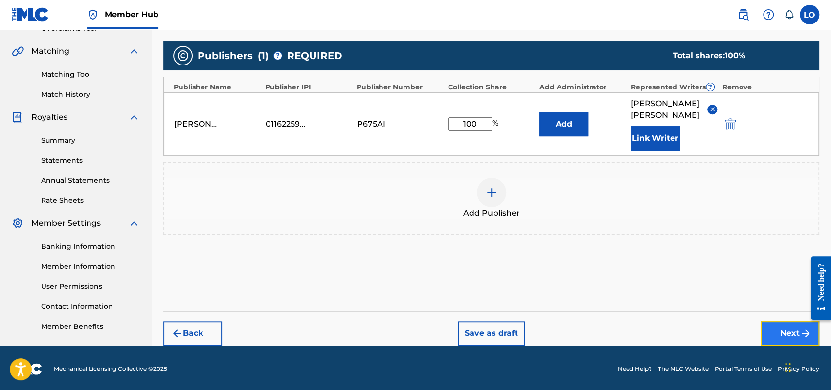
click at [776, 326] on button "Next" at bounding box center [790, 333] width 59 height 24
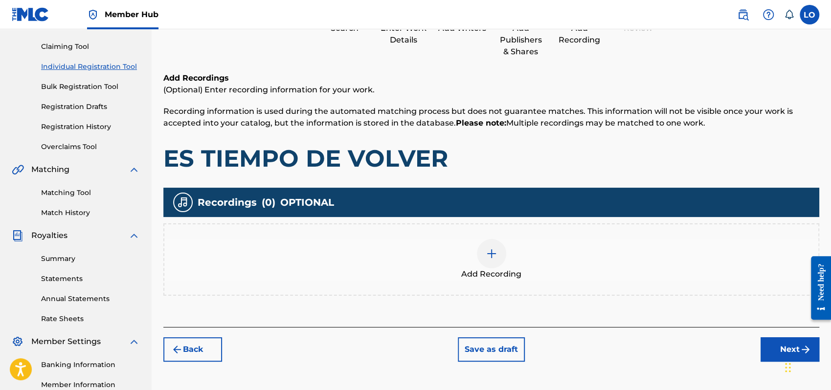
scroll to position [44, 0]
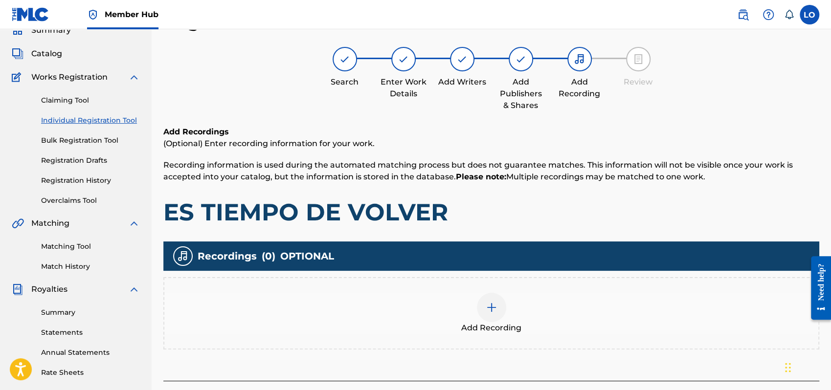
click at [495, 313] on img at bounding box center [492, 308] width 12 height 12
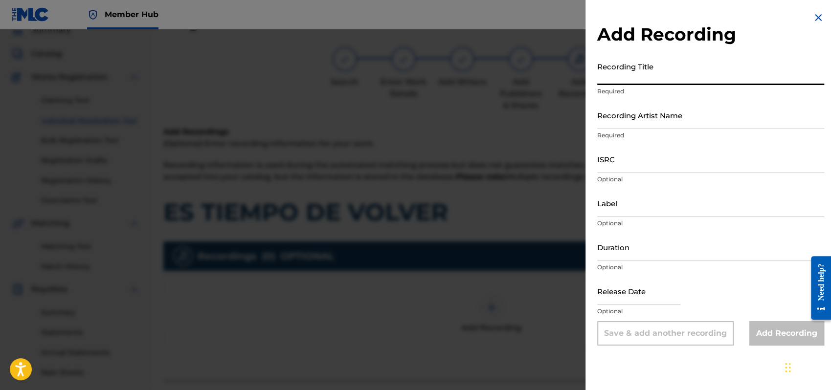
click at [602, 78] on input "Recording Title" at bounding box center [710, 71] width 227 height 28
type input "SEGUNDA [PERSON_NAME]"
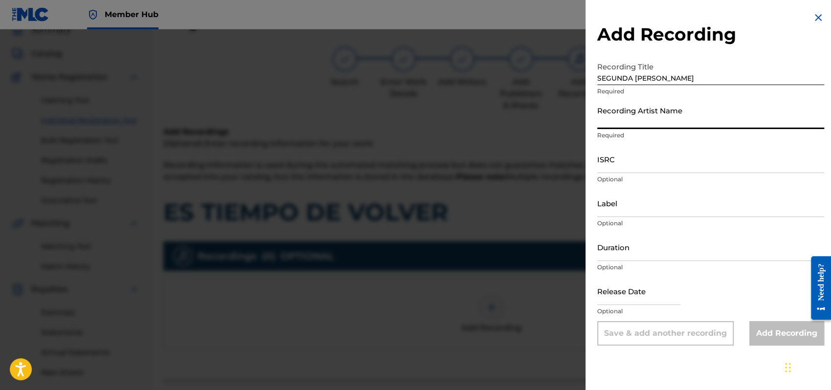
click at [628, 121] on input "Recording Artist Name" at bounding box center [710, 115] width 227 height 28
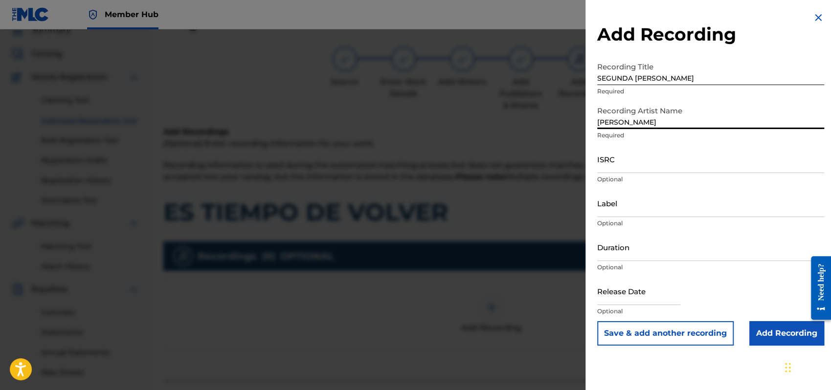
type input "[PERSON_NAME]"
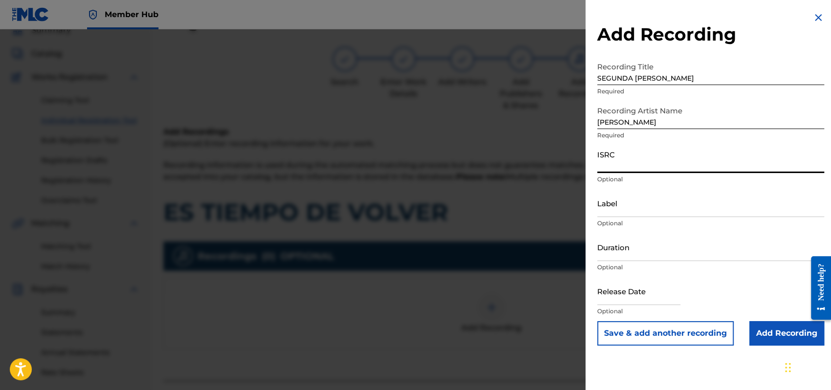
click at [607, 165] on input "ISRC" at bounding box center [710, 159] width 227 height 28
type input "QMEU32508281"
click at [606, 253] on input "Duration" at bounding box center [710, 247] width 227 height 28
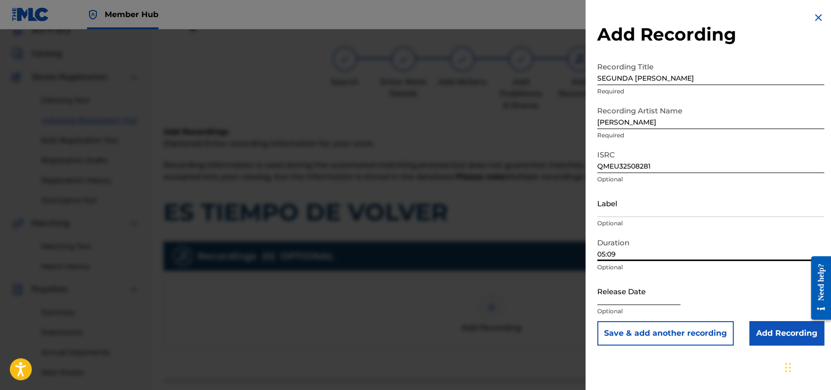
type input "05:09"
select select "8"
select select "2025"
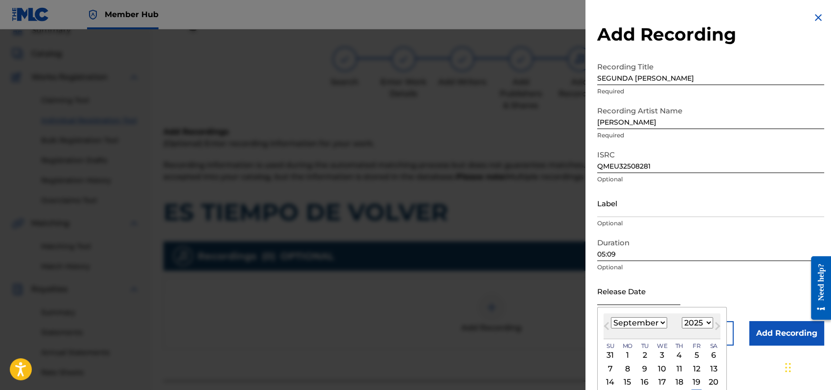
click at [618, 296] on input "text" at bounding box center [638, 291] width 83 height 28
type input "0"
click at [660, 324] on select "January February March April May June July August September October November De…" at bounding box center [639, 322] width 56 height 11
select select "5"
click at [611, 317] on select "January February March April May June July August September October November De…" at bounding box center [639, 322] width 56 height 11
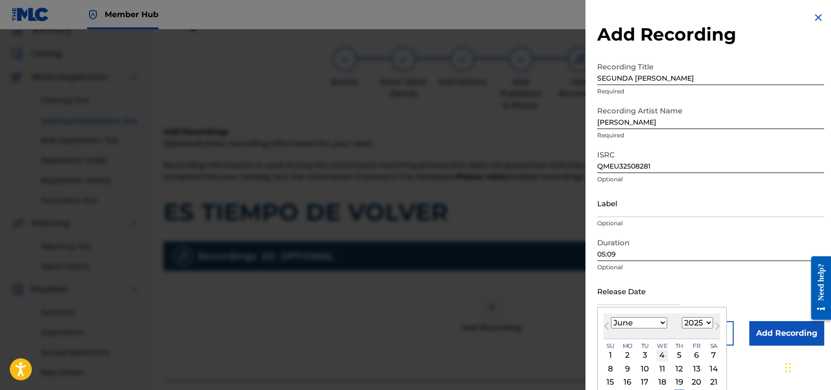
click at [663, 353] on div "4" at bounding box center [662, 356] width 12 height 12
type input "[DATE]"
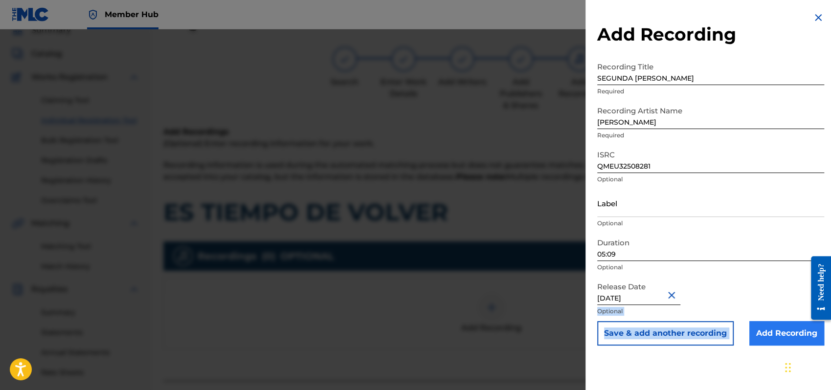
drag, startPoint x: 751, startPoint y: 285, endPoint x: 779, endPoint y: 331, distance: 53.8
click at [779, 331] on form "Recording Title SEGUNDA [PERSON_NAME] Required Recording Artist Name [PERSON_NA…" at bounding box center [710, 201] width 227 height 289
click at [779, 331] on input "Add Recording" at bounding box center [786, 333] width 75 height 24
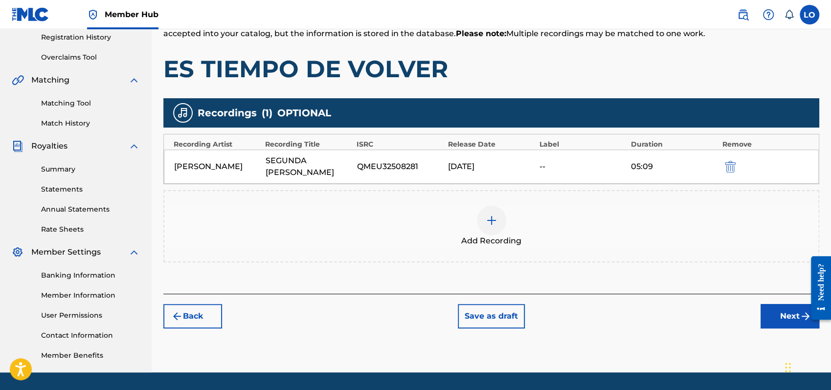
scroll to position [216, 0]
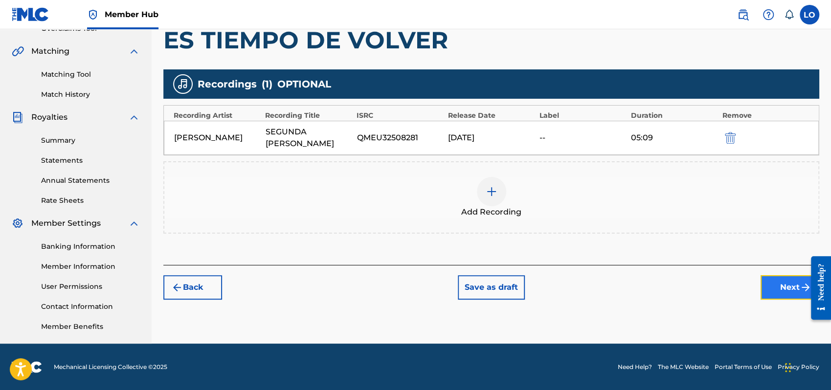
click at [778, 275] on button "Next" at bounding box center [790, 287] width 59 height 24
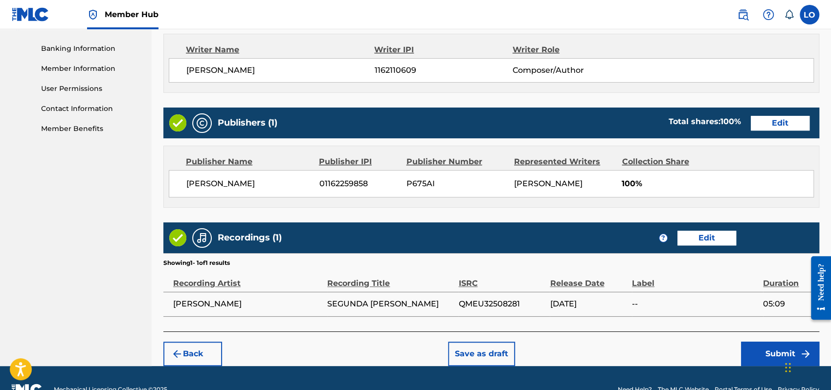
scroll to position [436, 0]
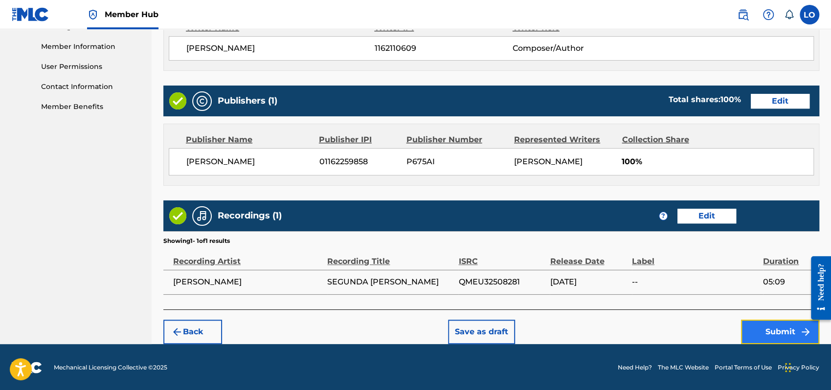
click at [772, 330] on button "Submit" at bounding box center [780, 332] width 78 height 24
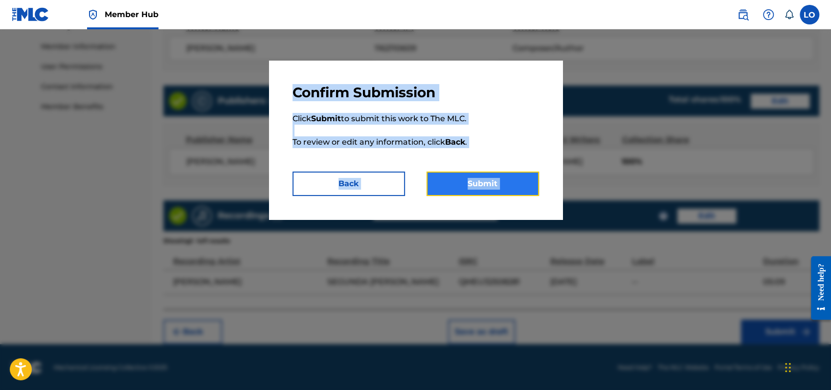
click at [510, 177] on button "Submit" at bounding box center [482, 184] width 112 height 24
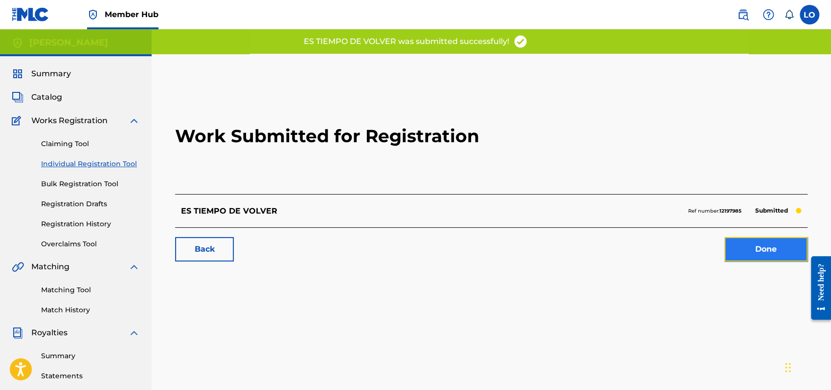
click at [785, 253] on link "Done" at bounding box center [765, 249] width 83 height 24
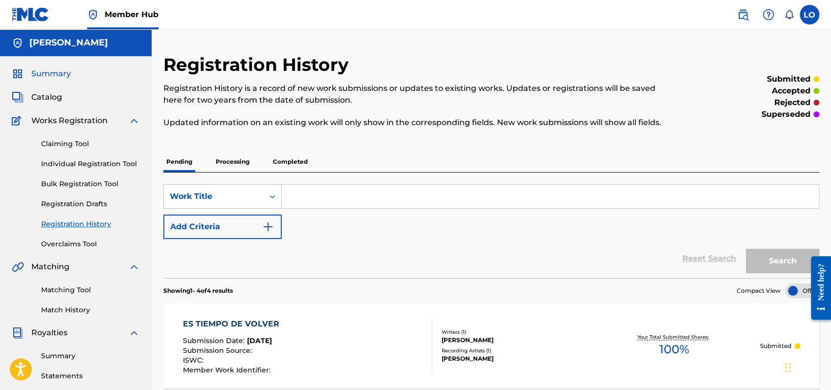
click at [54, 68] on span "Summary" at bounding box center [51, 74] width 40 height 12
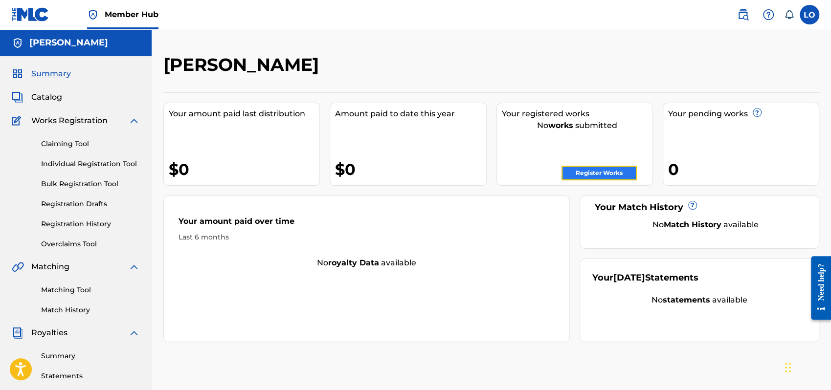
click at [616, 173] on link "Register Works" at bounding box center [598, 173] width 75 height 15
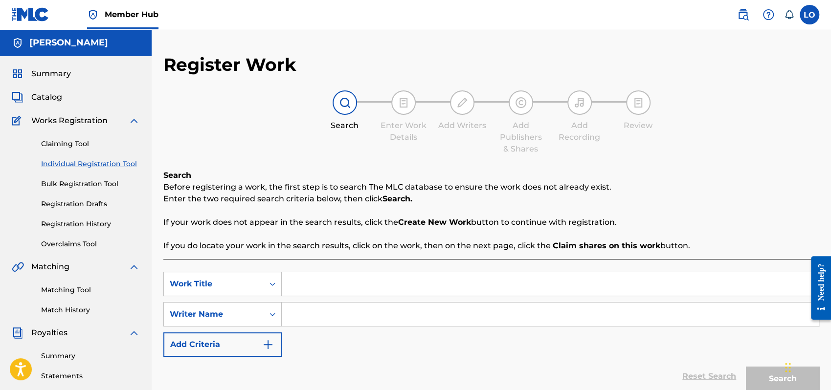
click at [314, 286] on input "Search Form" at bounding box center [550, 283] width 537 height 23
type input "ES TU HERMANO"
click at [305, 314] on input "Search Form" at bounding box center [550, 314] width 537 height 23
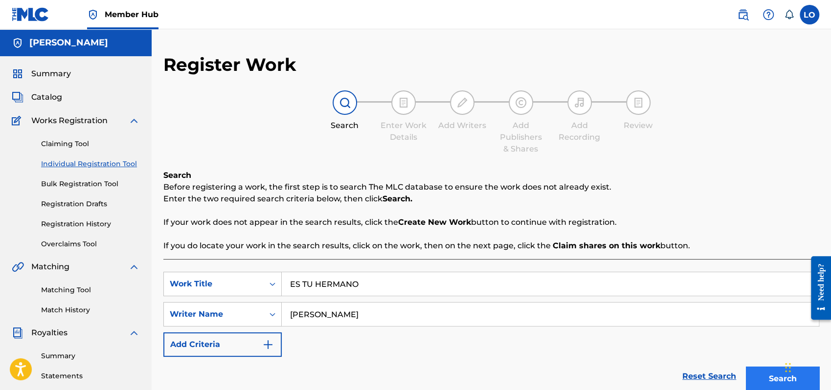
type input "[PERSON_NAME]"
click at [765, 373] on button "Search" at bounding box center [782, 379] width 73 height 24
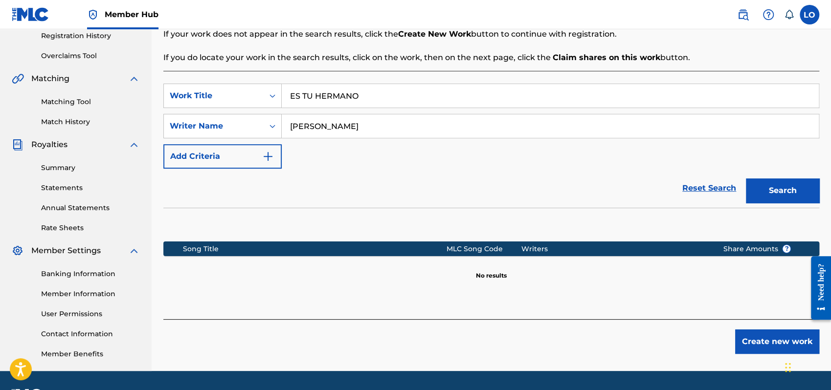
scroll to position [216, 0]
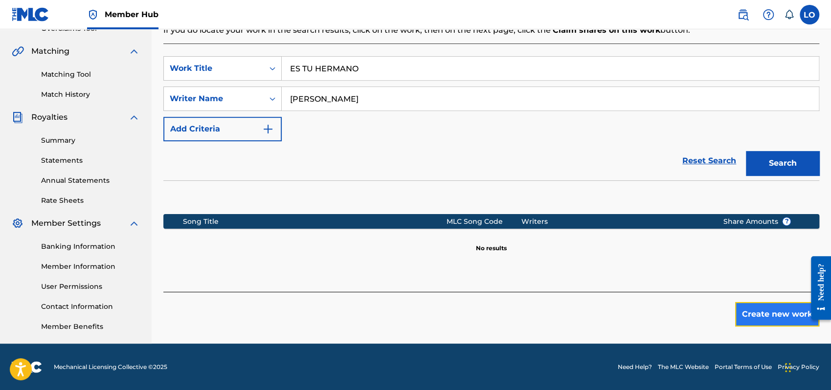
click at [771, 315] on button "Create new work" at bounding box center [777, 314] width 84 height 24
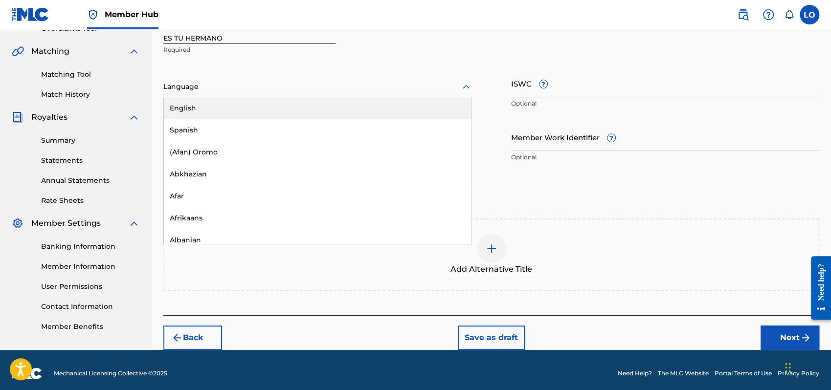
click at [465, 89] on icon at bounding box center [466, 87] width 12 height 12
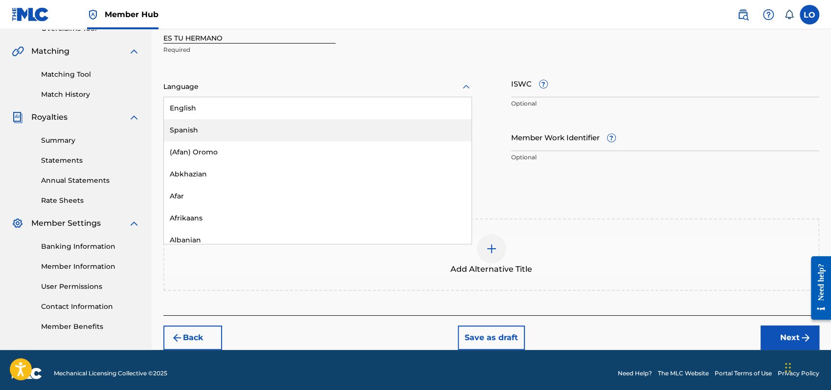
click at [209, 135] on div "Spanish" at bounding box center [318, 130] width 308 height 22
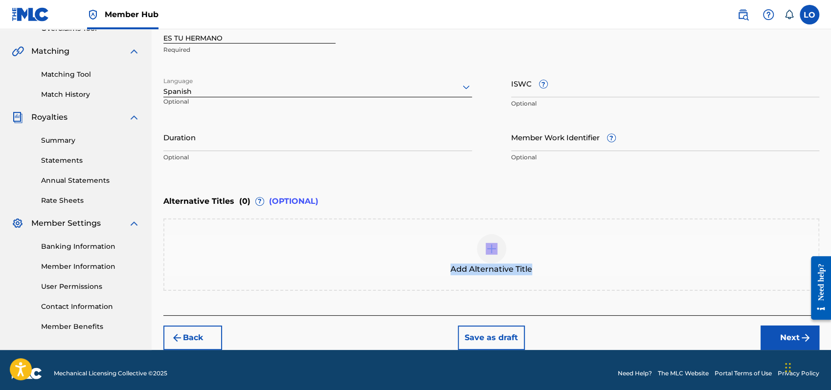
drag, startPoint x: 830, startPoint y: 194, endPoint x: 832, endPoint y: 274, distance: 80.8
click at [712, 279] on div "Add Alternative Title" at bounding box center [491, 255] width 656 height 72
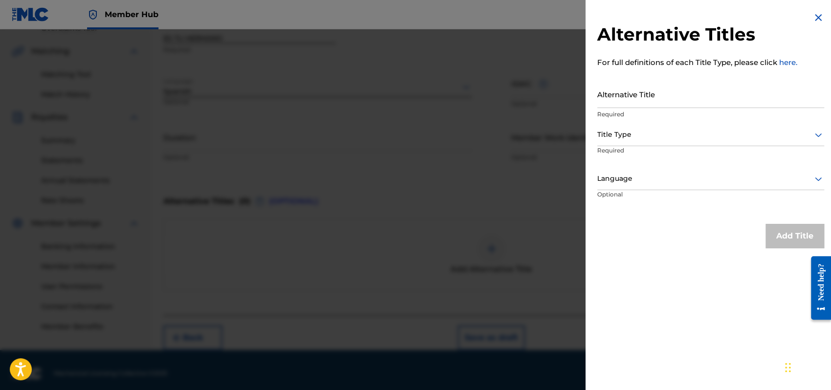
click at [816, 21] on img at bounding box center [818, 18] width 12 height 12
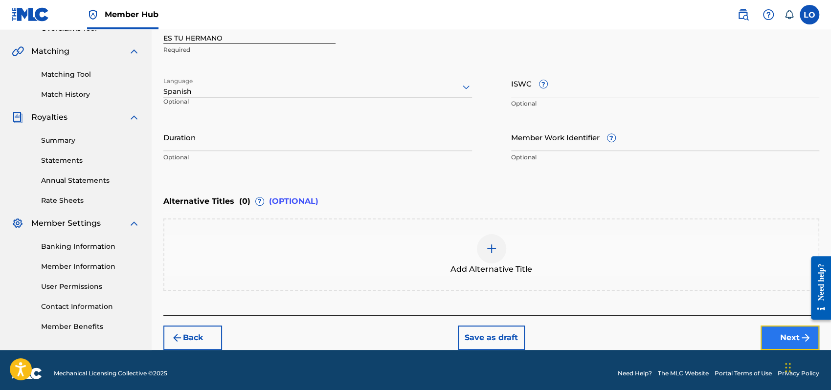
click at [782, 332] on button "Next" at bounding box center [790, 338] width 59 height 24
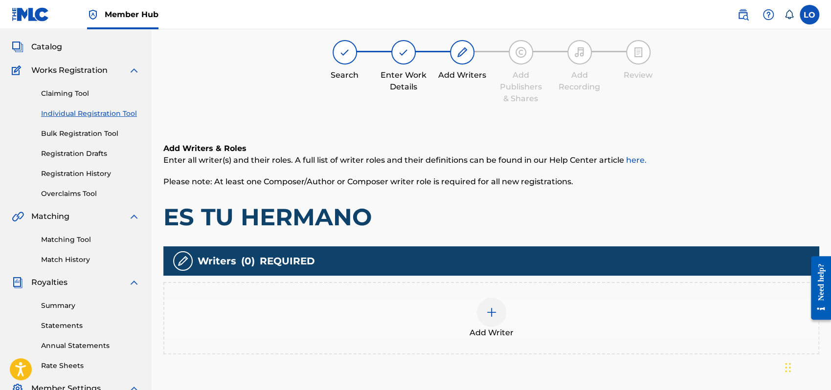
scroll to position [44, 0]
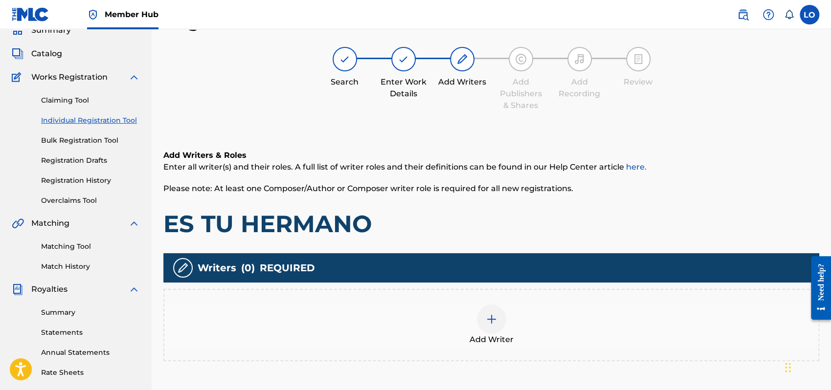
click at [489, 309] on div at bounding box center [491, 319] width 29 height 29
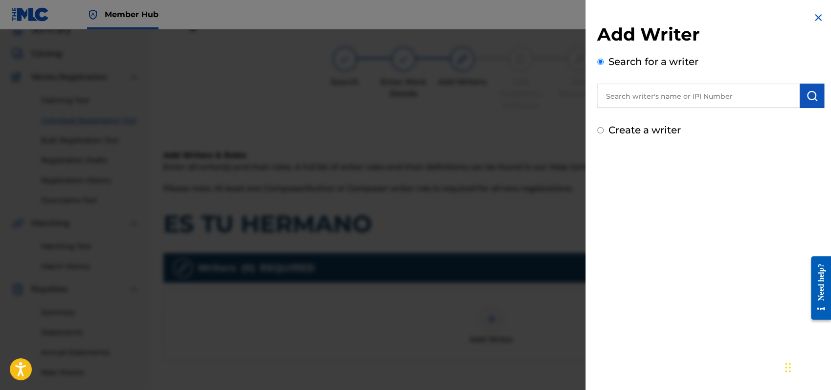
click at [600, 131] on input "Create a writer" at bounding box center [600, 130] width 6 height 6
radio input "false"
radio input "true"
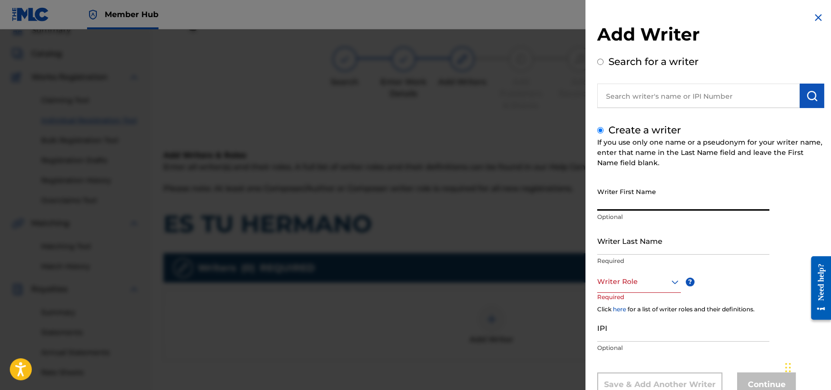
click at [618, 194] on input "Writer First Name" at bounding box center [683, 197] width 172 height 28
type input "[PERSON_NAME]"
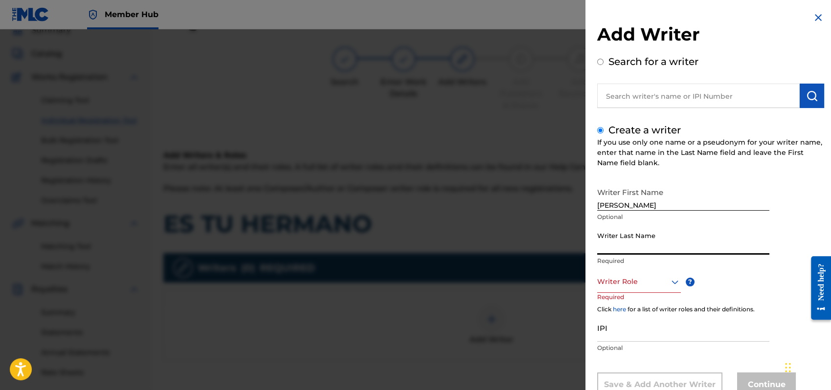
click at [622, 238] on input "Writer Last Name" at bounding box center [683, 241] width 172 height 28
type input "P"
type input "[PERSON_NAME]"
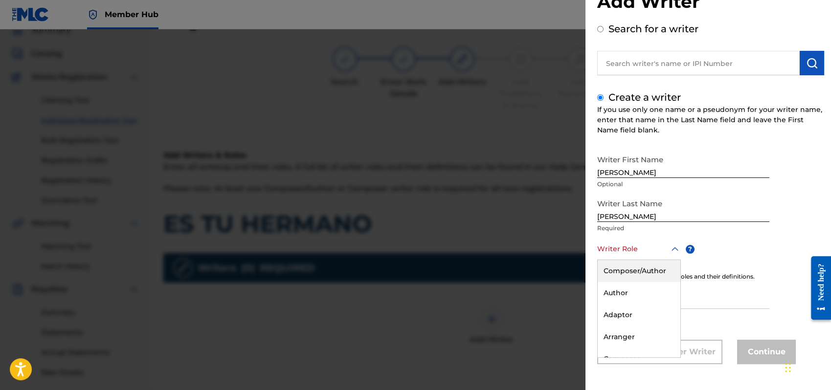
click at [672, 260] on div "8 results available. Use Up and Down to choose options, press Enter to select t…" at bounding box center [639, 249] width 84 height 22
click at [625, 269] on div "Composer/Author" at bounding box center [639, 271] width 83 height 22
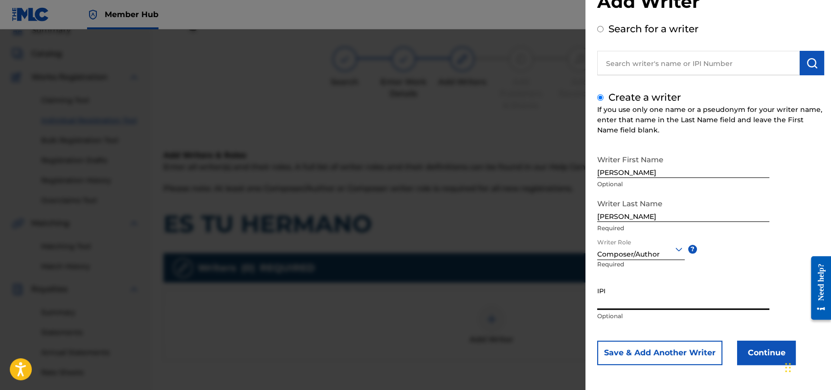
click at [625, 302] on input "IPI" at bounding box center [683, 296] width 172 height 28
type input "1162110609"
click at [757, 359] on button "Continue" at bounding box center [766, 353] width 59 height 24
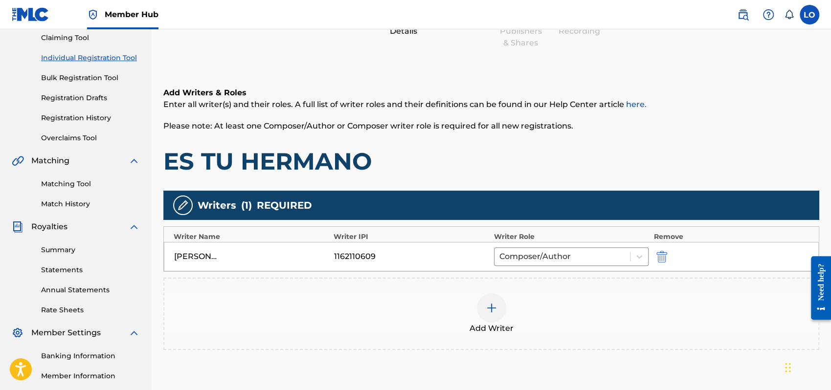
scroll to position [170, 0]
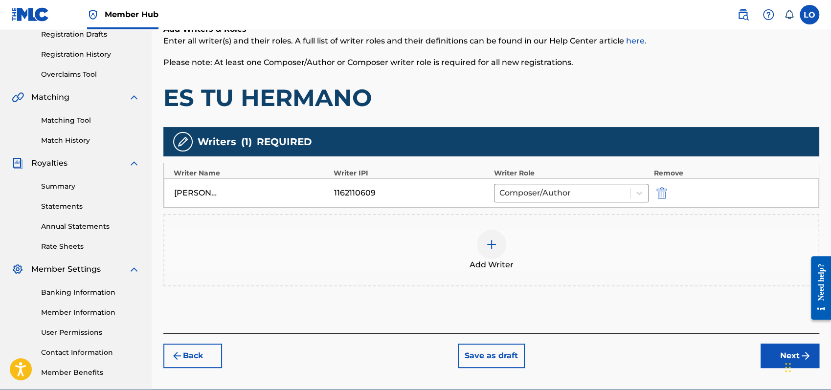
click at [786, 359] on div "Widget de chat" at bounding box center [806, 366] width 49 height 47
click at [777, 359] on button "Next" at bounding box center [790, 356] width 59 height 24
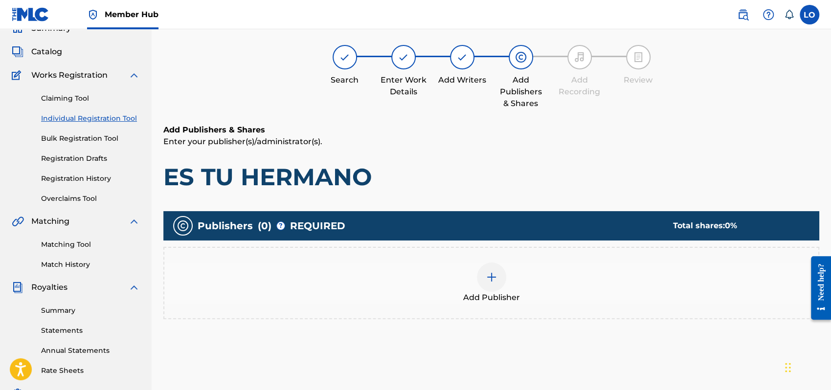
scroll to position [44, 0]
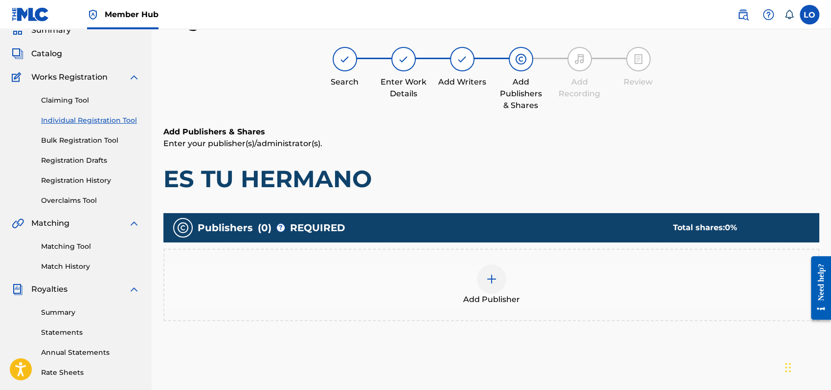
click at [494, 281] on img at bounding box center [492, 279] width 12 height 12
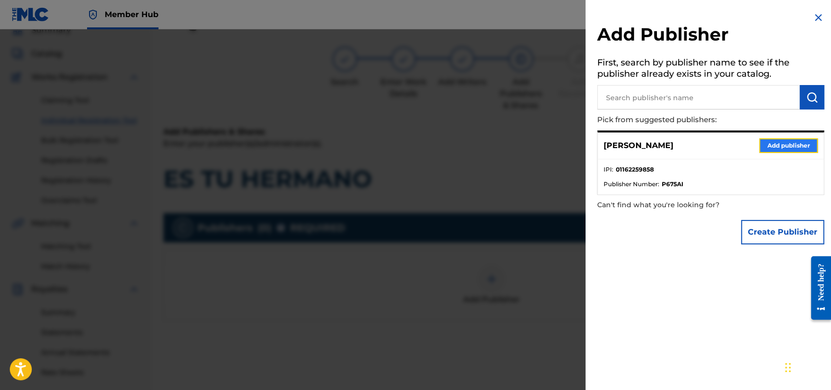
click at [794, 146] on button "Add publisher" at bounding box center [788, 145] width 59 height 15
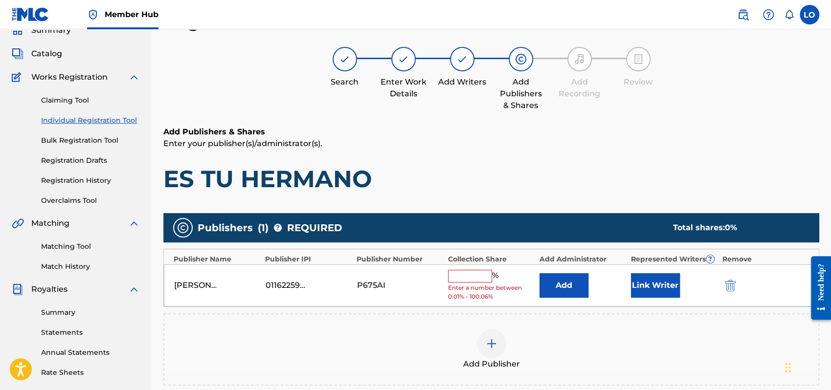
click at [473, 272] on input "text" at bounding box center [470, 276] width 44 height 13
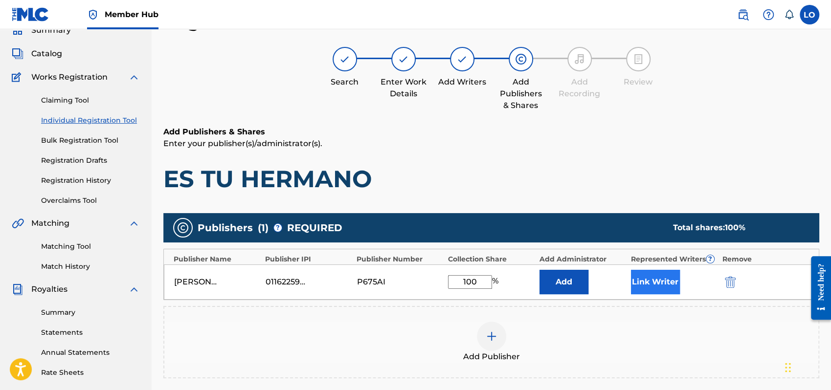
type input "100"
click at [645, 283] on button "Link Writer" at bounding box center [655, 282] width 49 height 24
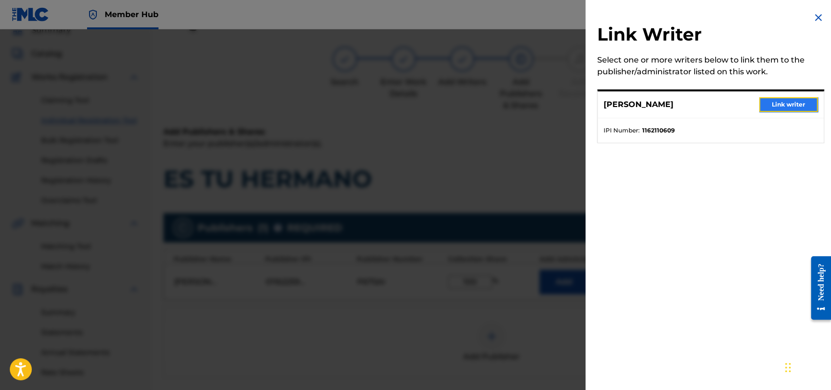
click at [776, 104] on button "Link writer" at bounding box center [788, 104] width 59 height 15
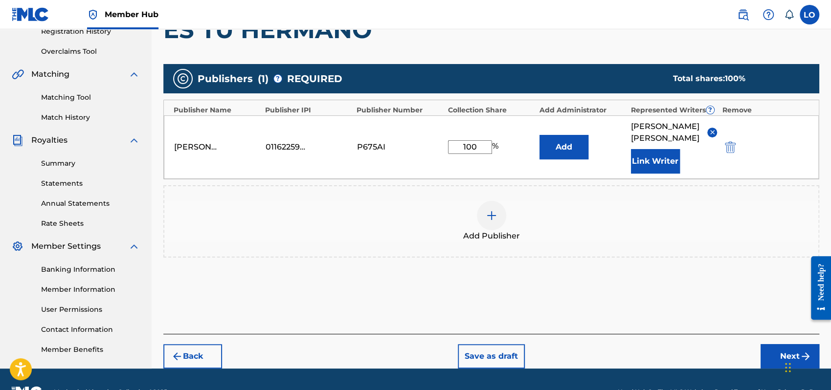
scroll to position [216, 0]
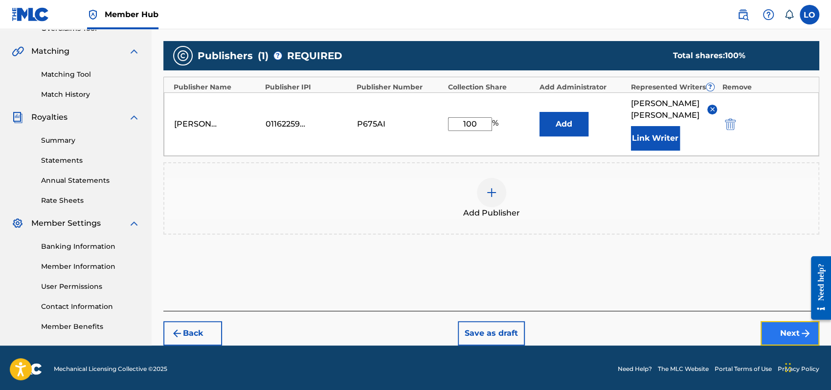
click at [771, 321] on button "Next" at bounding box center [790, 333] width 59 height 24
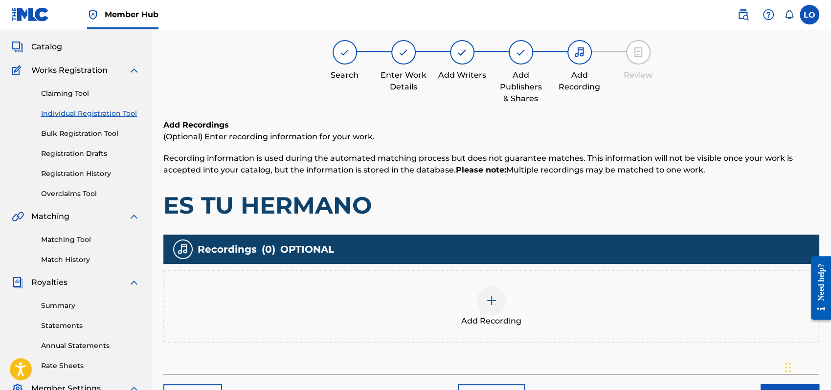
scroll to position [44, 0]
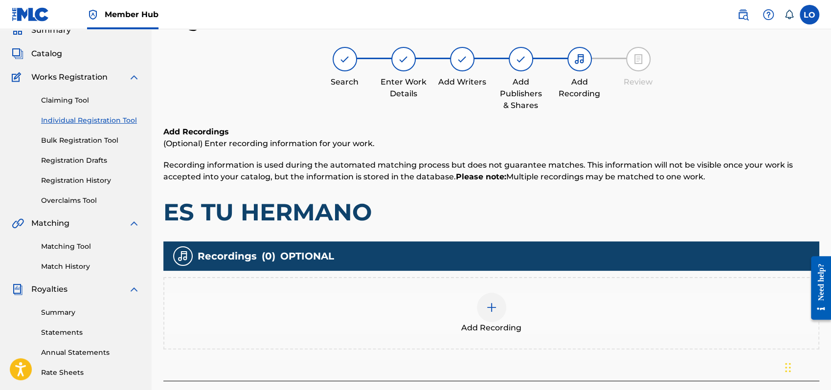
click at [488, 309] on img at bounding box center [492, 308] width 12 height 12
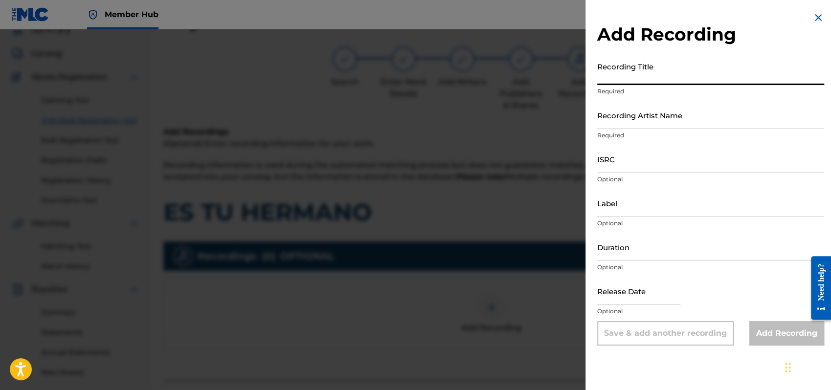
click at [612, 83] on input "Recording Title" at bounding box center [710, 71] width 227 height 28
type input "PARA QUE SEPAS DE MI"
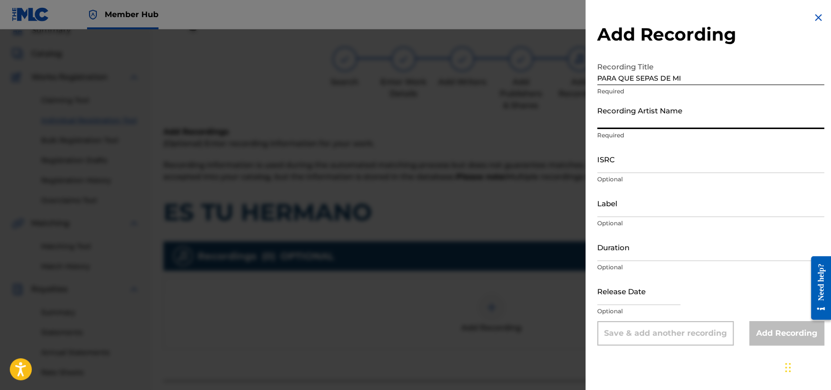
click at [629, 120] on input "Recording Artist Name" at bounding box center [710, 115] width 227 height 28
type input "[PERSON_NAME]"
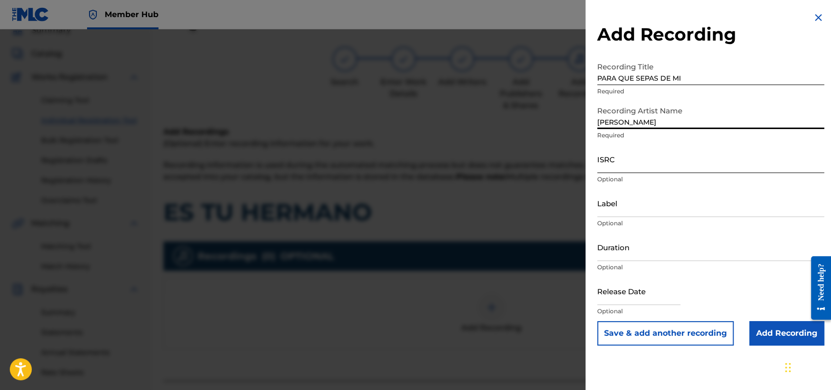
click at [619, 166] on input "ISRC" at bounding box center [710, 159] width 227 height 28
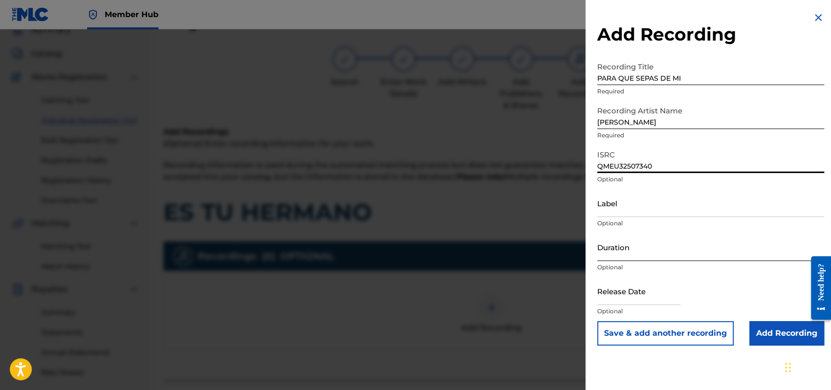
type input "QMEU32507340"
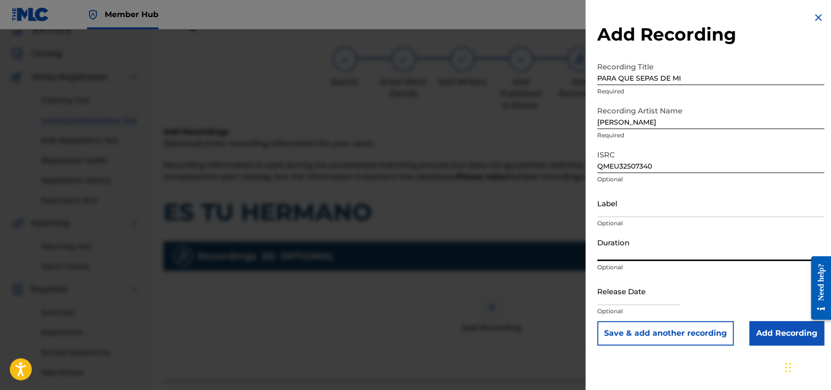
click at [615, 250] on input "Duration" at bounding box center [710, 247] width 227 height 28
type input "05:07"
click at [640, 294] on input "text" at bounding box center [638, 291] width 83 height 28
select select "8"
select select "2025"
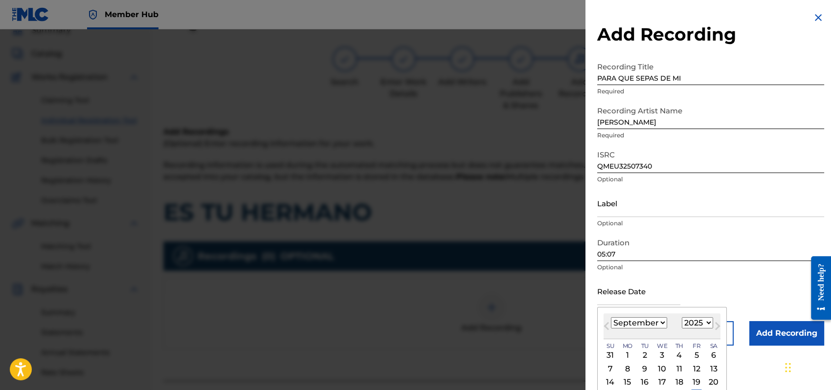
click at [665, 320] on select "January February March April May June July August September October November De…" at bounding box center [639, 322] width 56 height 11
select select "0"
click at [611, 317] on select "January February March April May June July August September October November De…" at bounding box center [639, 322] width 56 height 11
click at [660, 354] on div "1" at bounding box center [662, 356] width 12 height 12
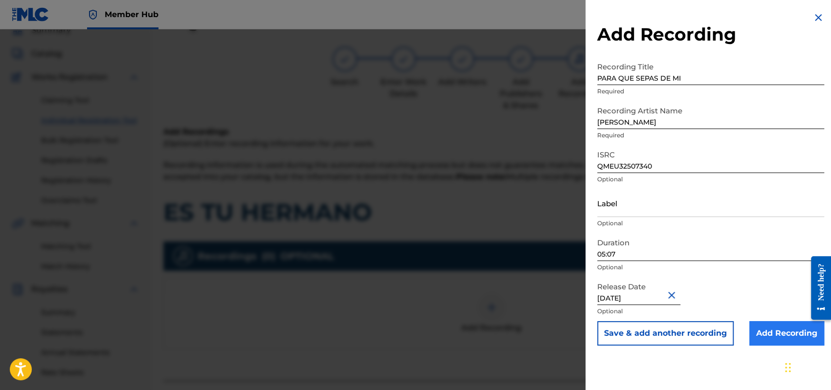
type input "[DATE]"
click at [767, 333] on input "Add Recording" at bounding box center [786, 333] width 75 height 24
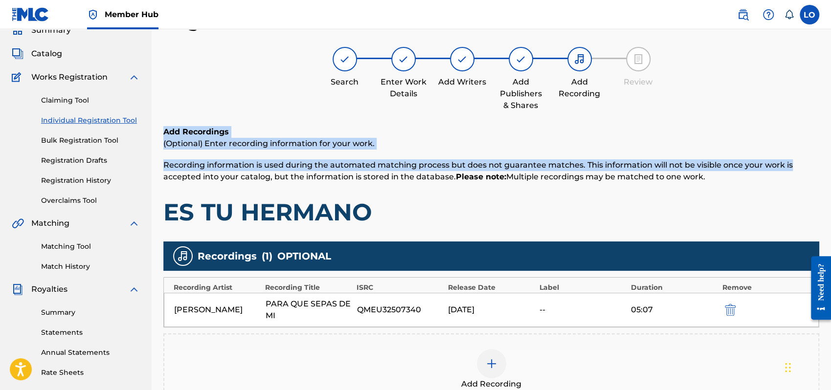
drag, startPoint x: 830, startPoint y: 100, endPoint x: 832, endPoint y: 162, distance: 62.7
click at [830, 162] on html "Accessibility Screen-Reader Guide, Feedback, and Issue Reporting | New window C…" at bounding box center [415, 151] width 831 height 390
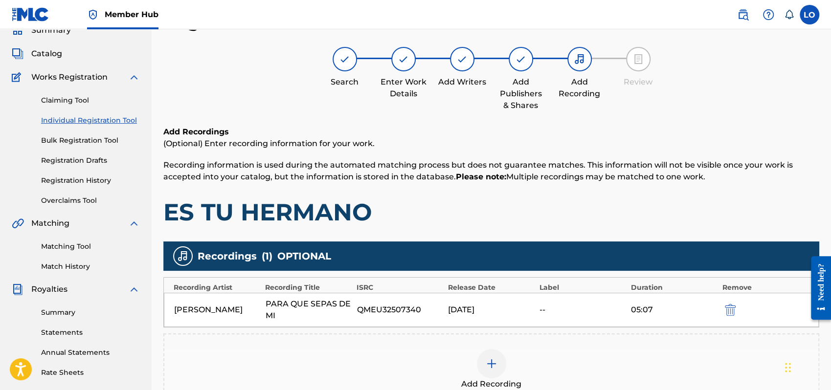
click at [792, 181] on p "Recording information is used during the automated matching process but does no…" at bounding box center [491, 170] width 656 height 23
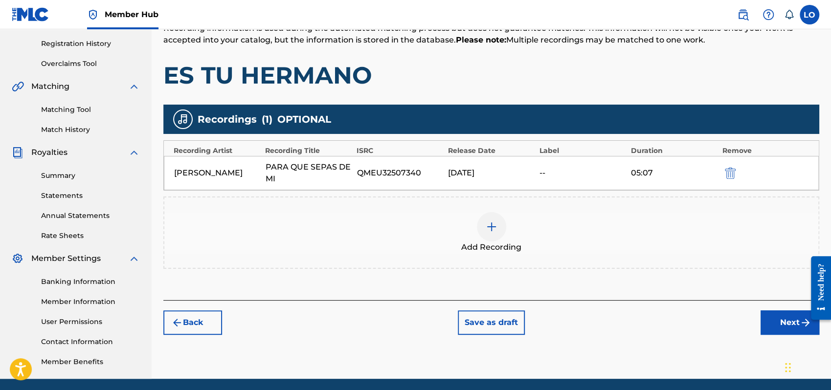
scroll to position [216, 0]
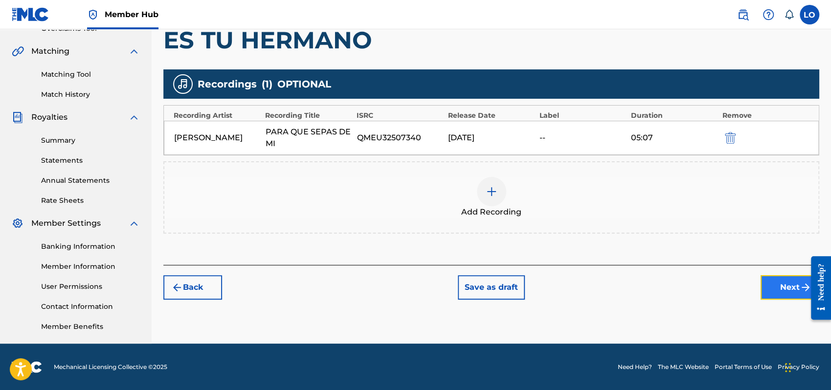
click at [782, 289] on button "Next" at bounding box center [790, 287] width 59 height 24
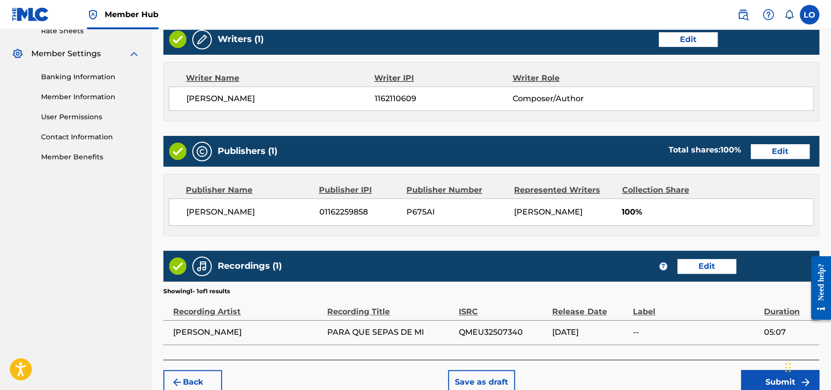
scroll to position [436, 0]
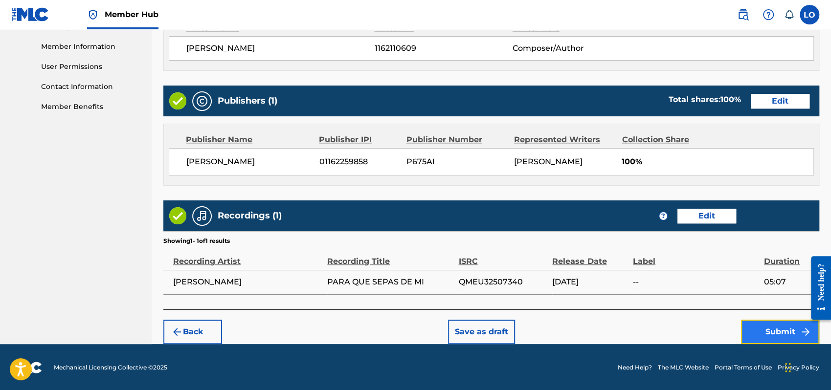
click at [773, 337] on button "Submit" at bounding box center [780, 332] width 78 height 24
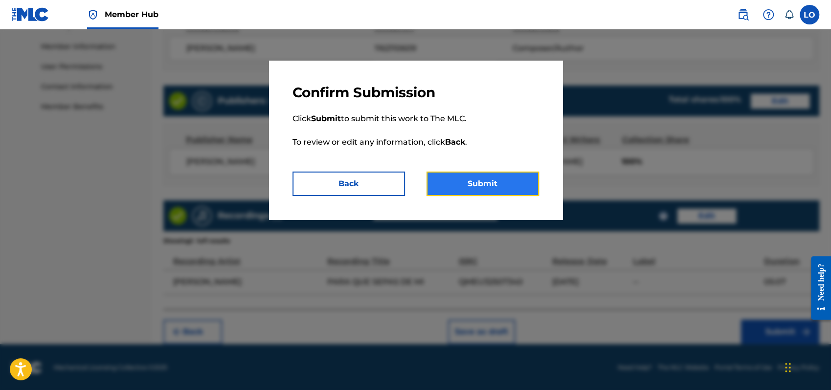
click at [498, 183] on button "Submit" at bounding box center [482, 184] width 112 height 24
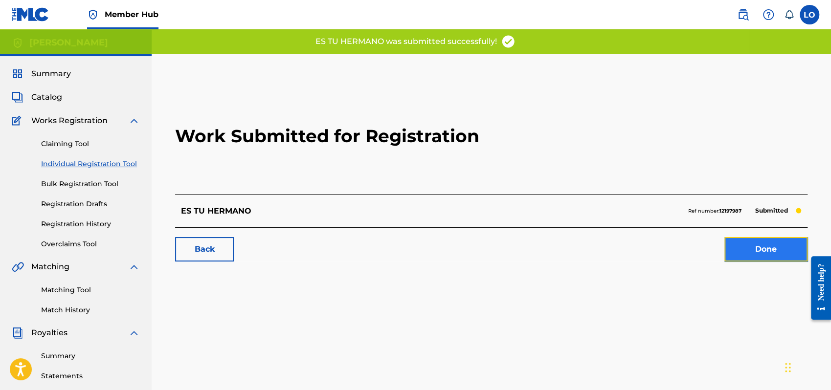
click at [770, 251] on link "Done" at bounding box center [765, 249] width 83 height 24
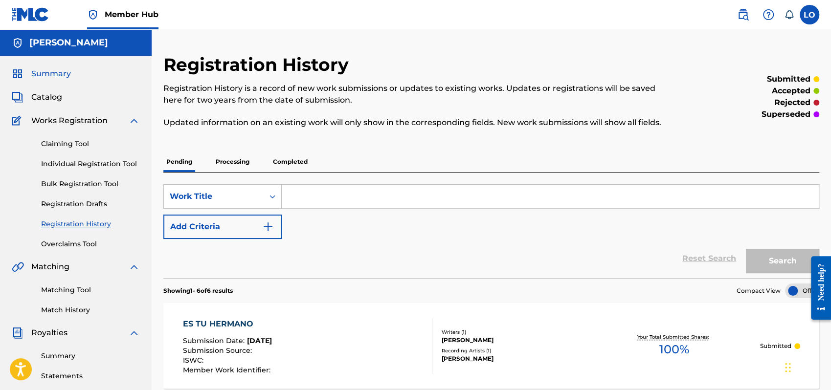
click at [63, 71] on span "Summary" at bounding box center [51, 74] width 40 height 12
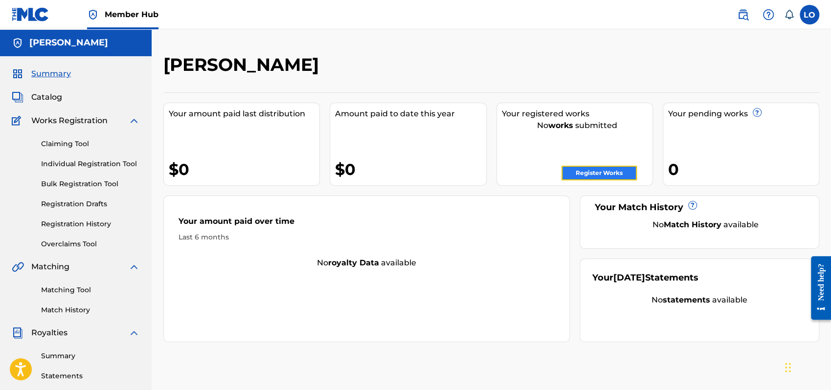
click at [602, 171] on link "Register Works" at bounding box center [598, 173] width 75 height 15
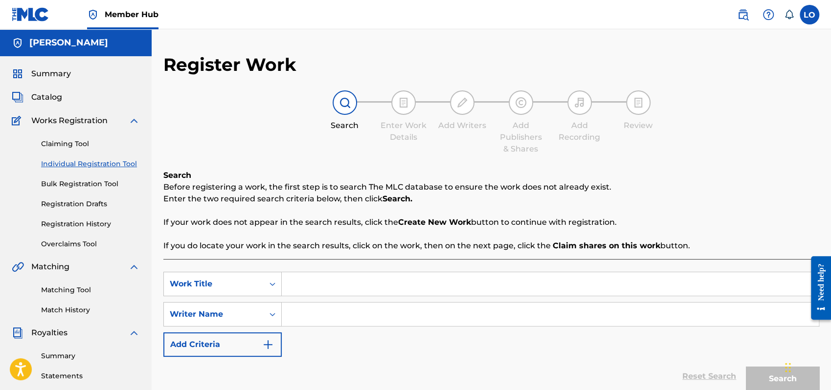
click at [323, 279] on input "Search Form" at bounding box center [550, 283] width 537 height 23
type input "ESE ADORADOR"
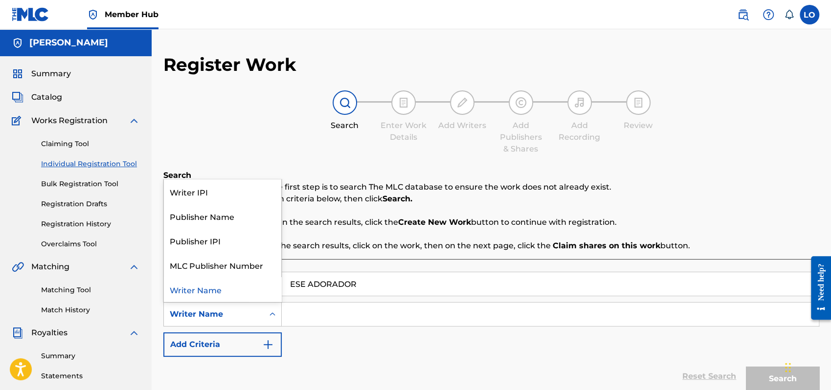
click at [275, 315] on icon "Search Form" at bounding box center [273, 315] width 10 height 10
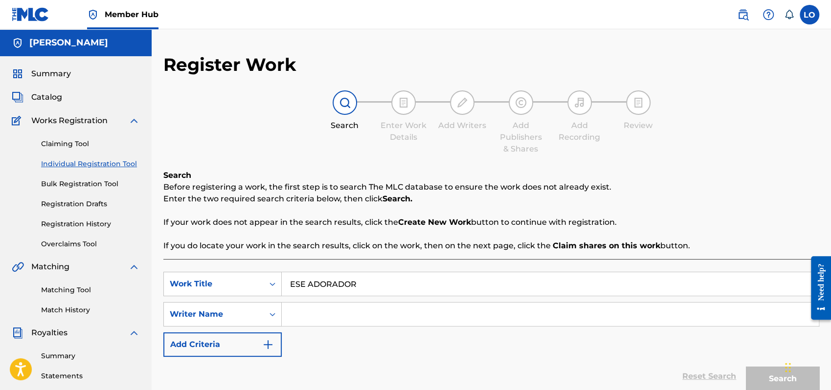
click at [312, 312] on input "Search Form" at bounding box center [550, 314] width 537 height 23
type input "[PERSON_NAME]"
click at [756, 376] on button "Search" at bounding box center [782, 379] width 73 height 24
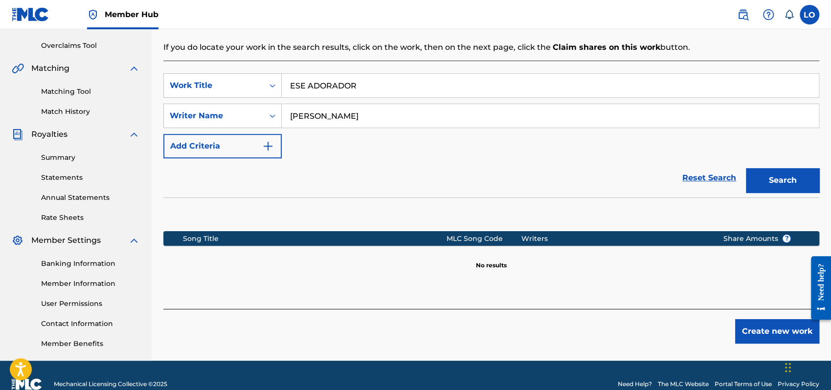
scroll to position [216, 0]
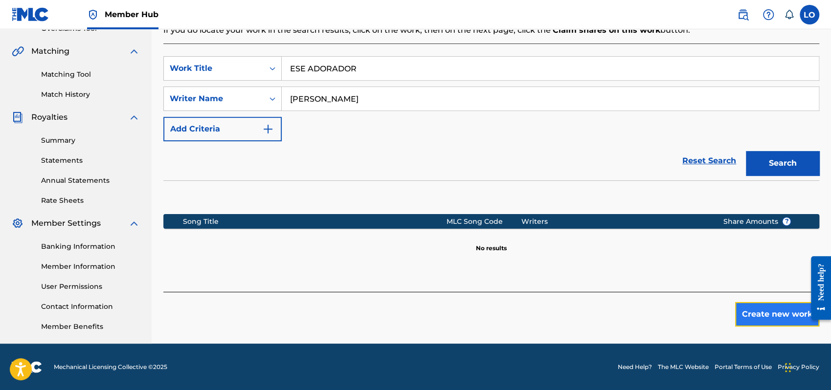
click at [766, 312] on button "Create new work" at bounding box center [777, 314] width 84 height 24
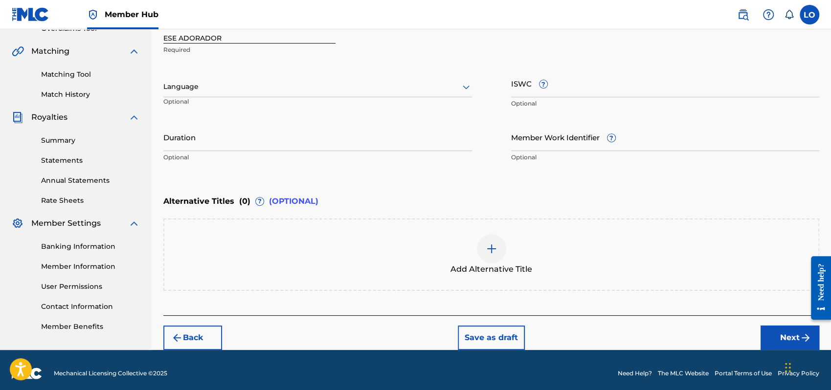
click at [467, 85] on icon at bounding box center [466, 87] width 12 height 12
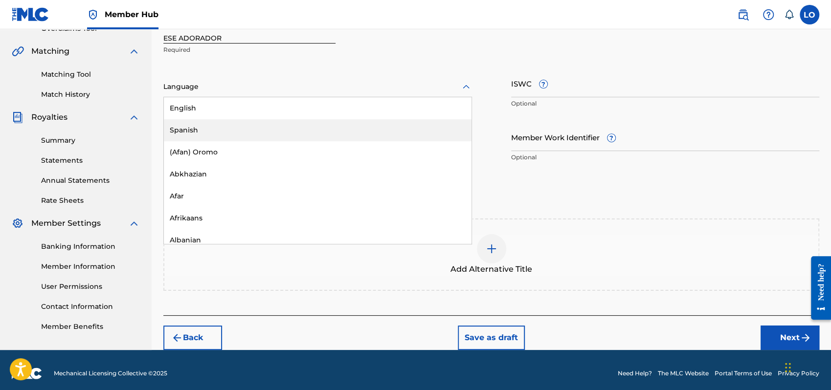
click at [211, 127] on div "Spanish" at bounding box center [318, 130] width 308 height 22
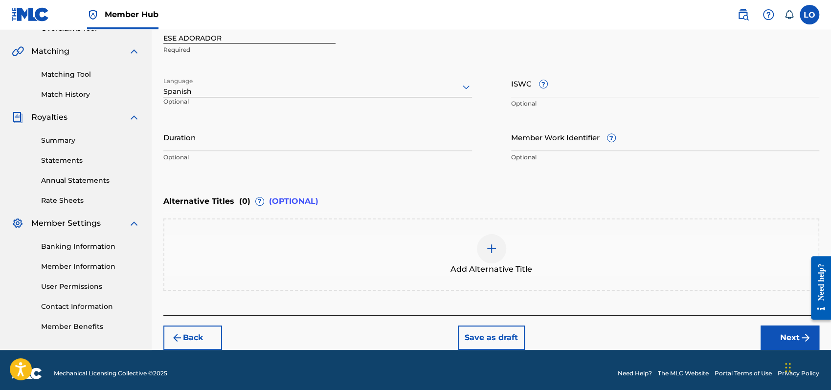
scroll to position [222, 0]
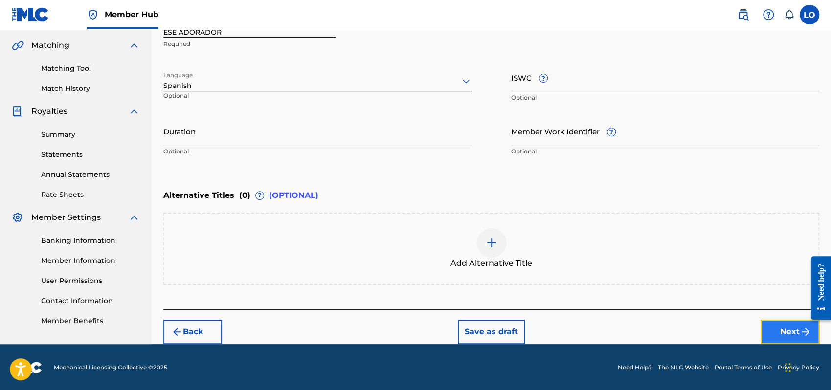
click at [779, 326] on button "Next" at bounding box center [790, 332] width 59 height 24
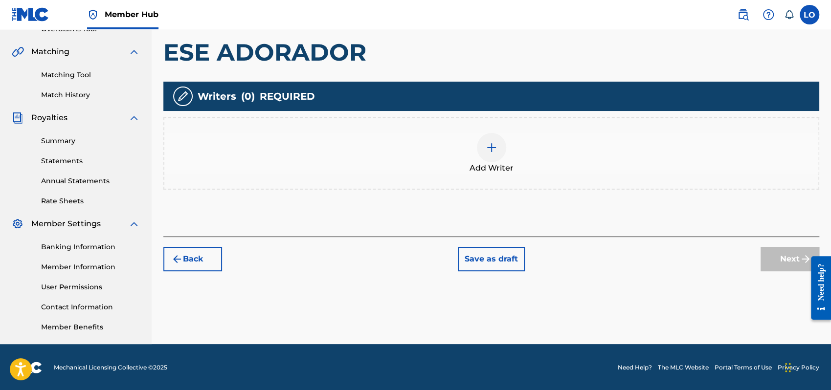
scroll to position [216, 0]
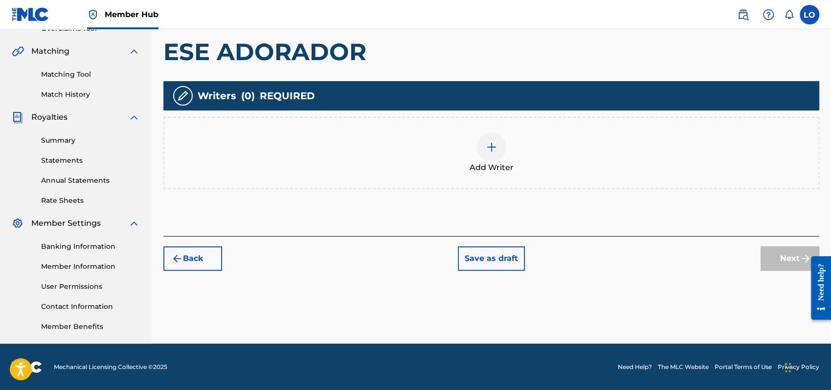
click at [496, 141] on img at bounding box center [492, 147] width 12 height 12
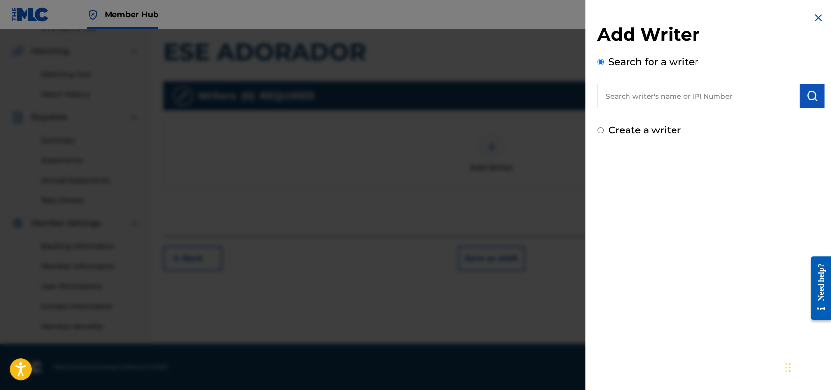
click at [603, 130] on div "Create a writer" at bounding box center [710, 130] width 227 height 15
click at [600, 130] on input "Create a writer" at bounding box center [600, 130] width 6 height 6
radio input "false"
radio input "true"
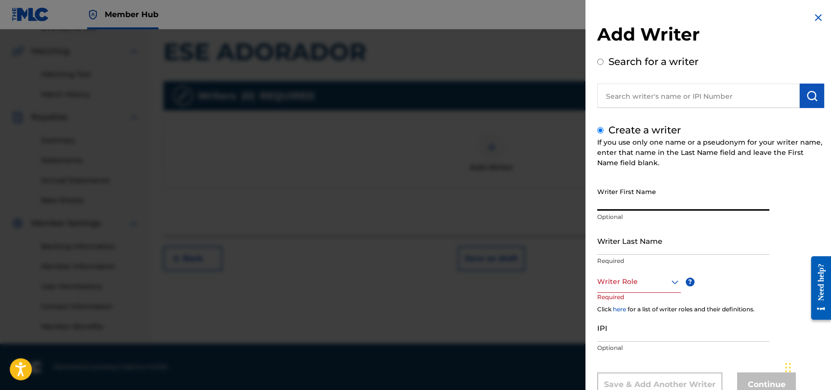
click at [612, 198] on input "Writer First Name" at bounding box center [683, 197] width 172 height 28
type input "[PERSON_NAME]"
click at [616, 256] on div "Writer Last Name Required" at bounding box center [683, 249] width 172 height 44
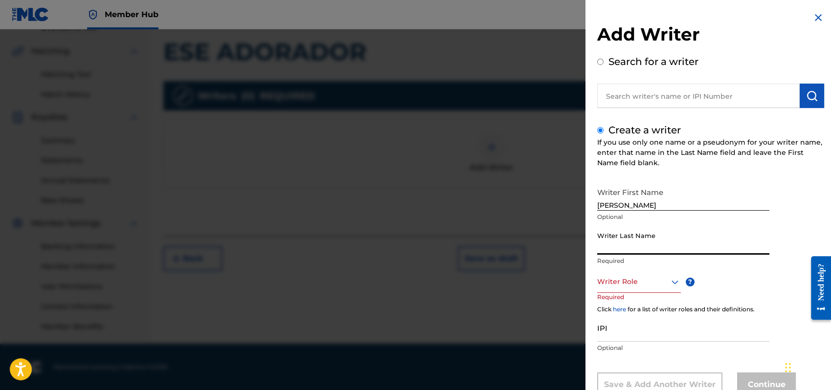
click at [609, 241] on input "Writer Last Name" at bounding box center [683, 241] width 172 height 28
type input "P"
type input "[PERSON_NAME]"
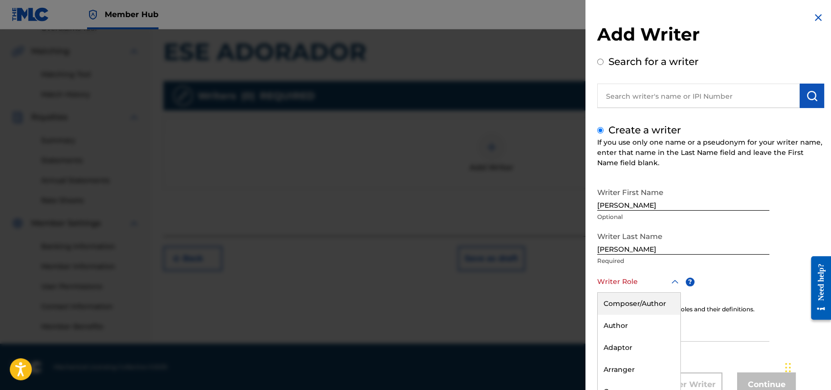
scroll to position [33, 0]
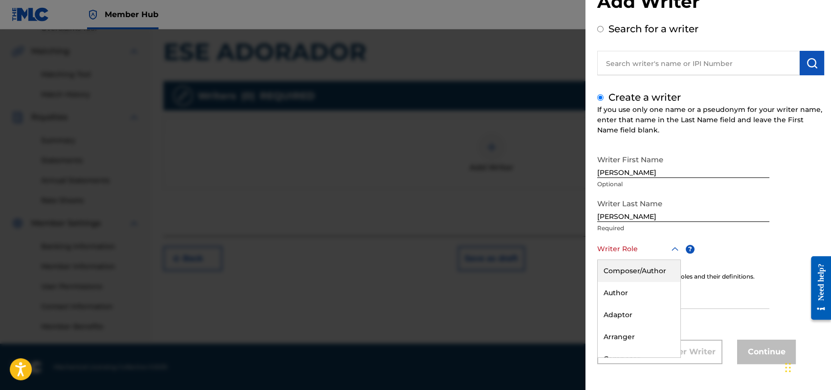
click at [675, 260] on div "8 results available. Use Up and Down to choose options, press Enter to select t…" at bounding box center [639, 249] width 84 height 22
click at [618, 271] on div "Composer/Author" at bounding box center [639, 271] width 83 height 22
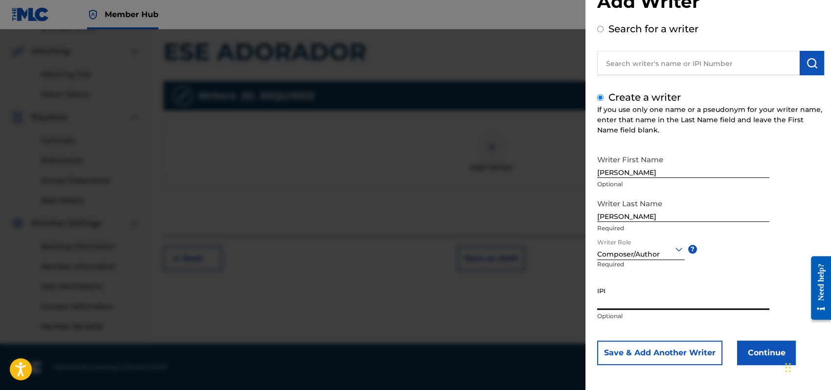
click at [610, 303] on input "IPI" at bounding box center [683, 296] width 172 height 28
type input "1162110609"
click at [751, 356] on button "Continue" at bounding box center [766, 353] width 59 height 24
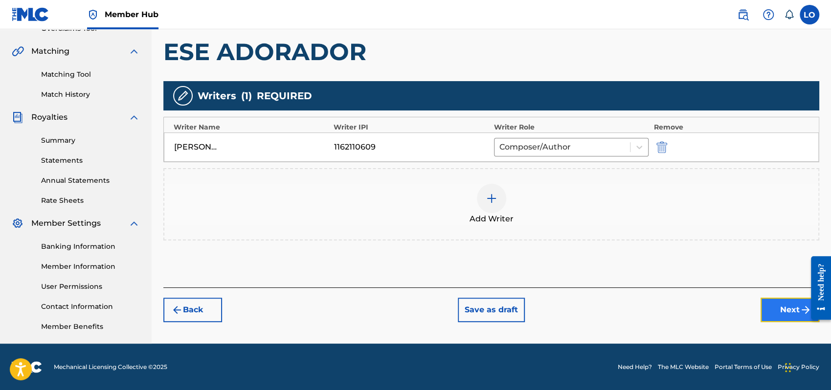
click at [790, 308] on button "Next" at bounding box center [790, 310] width 59 height 24
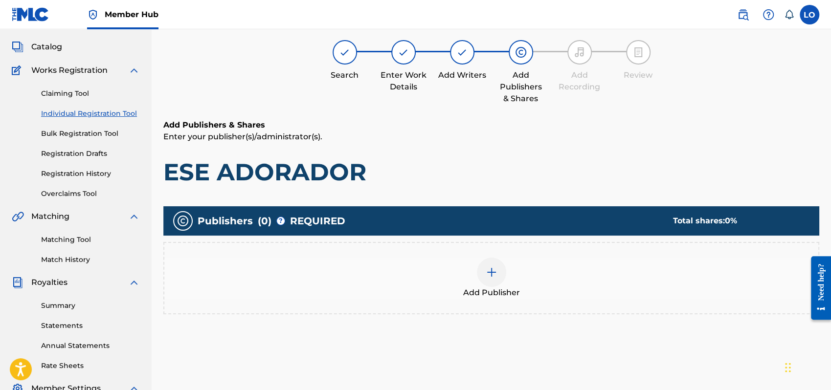
scroll to position [44, 0]
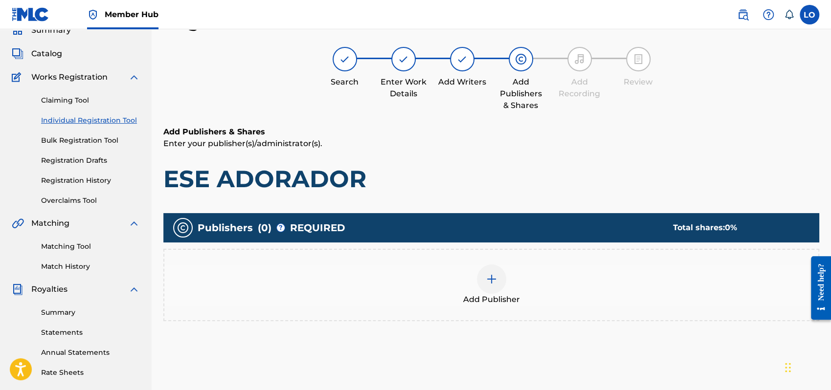
click at [486, 282] on img at bounding box center [492, 279] width 12 height 12
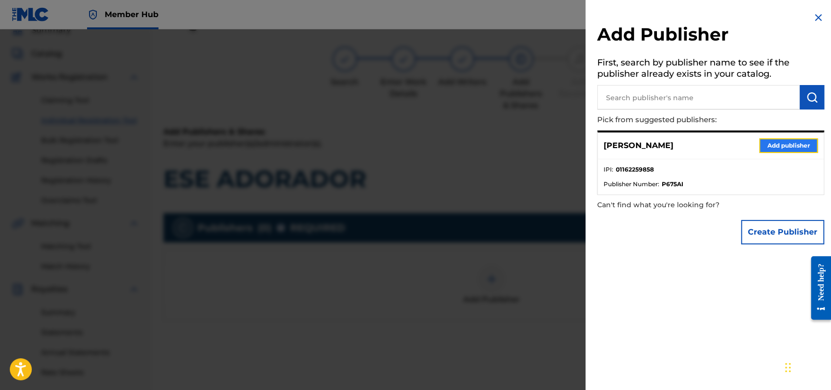
click at [787, 141] on button "Add publisher" at bounding box center [788, 145] width 59 height 15
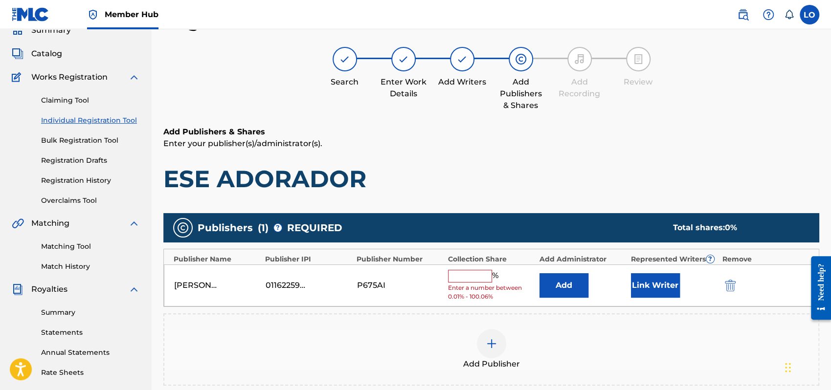
click at [470, 275] on input "text" at bounding box center [470, 276] width 44 height 13
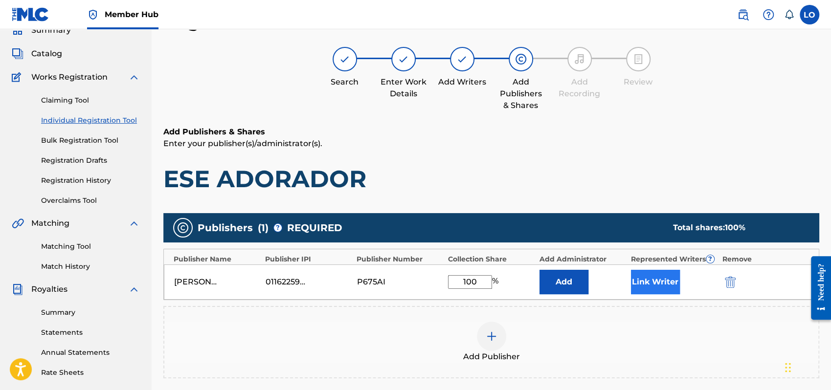
type input "100"
click at [649, 279] on button "Link Writer" at bounding box center [655, 282] width 49 height 24
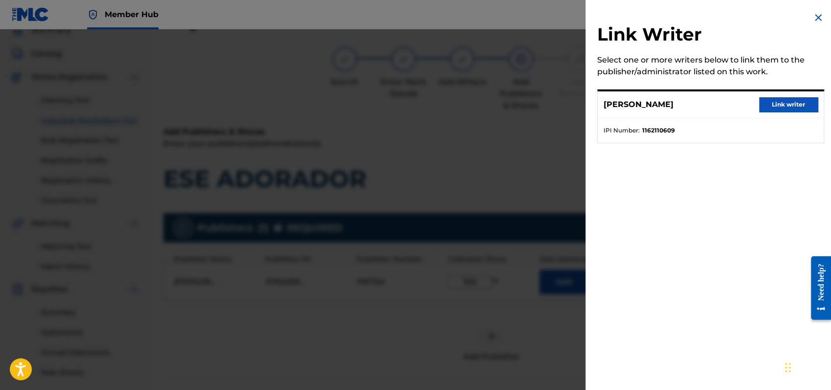
click at [796, 96] on div "[PERSON_NAME] Link writer" at bounding box center [711, 104] width 226 height 27
click at [785, 106] on button "Link writer" at bounding box center [788, 104] width 59 height 15
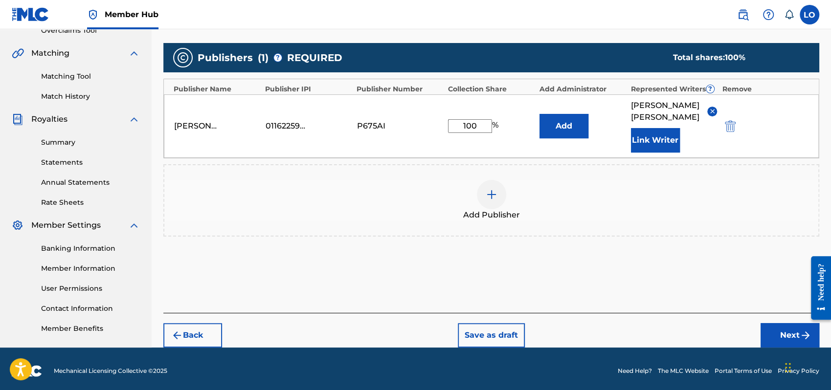
scroll to position [216, 0]
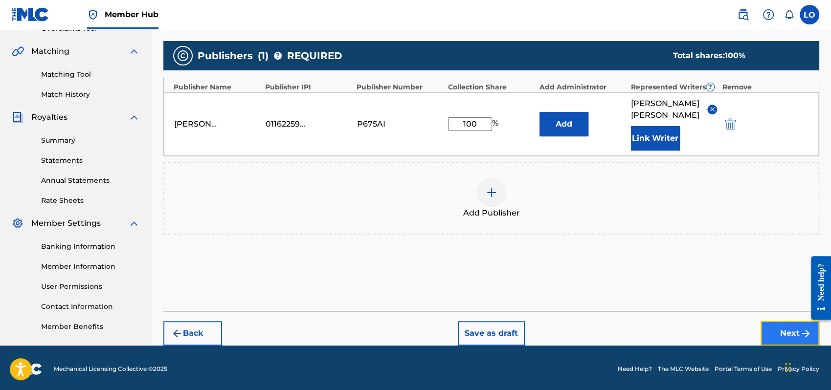
click at [783, 321] on button "Next" at bounding box center [790, 333] width 59 height 24
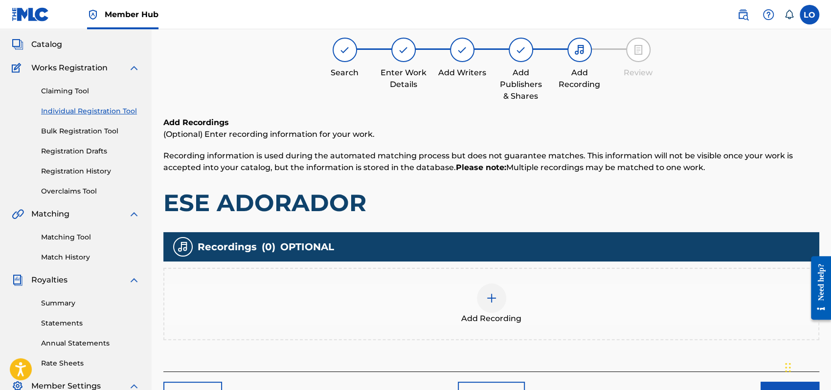
scroll to position [44, 0]
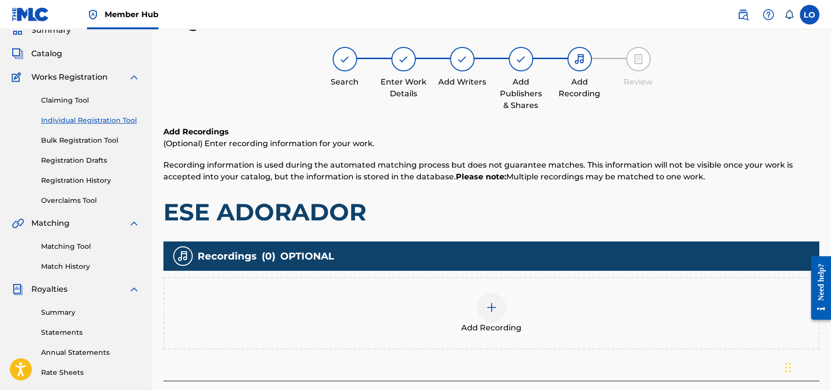
click at [493, 299] on div at bounding box center [491, 307] width 29 height 29
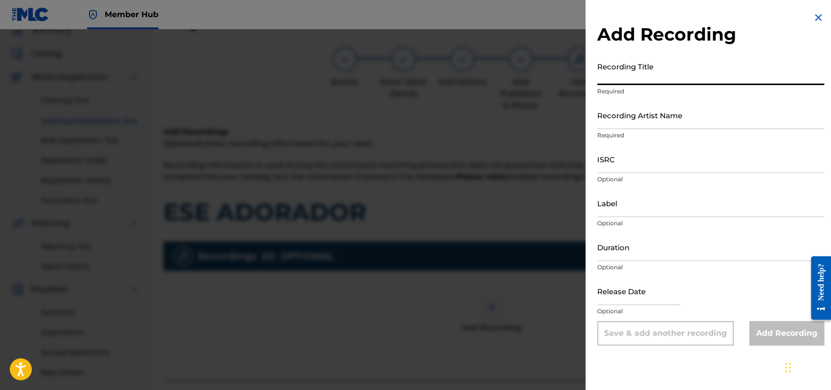
click at [621, 75] on input "Recording Title" at bounding box center [710, 71] width 227 height 28
type input "MI [PERSON_NAME] SABE BIEN"
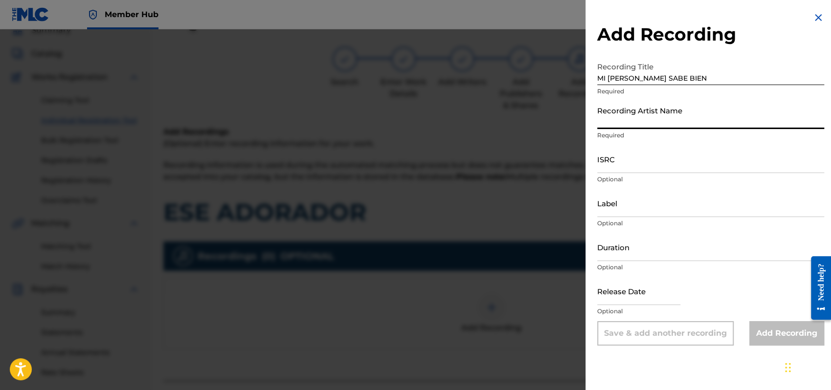
click at [619, 116] on input "Recording Artist Name" at bounding box center [710, 115] width 227 height 28
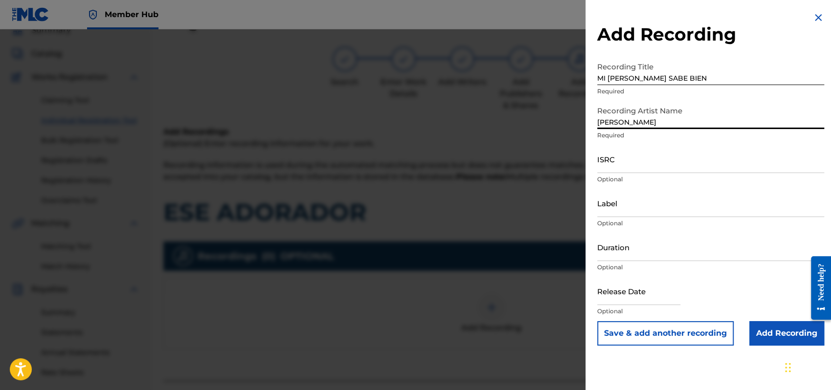
type input "[PERSON_NAME]"
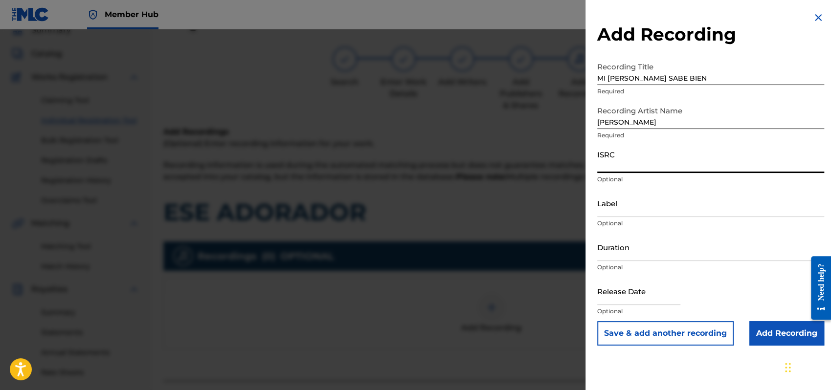
click at [606, 163] on input "ISRC" at bounding box center [710, 159] width 227 height 28
type input "QMEU32504142"
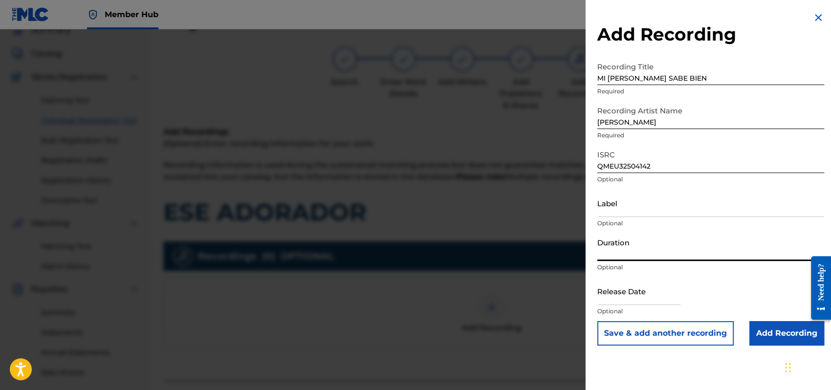
click at [610, 253] on input "Duration" at bounding box center [710, 247] width 227 height 28
type input "05:08"
select select "8"
select select "2025"
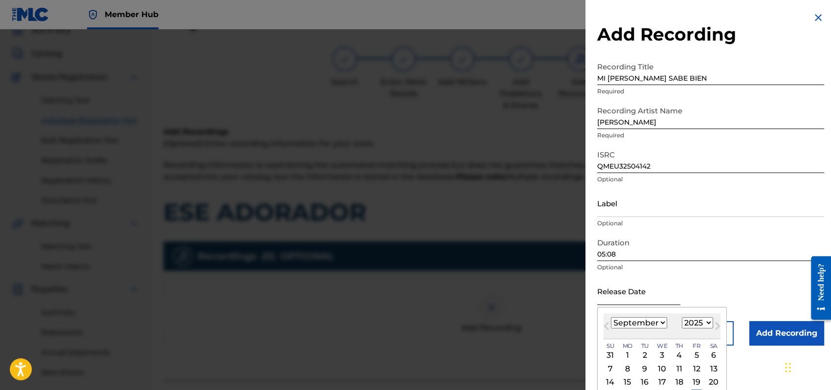
click at [622, 292] on input "text" at bounding box center [638, 291] width 83 height 28
click at [664, 324] on select "January February March April May June July August September October November De…" at bounding box center [639, 322] width 56 height 11
select select "11"
click at [611, 317] on select "January February March April May June July August September October November De…" at bounding box center [639, 322] width 56 height 11
click at [646, 352] on div "2" at bounding box center [645, 356] width 12 height 12
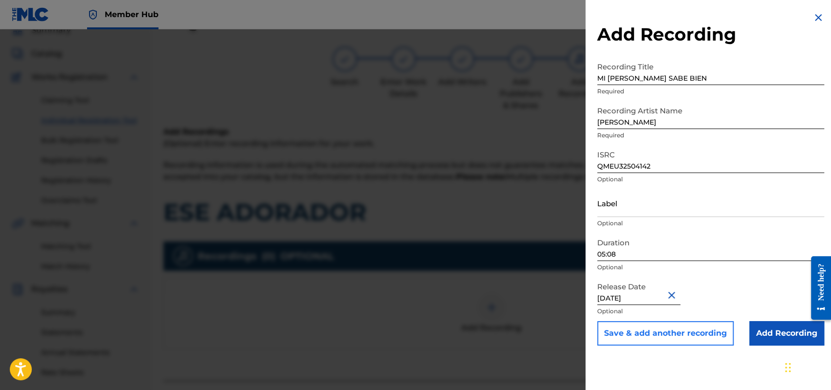
type input "[DATE]"
click at [653, 330] on button "Save & add another recording" at bounding box center [665, 333] width 136 height 24
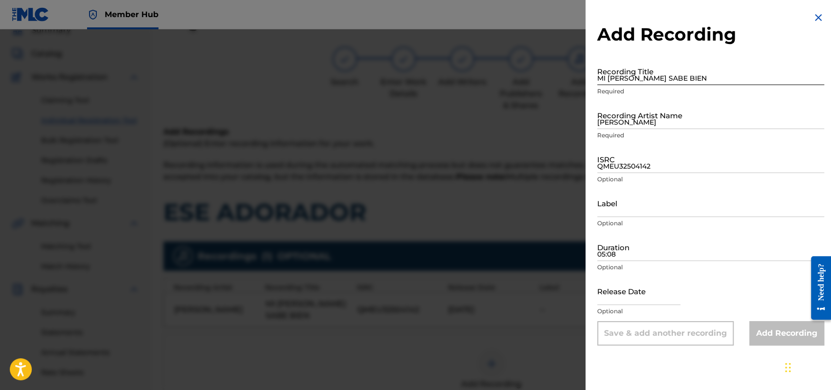
click at [611, 75] on input "MI [PERSON_NAME] SABE BIEN" at bounding box center [710, 71] width 227 height 28
type input "MI [PERSON_NAME] SABE BIEN"
click at [630, 123] on input "[PERSON_NAME]" at bounding box center [710, 115] width 227 height 28
type input "[PERSON_NAME]"
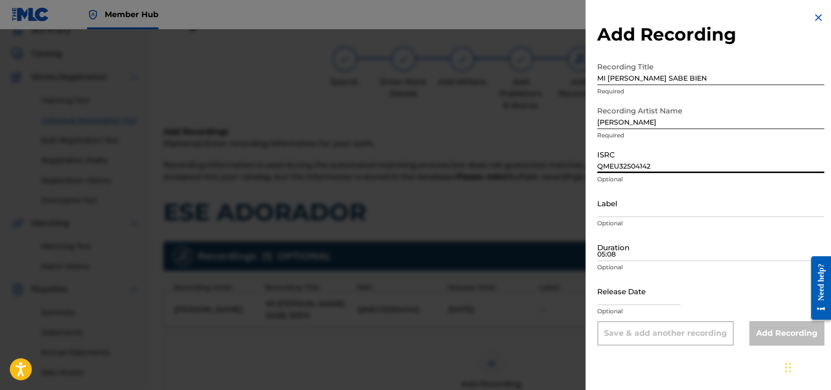
click at [628, 160] on input "QMEU32504142" at bounding box center [710, 159] width 227 height 28
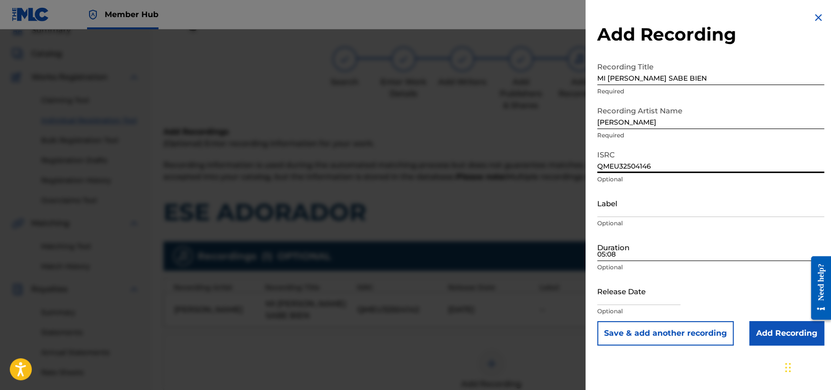
type input "QMEU32504146"
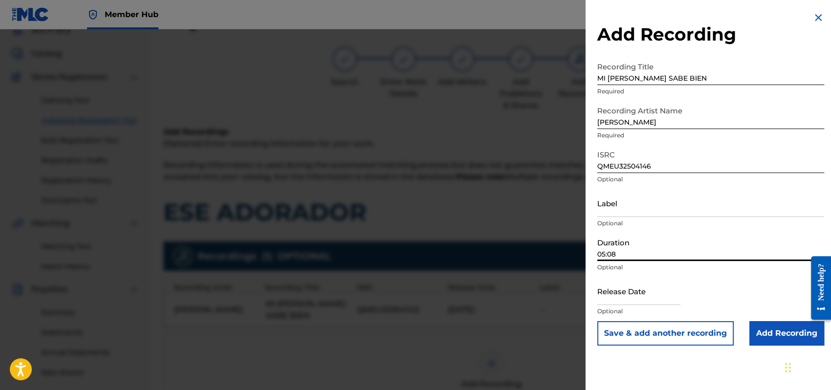
click at [610, 248] on input "05:08" at bounding box center [710, 247] width 227 height 28
type input "05:08"
click at [606, 288] on input "text" at bounding box center [638, 291] width 83 height 28
select select "8"
select select "2025"
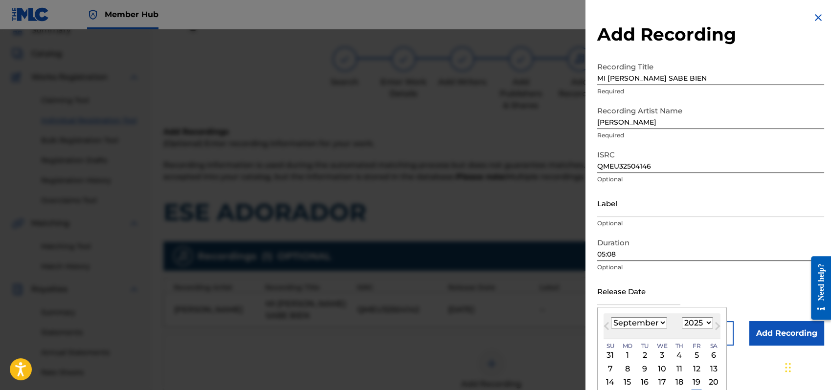
click at [660, 321] on select "January February March April May June July August September October November De…" at bounding box center [639, 322] width 56 height 11
select select "11"
click at [611, 317] on select "January February March April May June July August September October November De…" at bounding box center [639, 322] width 56 height 11
click at [644, 353] on div "2" at bounding box center [645, 356] width 12 height 12
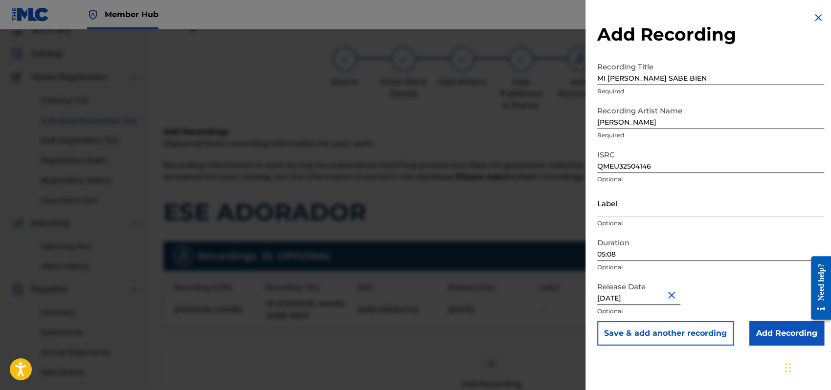
type input "[DATE]"
click at [726, 283] on div "Release Date [DATE] Optional" at bounding box center [710, 299] width 227 height 44
click at [786, 331] on input "Add Recording" at bounding box center [786, 333] width 75 height 24
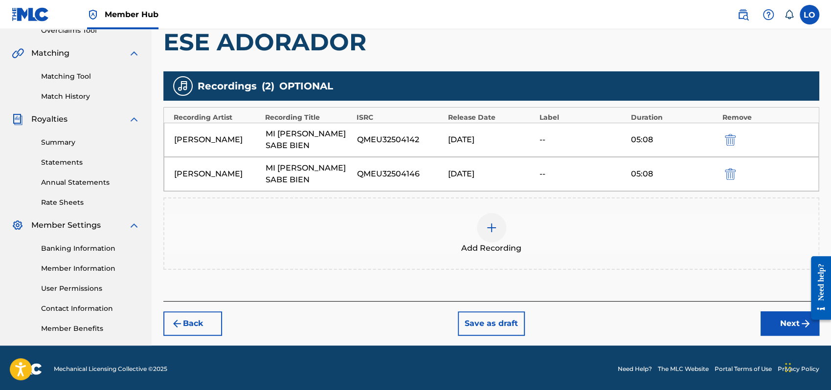
scroll to position [216, 0]
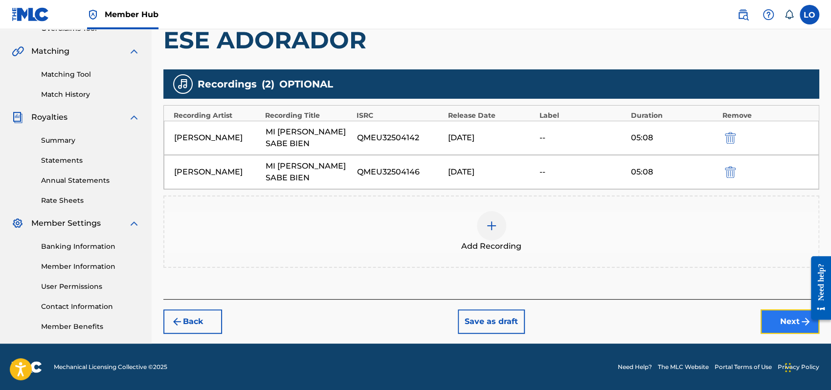
click at [789, 319] on button "Next" at bounding box center [790, 322] width 59 height 24
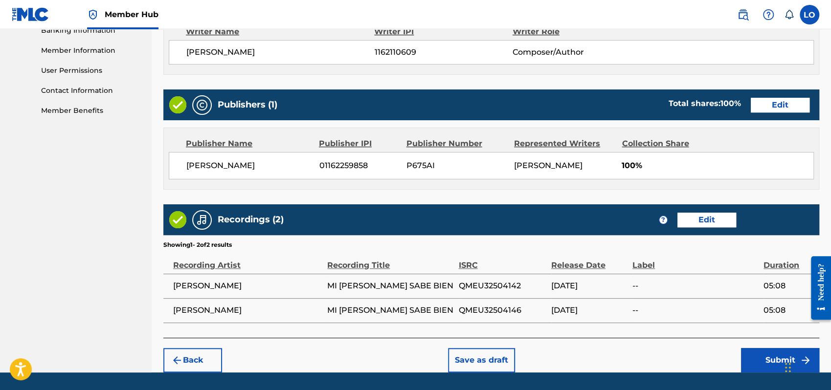
scroll to position [460, 0]
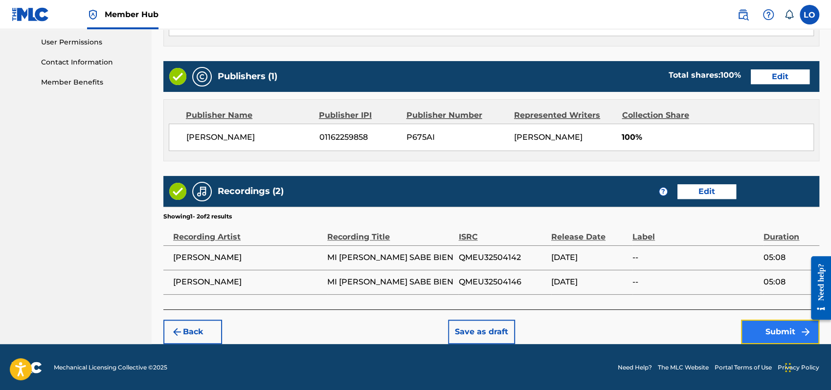
click at [747, 333] on button "Submit" at bounding box center [780, 332] width 78 height 24
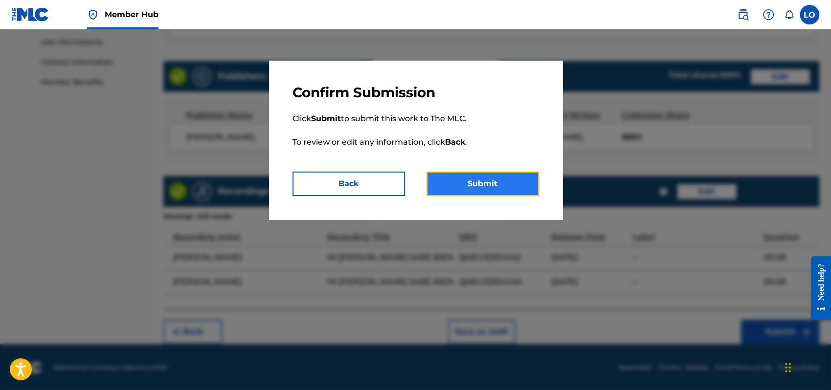
click at [471, 182] on button "Submit" at bounding box center [482, 184] width 112 height 24
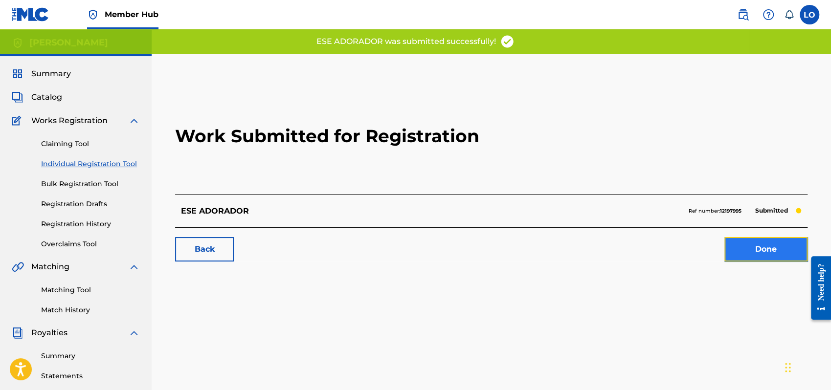
click at [749, 252] on link "Done" at bounding box center [765, 249] width 83 height 24
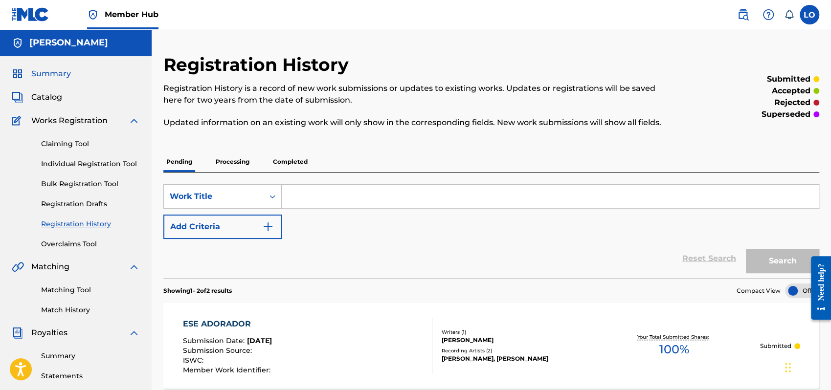
click at [46, 73] on span "Summary" at bounding box center [51, 74] width 40 height 12
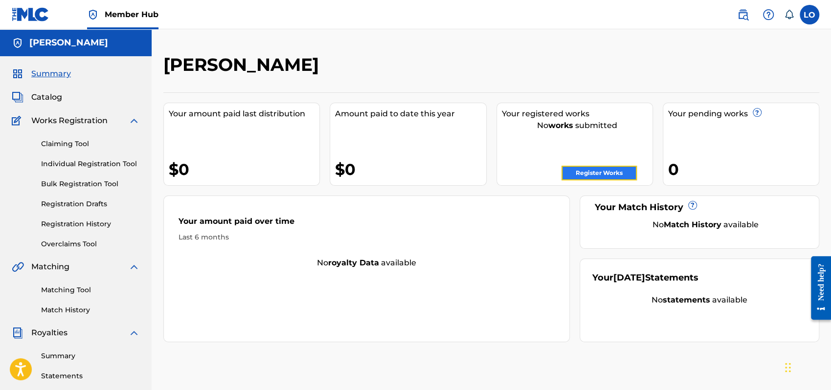
click at [601, 173] on link "Register Works" at bounding box center [598, 173] width 75 height 15
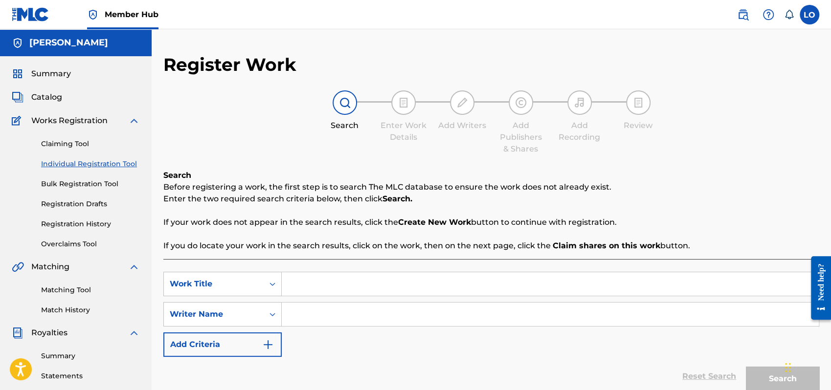
click at [325, 290] on input "Search Form" at bounding box center [550, 283] width 537 height 23
type input "ESE DOLOR SE VA"
click at [308, 314] on input "Search Form" at bounding box center [550, 314] width 537 height 23
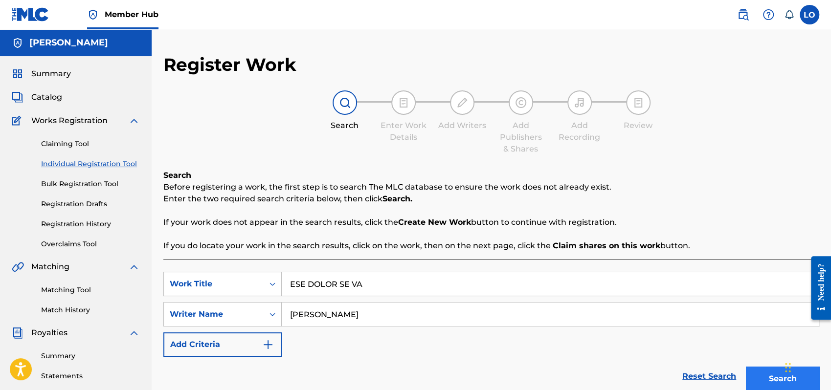
type input "[PERSON_NAME]"
click at [757, 373] on button "Search" at bounding box center [782, 379] width 73 height 24
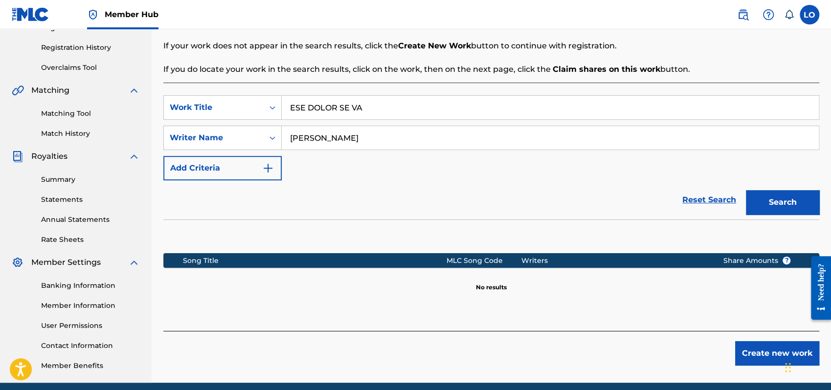
scroll to position [216, 0]
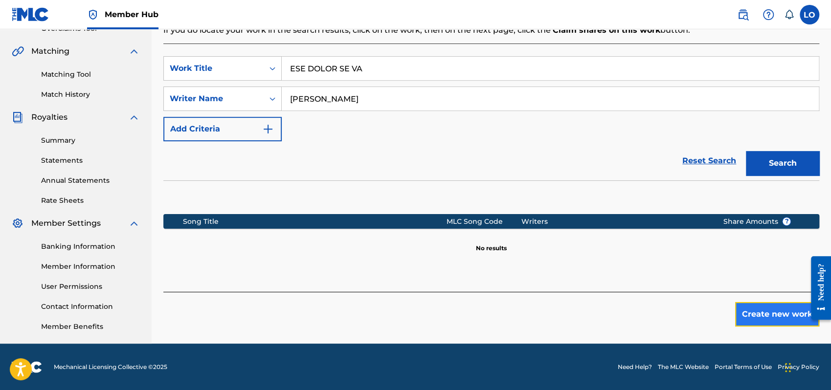
click at [773, 311] on button "Create new work" at bounding box center [777, 314] width 84 height 24
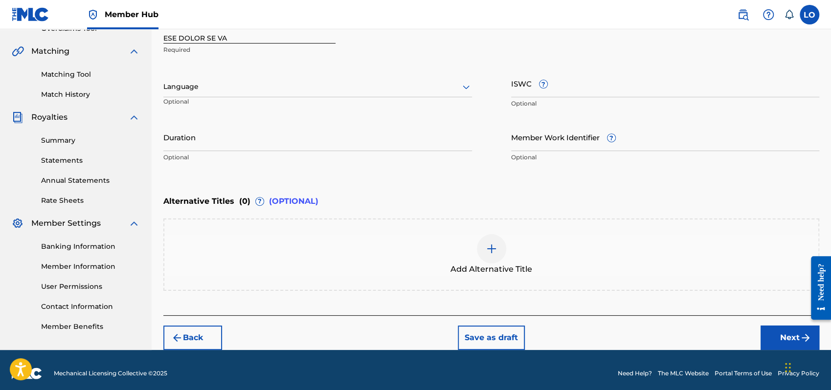
click at [465, 84] on icon at bounding box center [466, 87] width 12 height 12
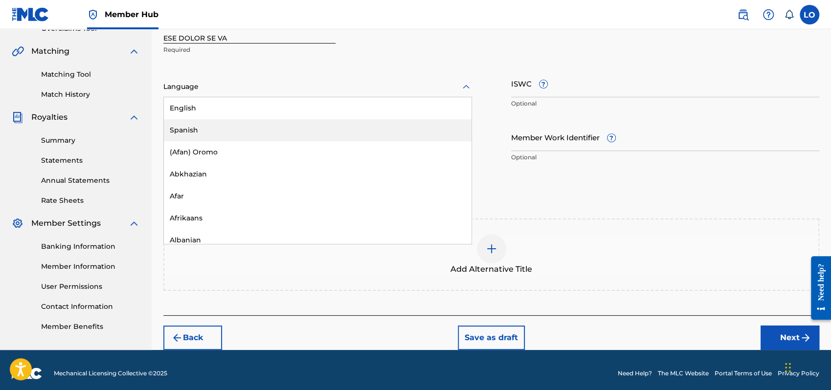
click at [214, 130] on div "Spanish" at bounding box center [318, 130] width 308 height 22
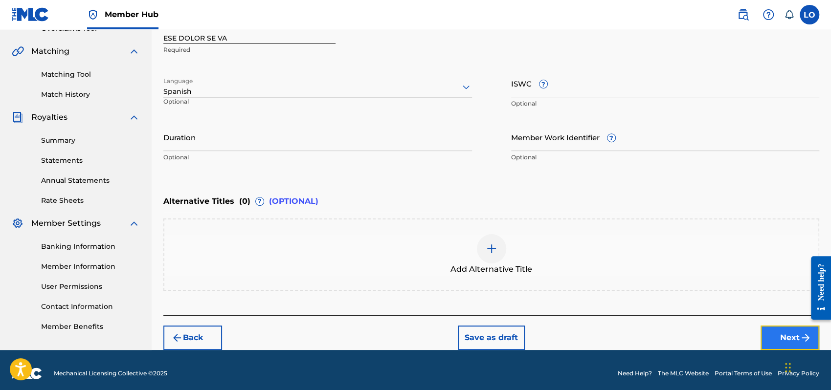
click at [789, 331] on button "Next" at bounding box center [790, 338] width 59 height 24
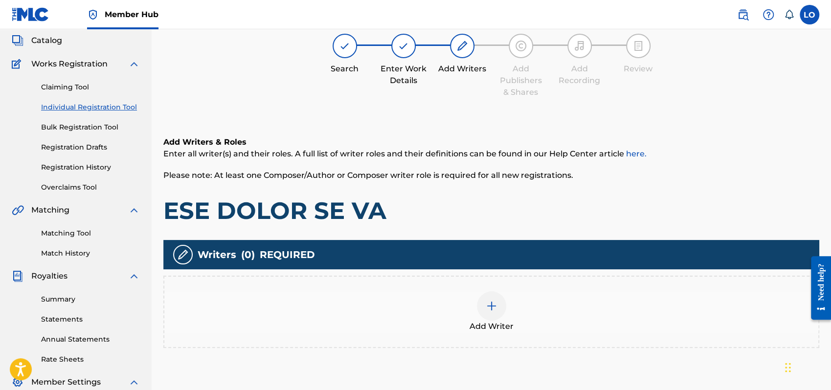
scroll to position [44, 0]
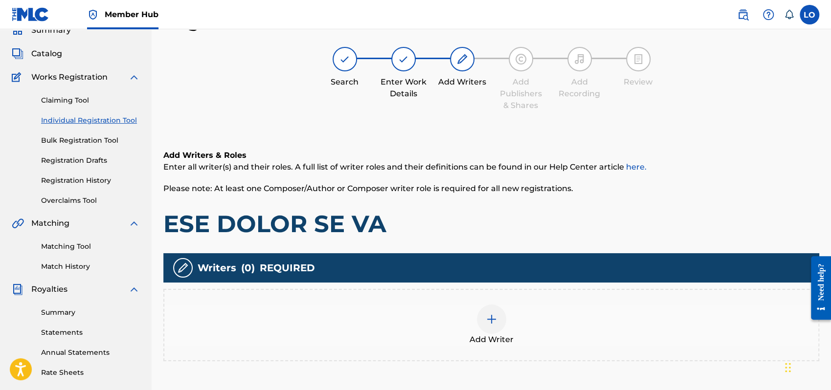
click at [495, 322] on img at bounding box center [492, 320] width 12 height 12
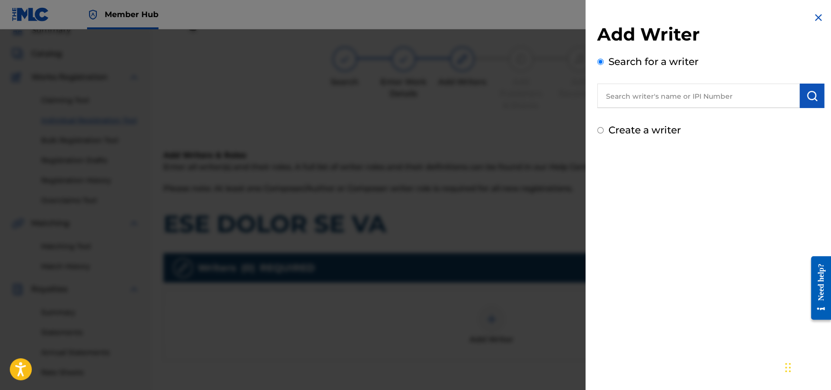
click at [602, 129] on input "Create a writer" at bounding box center [600, 130] width 6 height 6
radio input "false"
radio input "true"
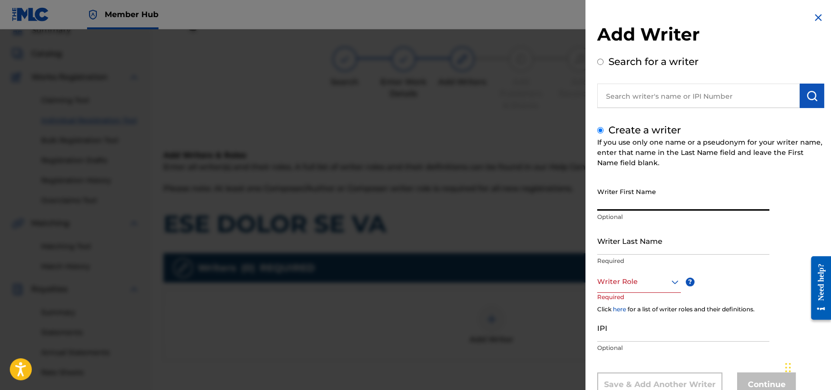
click at [604, 197] on input "Writer First Name" at bounding box center [683, 197] width 172 height 28
type input "[PERSON_NAME]"
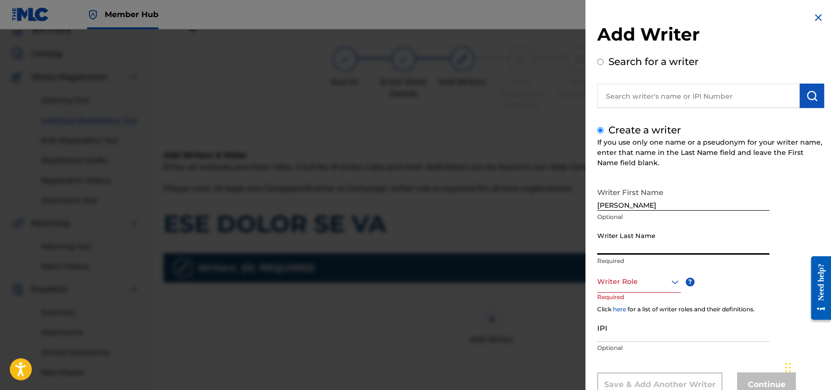
click at [609, 240] on input "Writer Last Name" at bounding box center [683, 241] width 172 height 28
type input "[PERSON_NAME]"
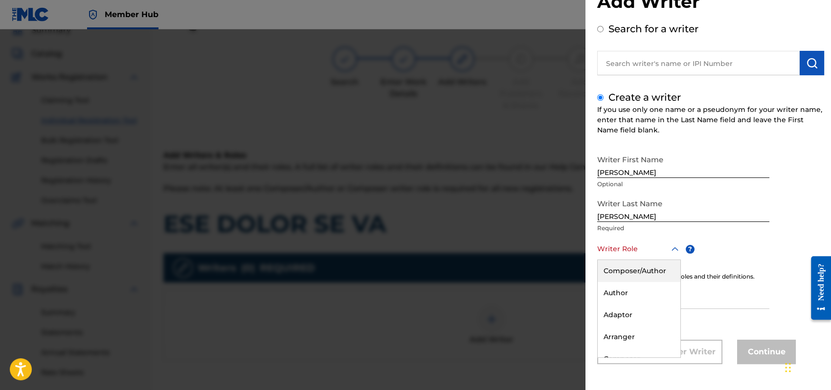
click at [673, 260] on div "8 results available. Use Up and Down to choose options, press Enter to select t…" at bounding box center [639, 249] width 84 height 22
click at [632, 271] on div "Composer/Author" at bounding box center [639, 271] width 83 height 22
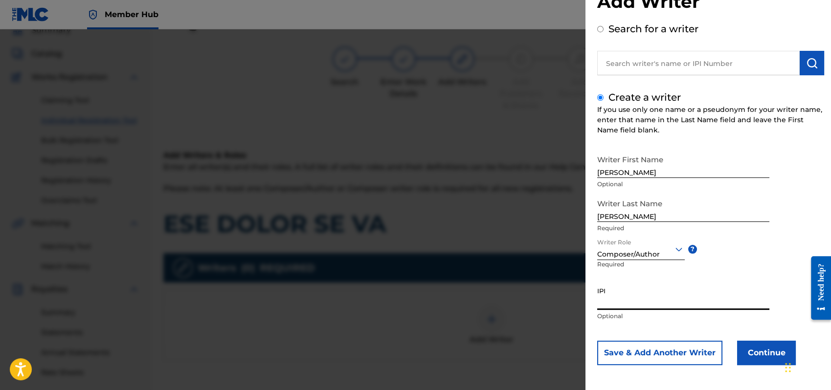
click at [608, 304] on input "IPI" at bounding box center [683, 296] width 172 height 28
type input "1162110609"
click at [759, 356] on button "Continue" at bounding box center [766, 353] width 59 height 24
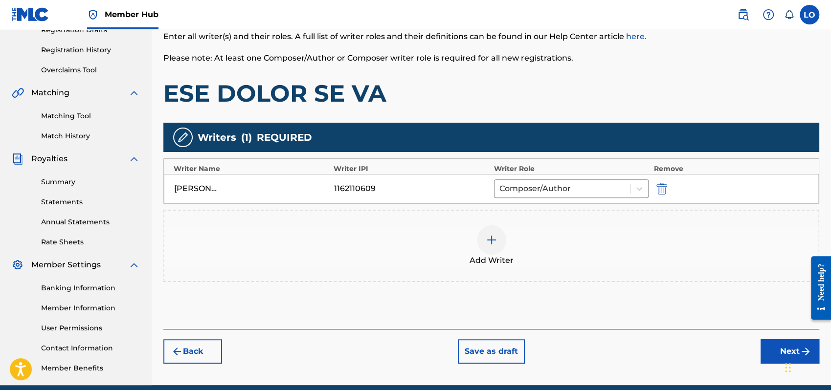
scroll to position [216, 0]
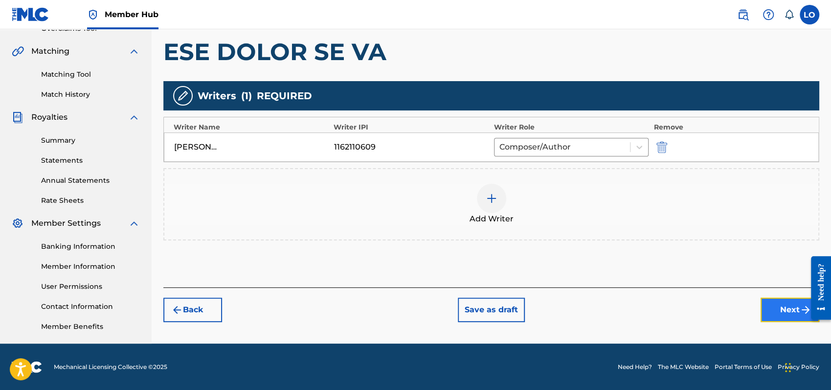
click at [784, 311] on button "Next" at bounding box center [790, 310] width 59 height 24
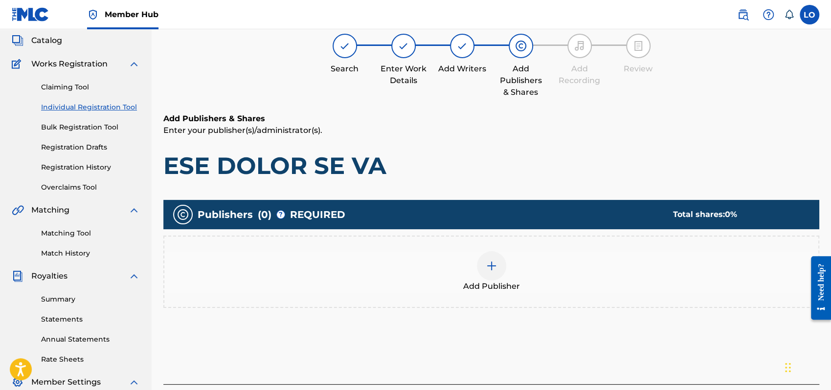
scroll to position [44, 0]
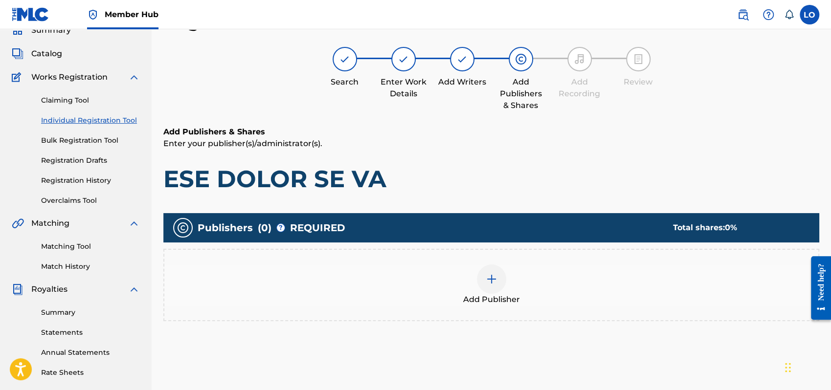
click at [494, 277] on img at bounding box center [492, 279] width 12 height 12
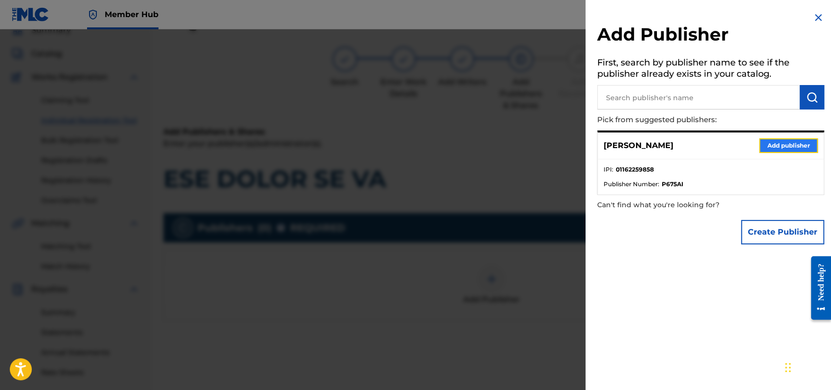
click at [765, 143] on button "Add publisher" at bounding box center [788, 145] width 59 height 15
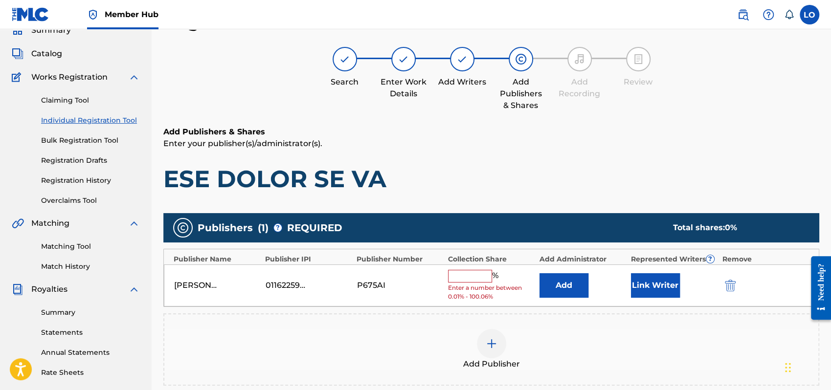
click at [460, 280] on input "text" at bounding box center [470, 276] width 44 height 13
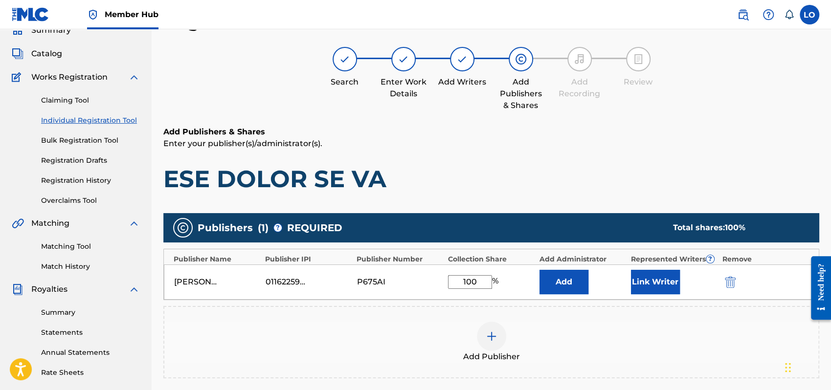
type input "100"
click at [595, 334] on div "Add Publisher" at bounding box center [491, 342] width 654 height 41
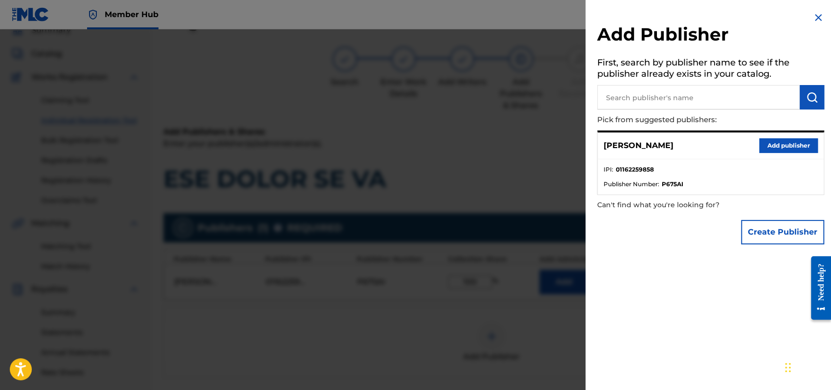
click at [815, 13] on img at bounding box center [818, 18] width 12 height 12
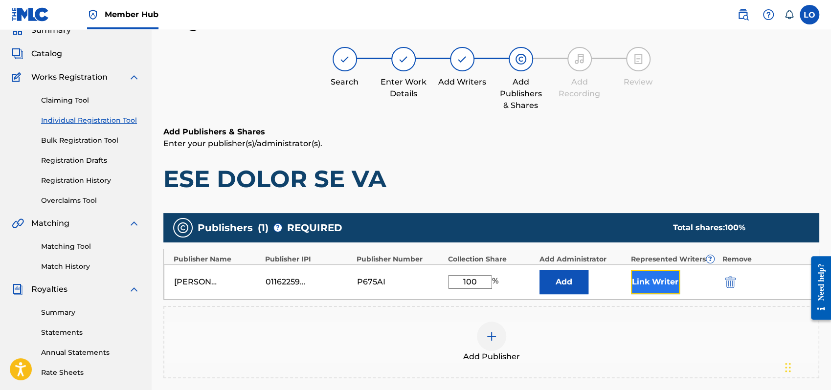
click at [655, 287] on button "Link Writer" at bounding box center [655, 282] width 49 height 24
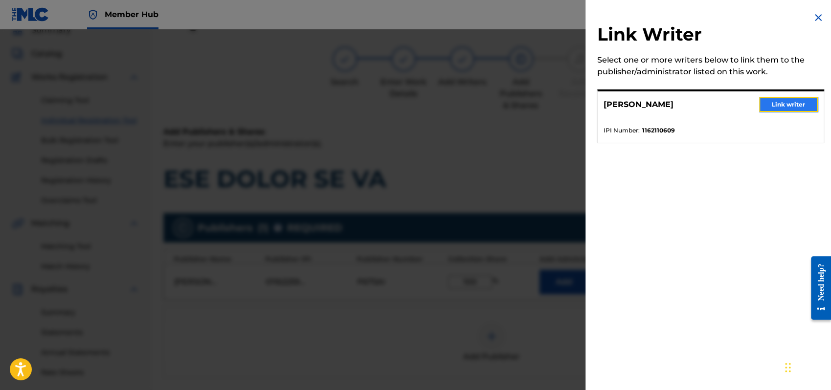
click at [784, 102] on button "Link writer" at bounding box center [788, 104] width 59 height 15
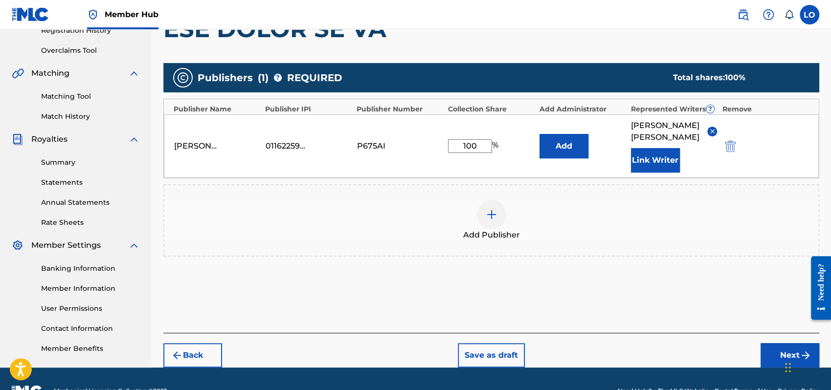
scroll to position [216, 0]
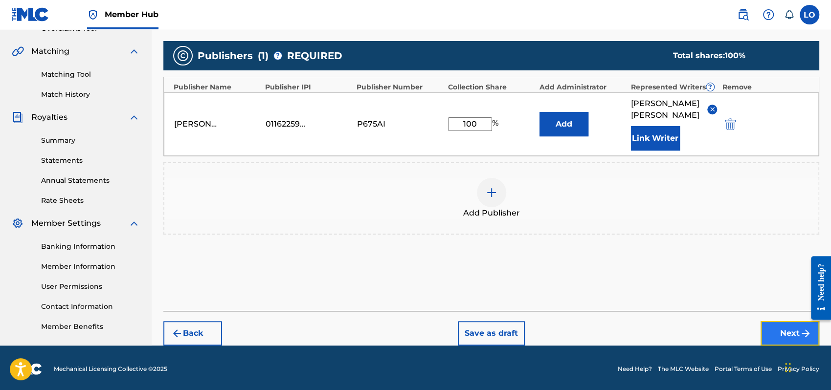
click at [782, 323] on button "Next" at bounding box center [790, 333] width 59 height 24
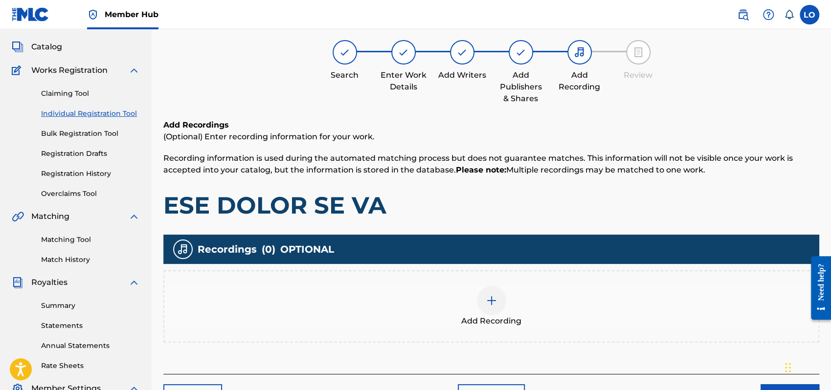
scroll to position [44, 0]
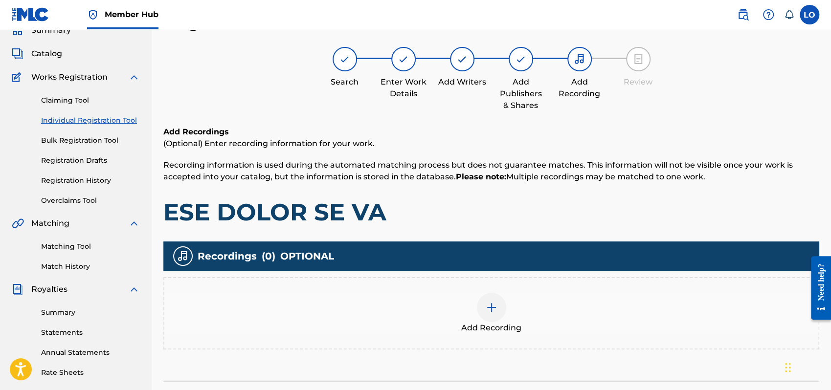
click at [497, 306] on img at bounding box center [492, 308] width 12 height 12
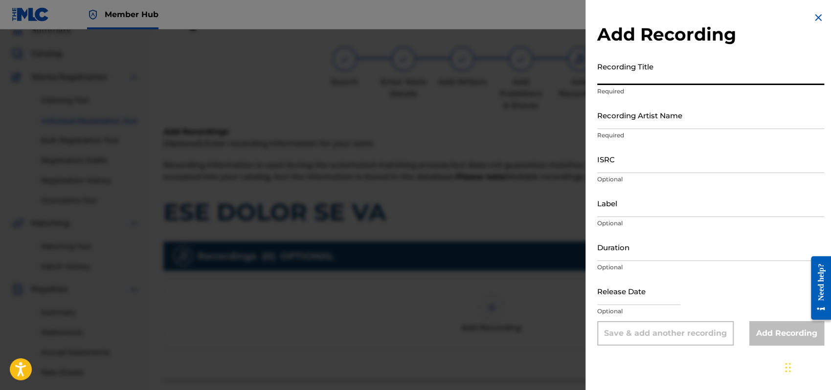
click at [610, 82] on input "Recording Title" at bounding box center [710, 71] width 227 height 28
type input "SEGUNDA [PERSON_NAME]"
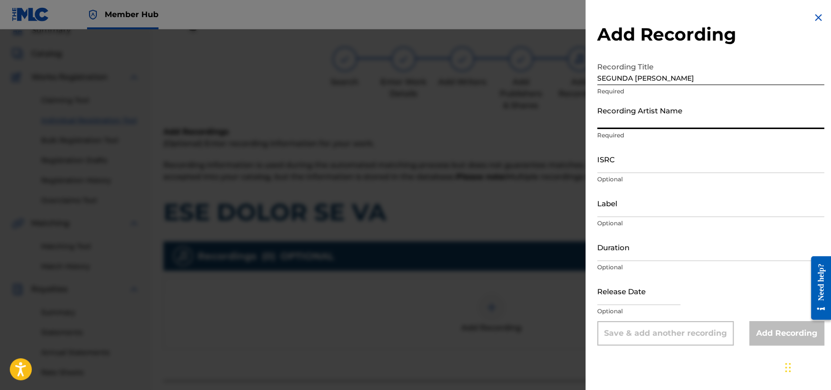
click at [632, 123] on input "Recording Artist Name" at bounding box center [710, 115] width 227 height 28
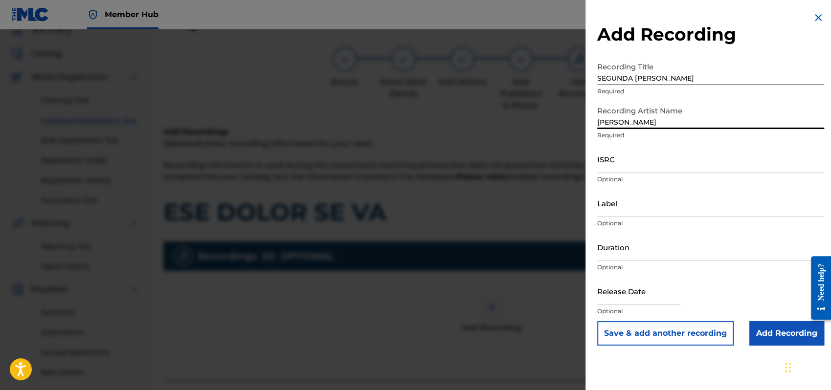
type input "[PERSON_NAME]"
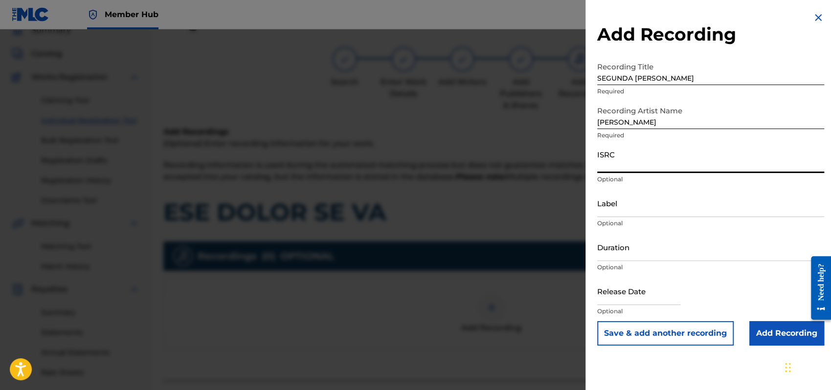
click at [615, 164] on input "ISRC" at bounding box center [710, 159] width 227 height 28
type input "QMEU32508282"
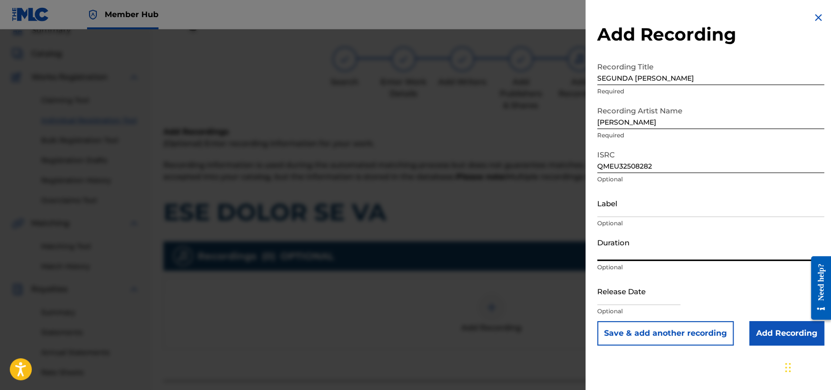
click at [615, 248] on input "Duration" at bounding box center [710, 247] width 227 height 28
type input "04:58"
click at [607, 292] on input "text" at bounding box center [638, 291] width 83 height 28
select select "8"
select select "2025"
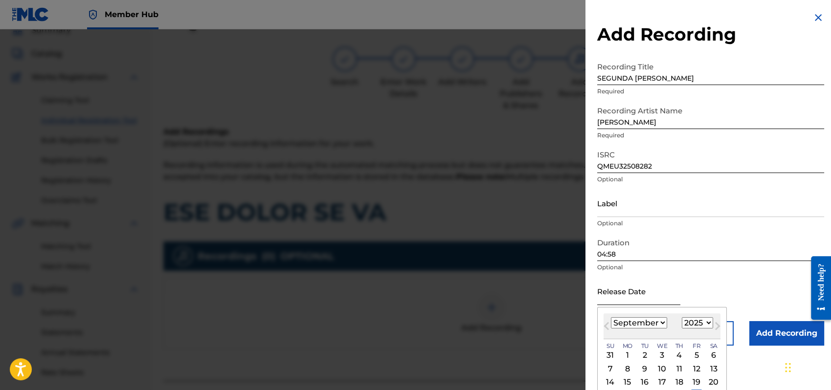
type input "[DATE]"
select select "5"
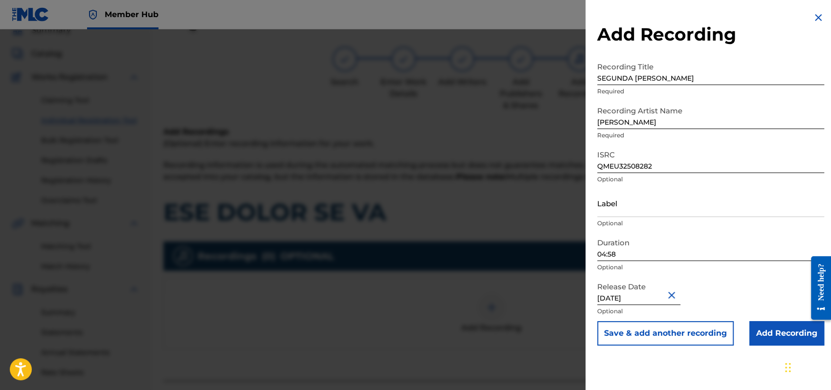
click at [756, 287] on div "Release Date [DATE] Optional" at bounding box center [710, 299] width 227 height 44
click at [781, 333] on input "Add Recording" at bounding box center [786, 333] width 75 height 24
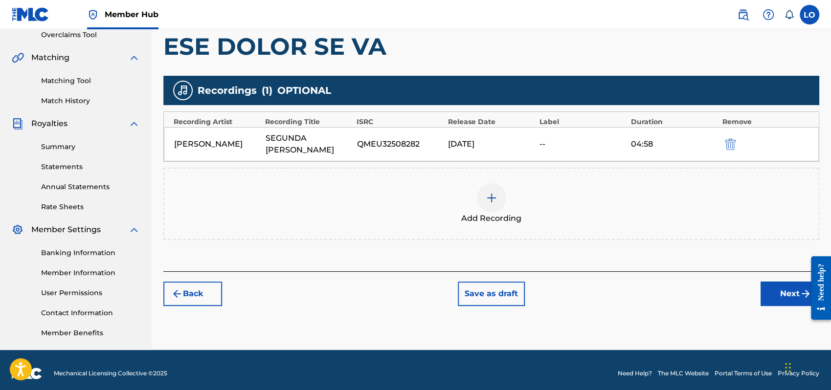
scroll to position [216, 0]
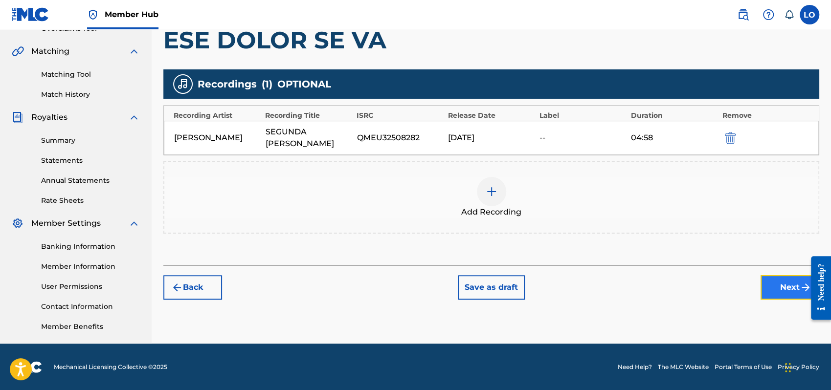
click at [772, 276] on button "Next" at bounding box center [790, 287] width 59 height 24
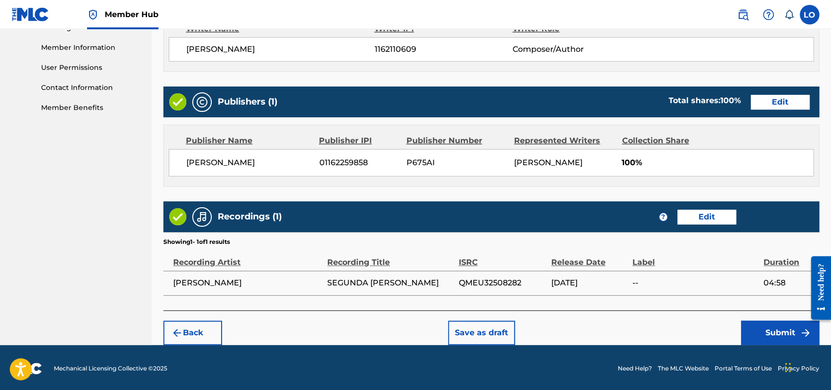
scroll to position [436, 0]
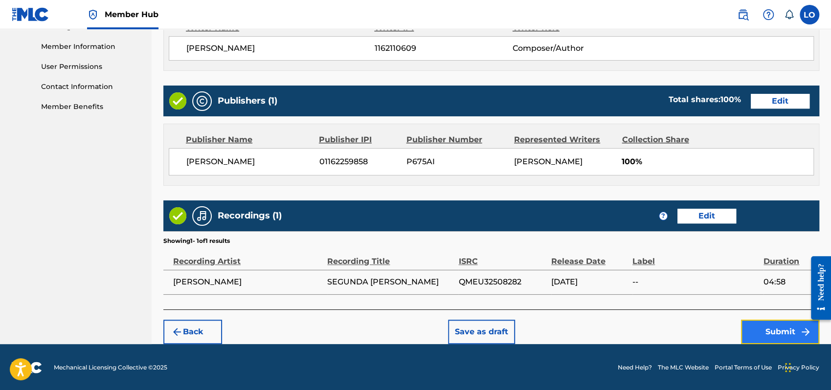
click at [771, 330] on button "Submit" at bounding box center [780, 332] width 78 height 24
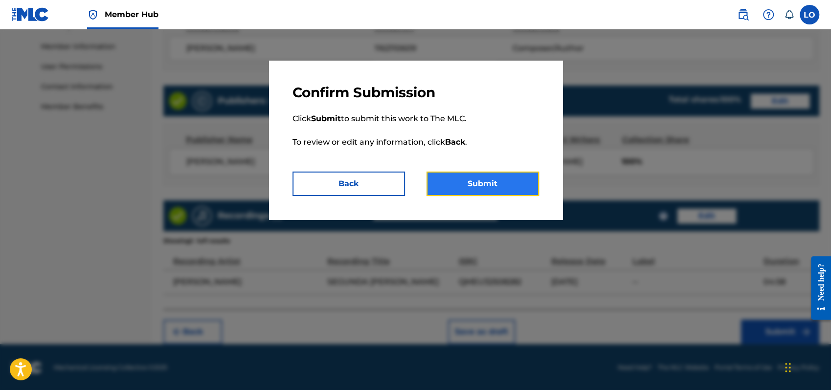
click at [493, 185] on button "Submit" at bounding box center [482, 184] width 112 height 24
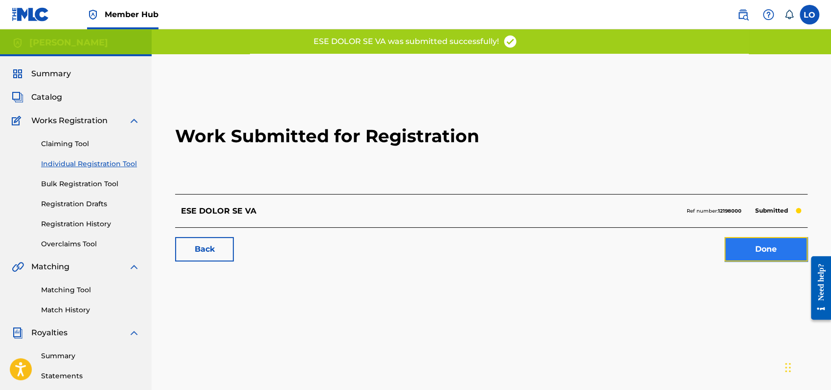
click at [772, 245] on link "Done" at bounding box center [765, 249] width 83 height 24
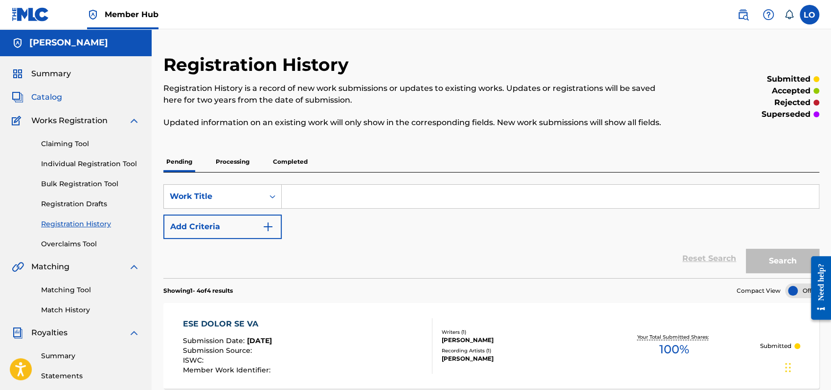
click at [54, 94] on span "Catalog" at bounding box center [46, 97] width 31 height 12
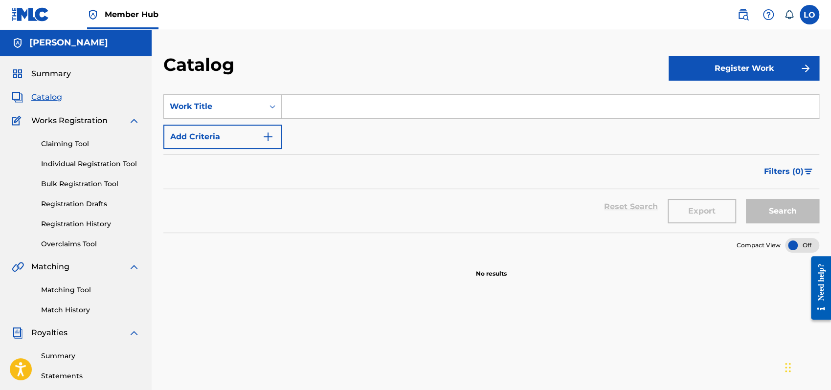
click at [49, 119] on span "Works Registration" at bounding box center [69, 121] width 76 height 12
click at [68, 222] on link "Registration History" at bounding box center [90, 224] width 99 height 10
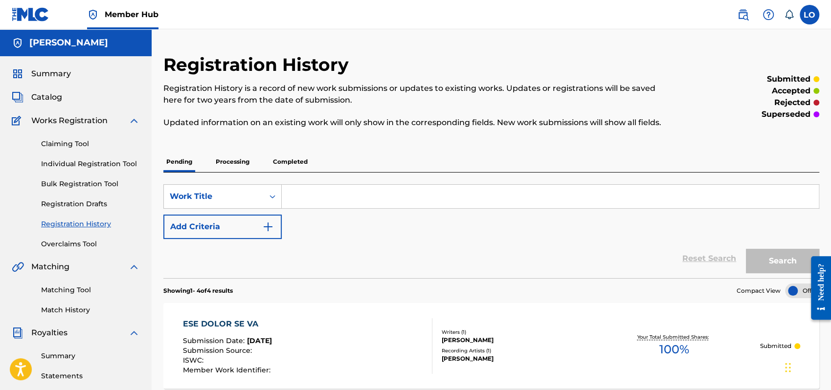
click at [225, 160] on p "Processing" at bounding box center [233, 162] width 40 height 21
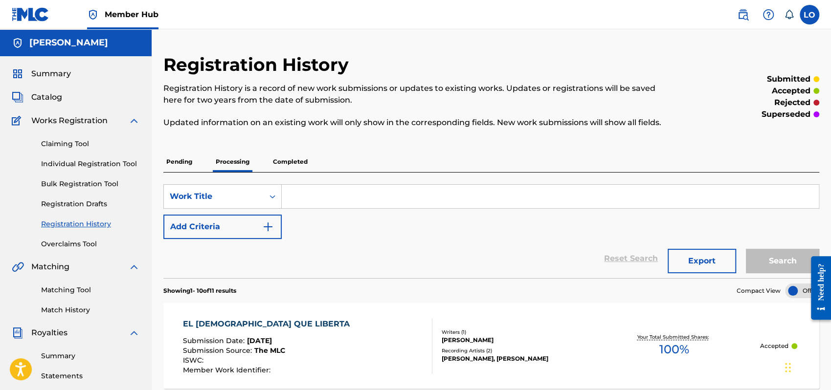
click at [293, 157] on p "Completed" at bounding box center [290, 162] width 41 height 21
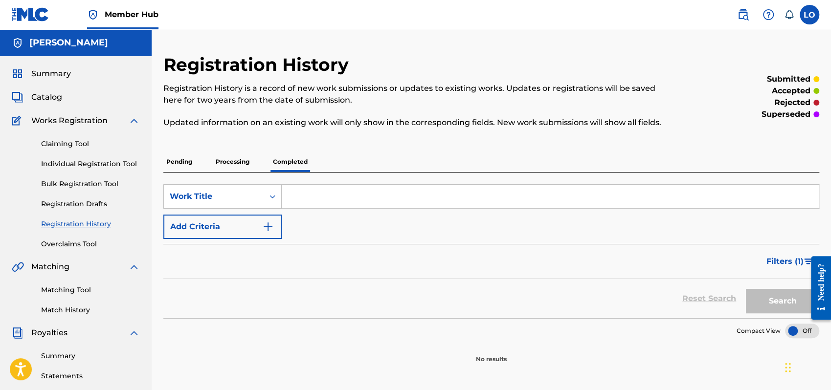
click at [240, 159] on p "Processing" at bounding box center [233, 162] width 40 height 21
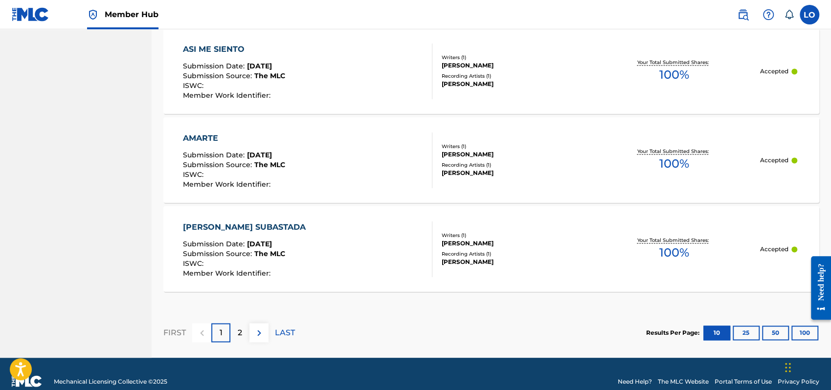
scroll to position [912, 0]
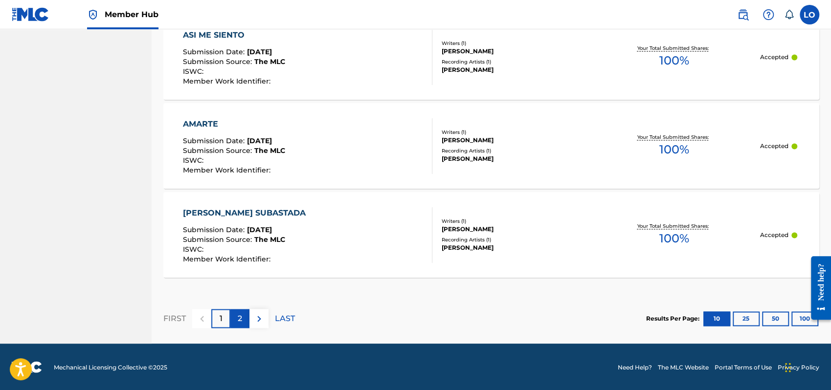
click at [239, 316] on p "2" at bounding box center [240, 319] width 4 height 12
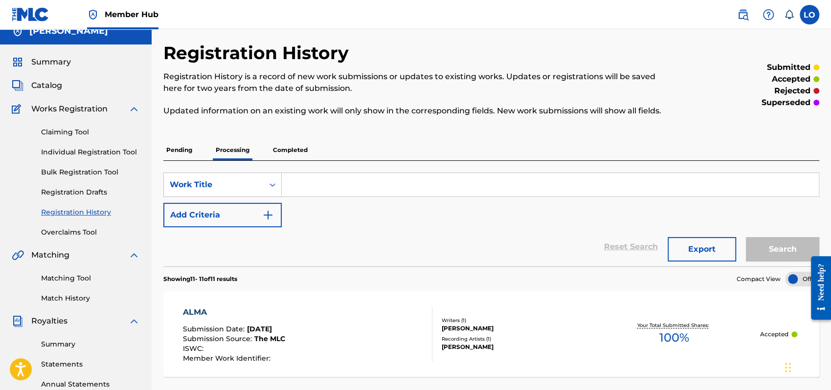
scroll to position [0, 0]
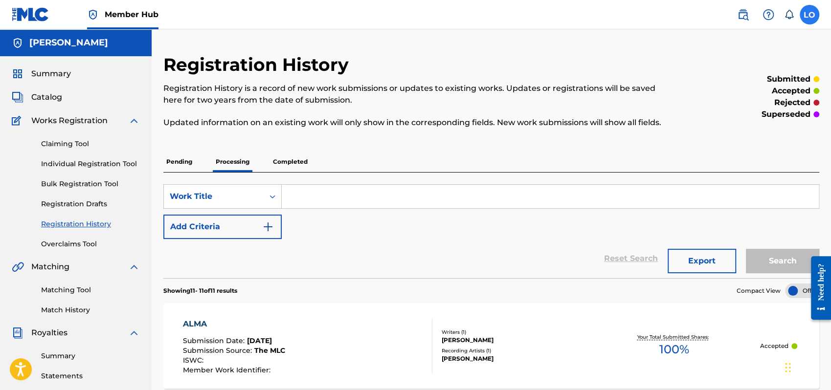
click at [806, 6] on label at bounding box center [810, 15] width 20 height 20
click at [809, 15] on input "LO [PERSON_NAME] [PERSON_NAME] [EMAIL_ADDRESS][DOMAIN_NAME] Notification Prefer…" at bounding box center [809, 15] width 0 height 0
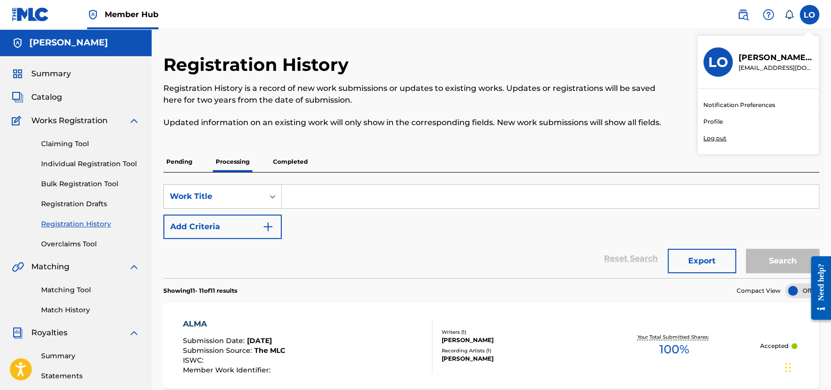
click at [713, 138] on p "Log out" at bounding box center [714, 138] width 23 height 9
click at [809, 15] on input "LO [PERSON_NAME] [PERSON_NAME] [EMAIL_ADDRESS][DOMAIN_NAME] Notification Prefer…" at bounding box center [809, 15] width 0 height 0
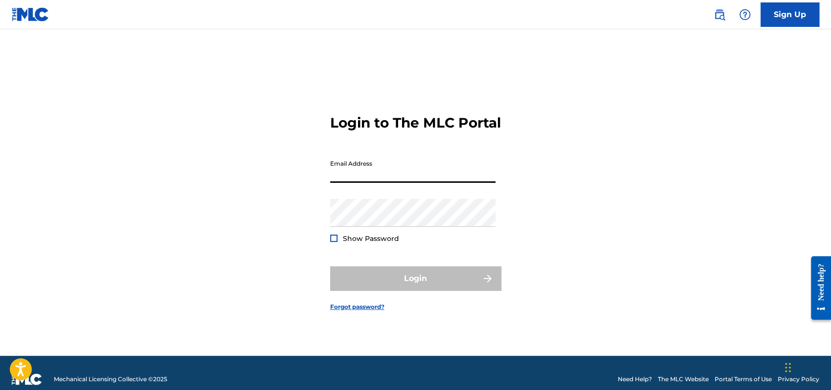
click at [348, 183] on input "Email Address" at bounding box center [412, 169] width 165 height 28
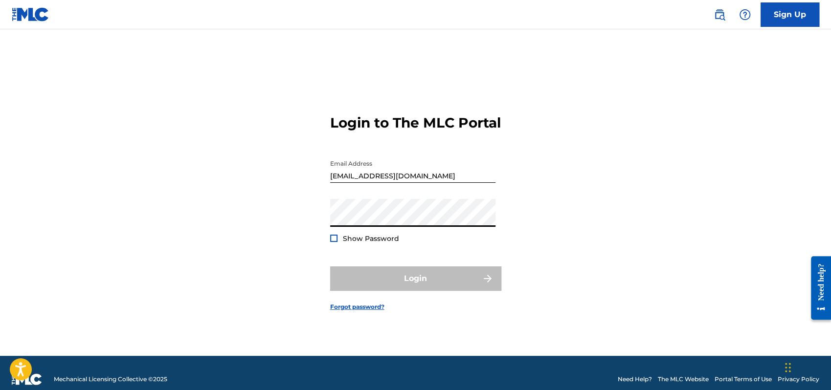
click at [449, 177] on input "[EMAIL_ADDRESS][DOMAIN_NAME]" at bounding box center [412, 169] width 165 height 28
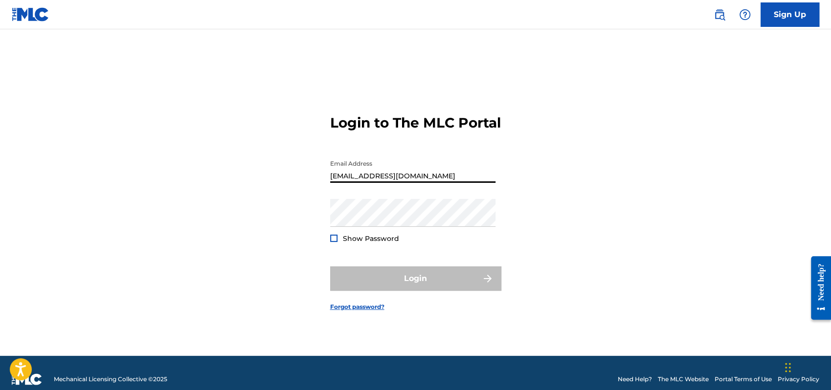
click at [426, 183] on input "[EMAIL_ADDRESS][DOMAIN_NAME]" at bounding box center [412, 169] width 165 height 28
click at [450, 183] on input "[EMAIL_ADDRESS][DOMAIN_NAME]" at bounding box center [412, 169] width 165 height 28
type input "p"
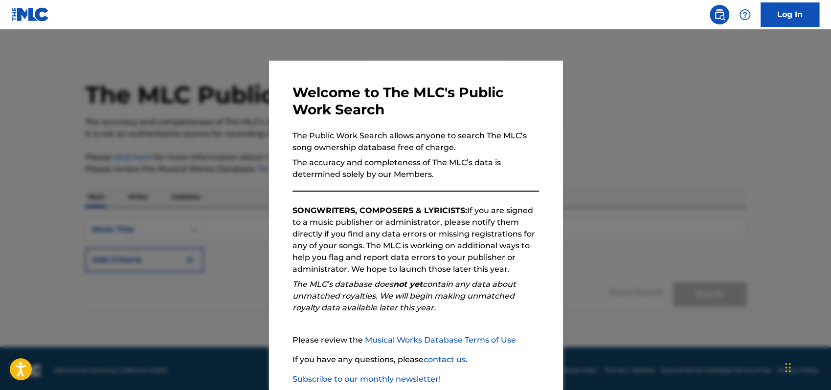
click at [526, 158] on p "The accuracy and completeness of The MLC’s data is determined solely by our Mem…" at bounding box center [415, 168] width 247 height 23
click at [720, 115] on div at bounding box center [415, 224] width 831 height 390
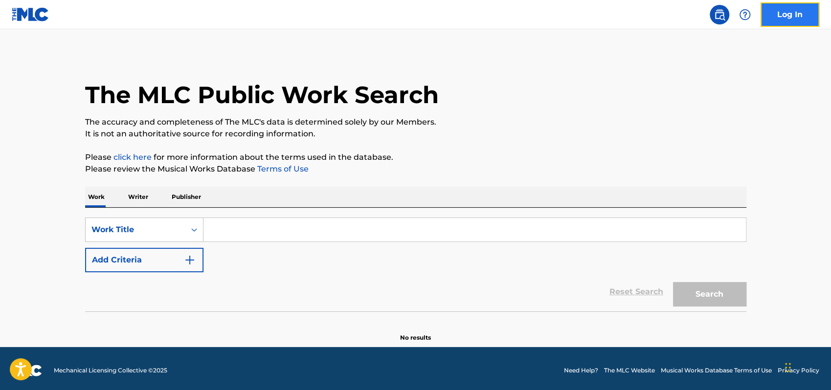
click at [790, 22] on link "Log In" at bounding box center [790, 14] width 59 height 24
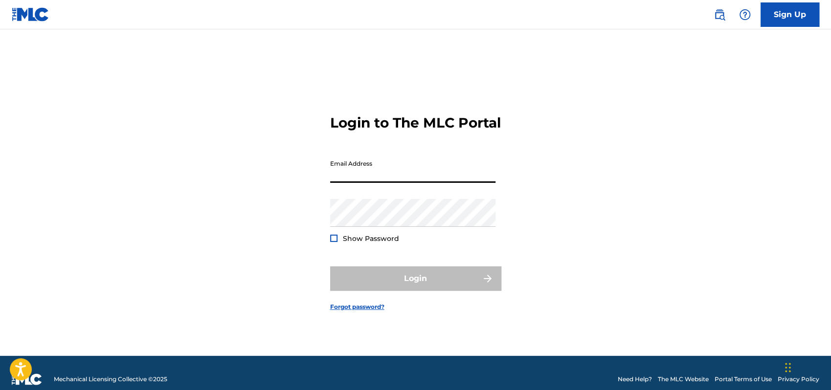
click at [343, 183] on input "Email Address" at bounding box center [412, 169] width 165 height 28
type input "[EMAIL_ADDRESS][DOMAIN_NAME]"
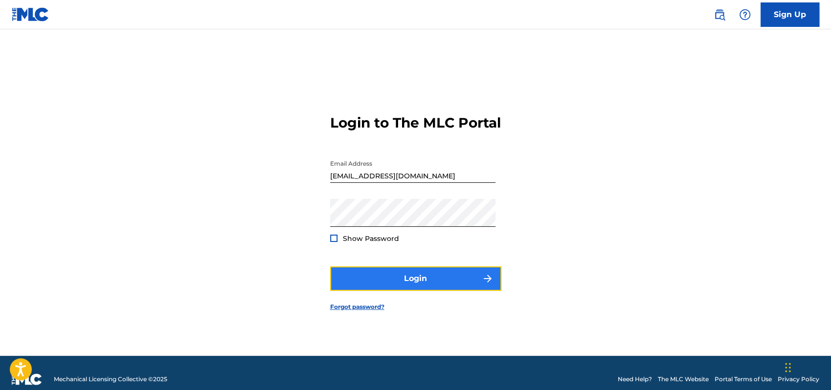
click at [420, 286] on button "Login" at bounding box center [415, 279] width 171 height 24
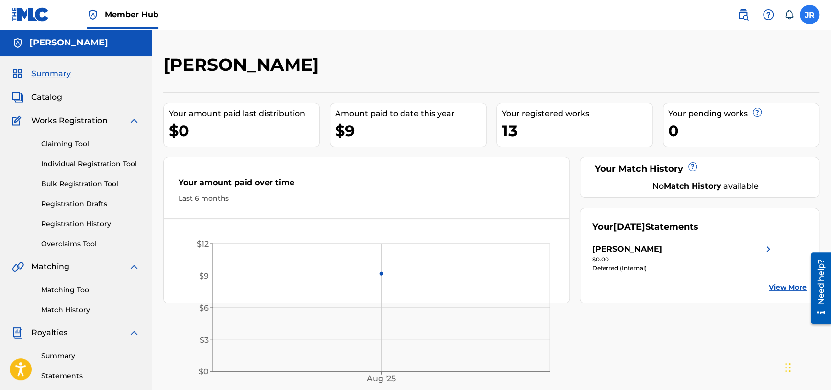
click at [814, 14] on label at bounding box center [810, 15] width 20 height 20
click at [809, 15] on input "JR Jose Rios Santos pepe100x35@yahoo.com Notification Preferences Profile Log o…" at bounding box center [809, 15] width 0 height 0
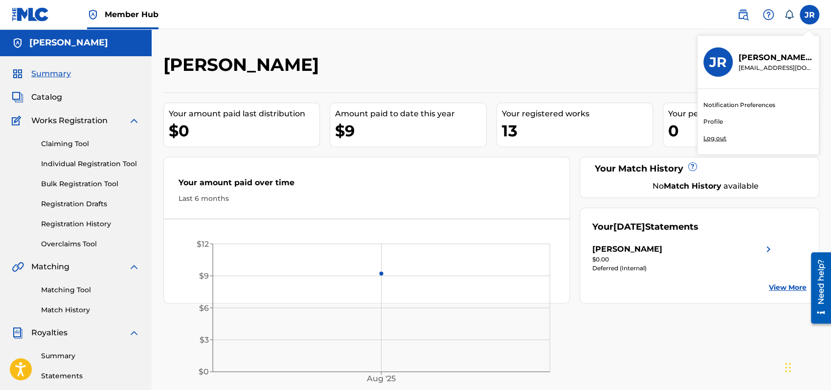
click at [711, 139] on p "Log out" at bounding box center [714, 138] width 23 height 9
click at [809, 15] on input "JR Jose Rios Santos pepe100x35@yahoo.com Notification Preferences Profile Log o…" at bounding box center [809, 15] width 0 height 0
